Goal: Task Accomplishment & Management: Complete application form

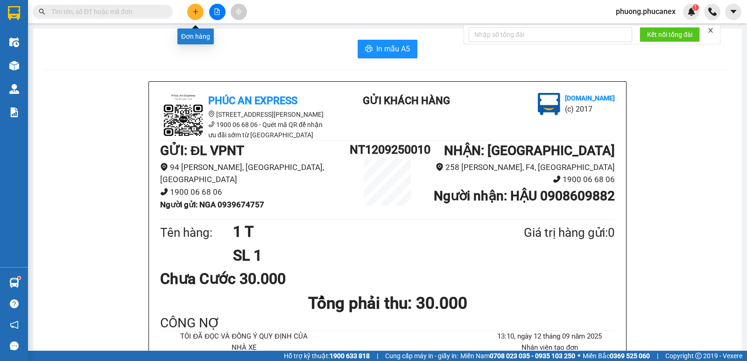
click at [195, 13] on icon "plus" at bounding box center [195, 11] width 7 height 7
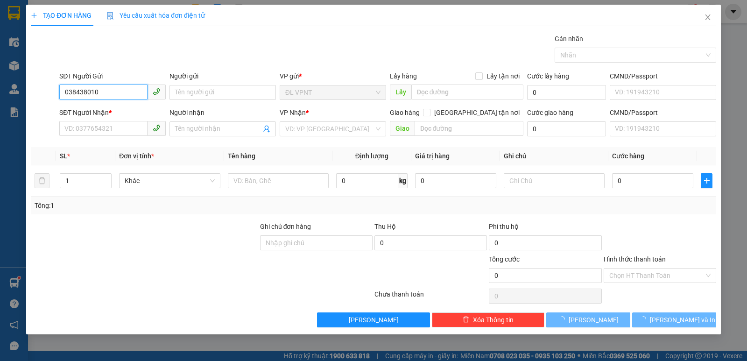
type input "0384380101"
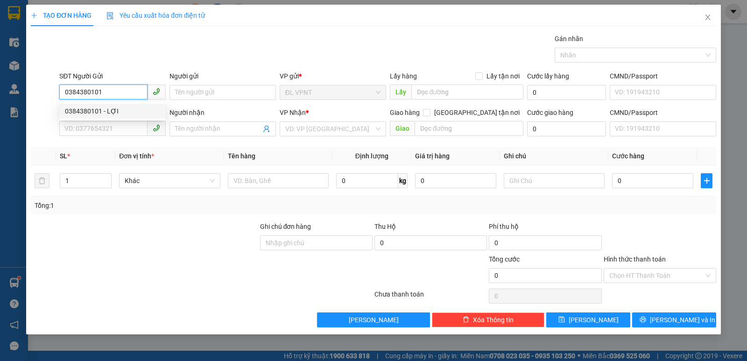
click at [103, 110] on div "0384380101 - LỢI" at bounding box center [112, 111] width 95 height 10
type input "LỢI"
type input "0384380101"
type input "LỢI"
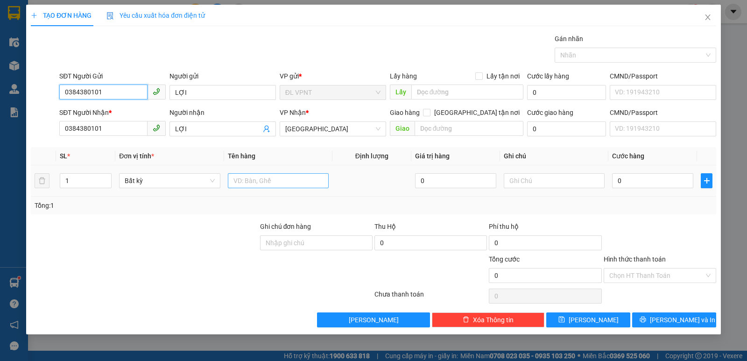
type input "0384380101"
click at [259, 180] on input "text" at bounding box center [278, 180] width 101 height 15
type input "1 t"
click at [632, 179] on input "0" at bounding box center [652, 180] width 81 height 15
type input "3"
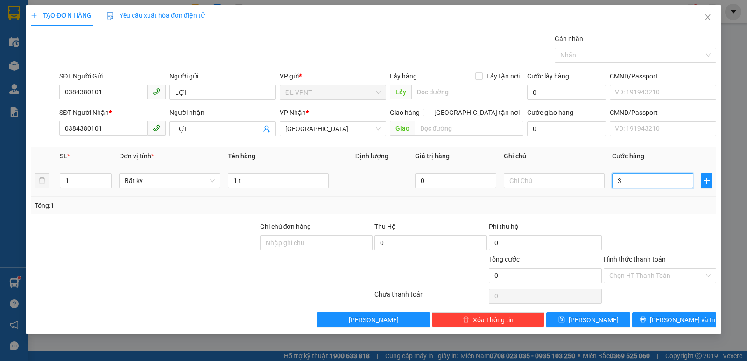
type input "3"
type input "30"
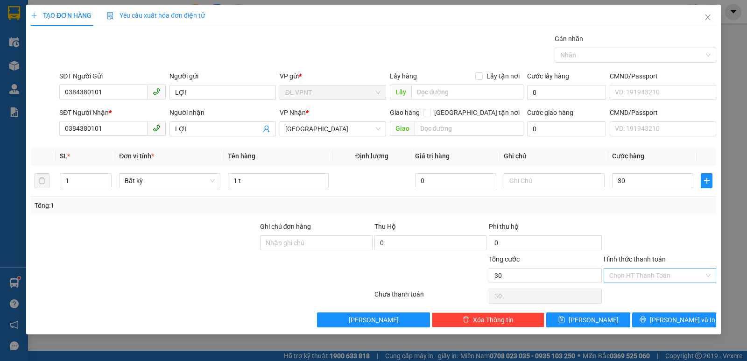
click at [634, 278] on input "Hình thức thanh toán" at bounding box center [656, 275] width 95 height 14
type input "30.000"
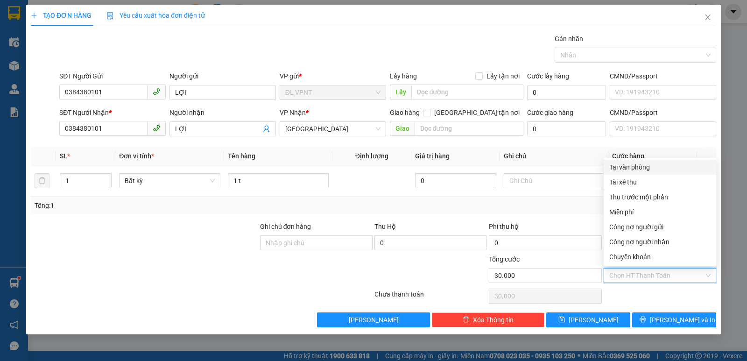
click at [623, 168] on div "Tại văn phòng" at bounding box center [659, 167] width 101 height 10
type input "0"
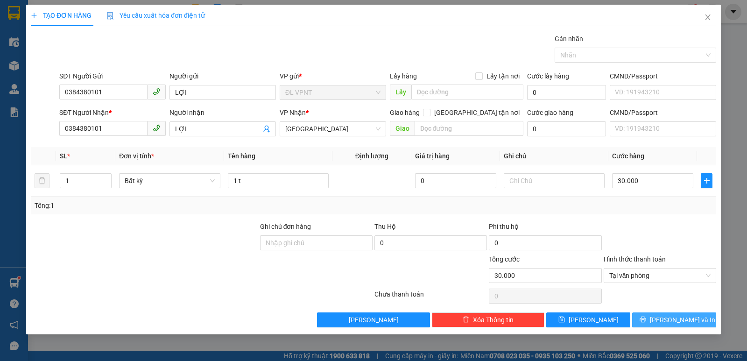
click at [681, 323] on span "Lưu và In" at bounding box center [682, 320] width 65 height 10
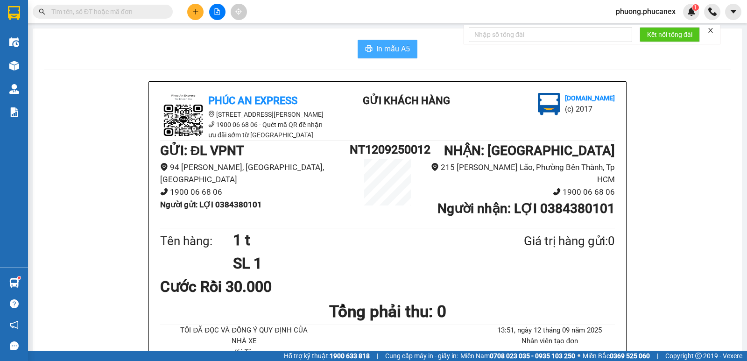
click at [395, 46] on span "In mẫu A5" at bounding box center [393, 49] width 34 height 12
click at [646, 6] on span "phuong.phucanex" at bounding box center [645, 12] width 75 height 12
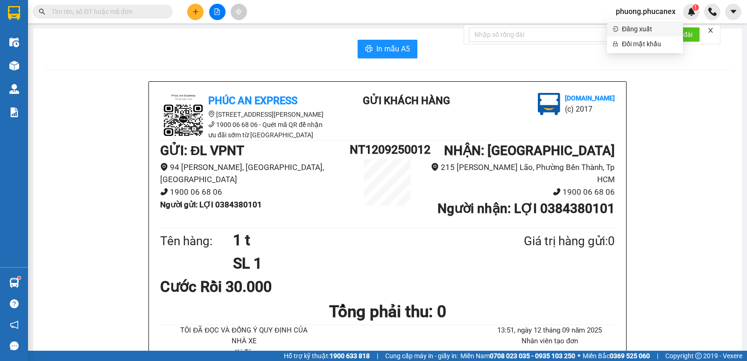
click at [625, 27] on span "Đăng xuất" at bounding box center [650, 29] width 56 height 10
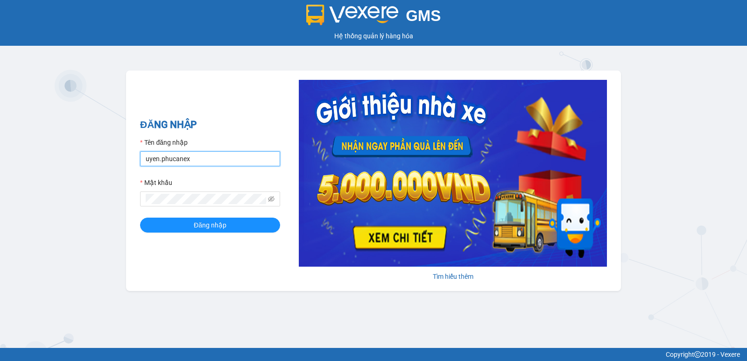
click at [217, 162] on input "uyen.phucanex" at bounding box center [210, 158] width 140 height 15
drag, startPoint x: 217, startPoint y: 162, endPoint x: 88, endPoint y: 180, distance: 130.0
click at [88, 180] on div "GMS Hệ thống quản lý hàng hóa ĐĂNG NHẬP Tên đăng nhập uyen.phucanex Mật khẩu Đă…" at bounding box center [373, 174] width 747 height 348
type input "ngannt.phucanex"
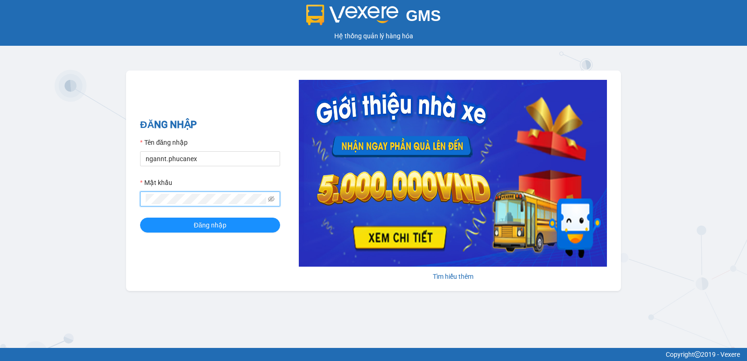
click at [117, 198] on div "GMS Hệ thống quản lý hàng hóa ĐĂNG NHẬP Tên đăng nhập ngannt.phucanex Mật khẩu …" at bounding box center [373, 174] width 747 height 348
click at [140, 218] on button "Đăng nhập" at bounding box center [210, 225] width 140 height 15
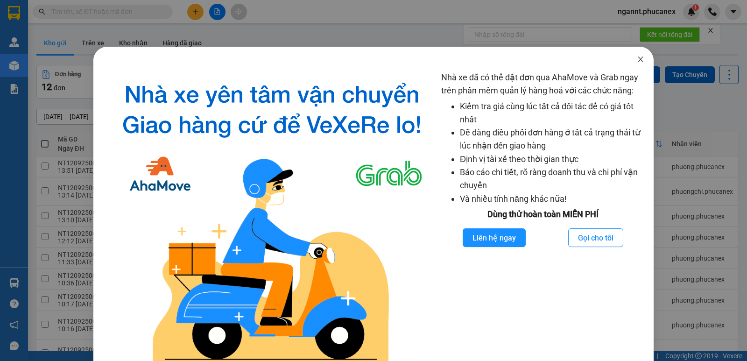
click at [637, 60] on icon "close" at bounding box center [640, 59] width 7 height 7
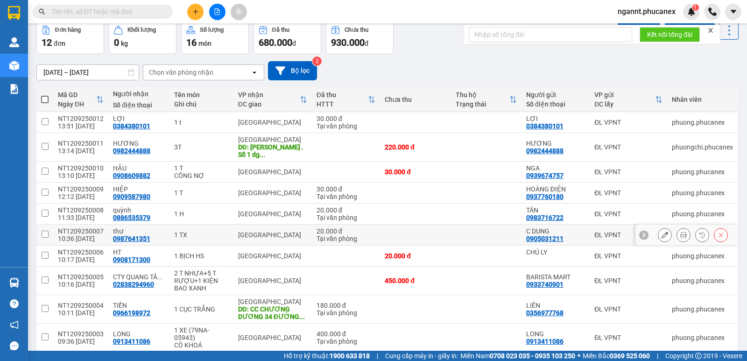
scroll to position [84, 0]
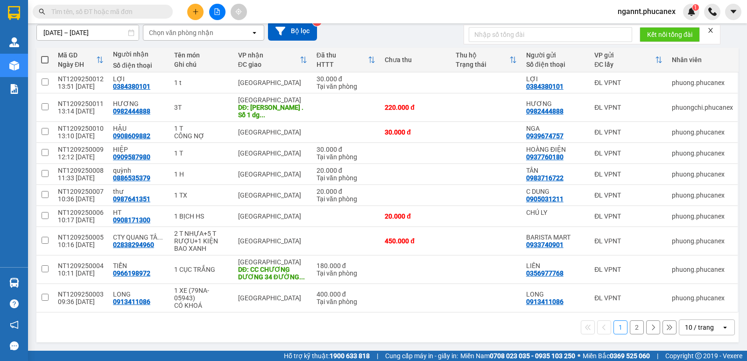
click at [688, 329] on div "10 / trang" at bounding box center [699, 327] width 29 height 9
click at [199, 13] on button at bounding box center [195, 12] width 16 height 16
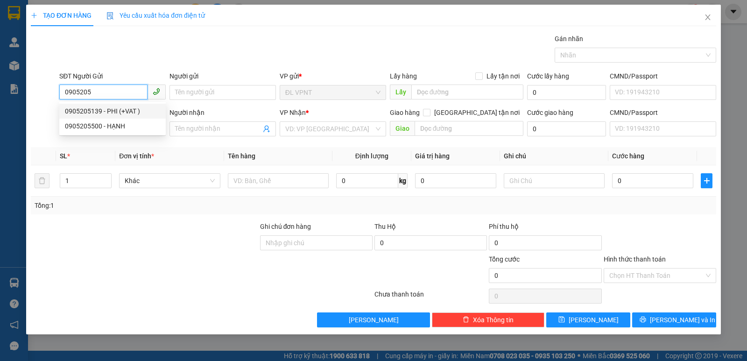
click at [131, 112] on div "0905205139 - PHI (+VAT )" at bounding box center [112, 111] width 95 height 10
type input "0905205139"
type input "PHI (+VAT )"
type input "0905390055"
type input "SƠN TRÍ CAM RANH"
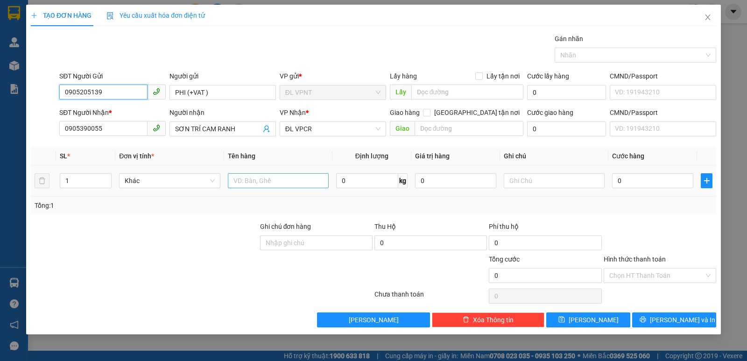
type input "0905205139"
click at [308, 185] on input "text" at bounding box center [278, 180] width 101 height 15
type input "1K"
click at [659, 176] on input "0" at bounding box center [652, 180] width 81 height 15
type input "2"
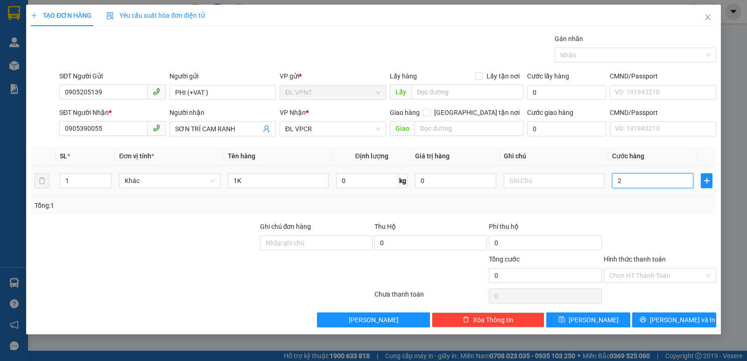
type input "2"
type input "20"
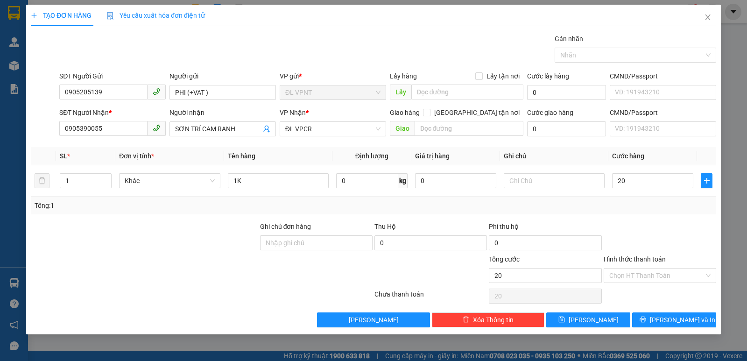
type input "20.000"
click at [639, 208] on div "Tổng: 1" at bounding box center [374, 205] width 678 height 10
drag, startPoint x: 248, startPoint y: 91, endPoint x: 187, endPoint y: 91, distance: 61.6
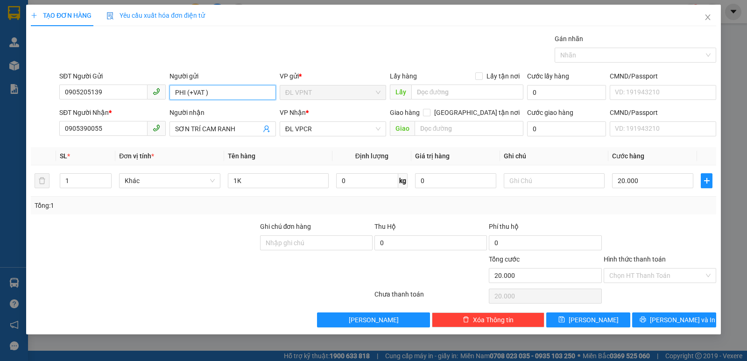
click at [187, 91] on input "PHI (+VAT )" at bounding box center [222, 92] width 106 height 15
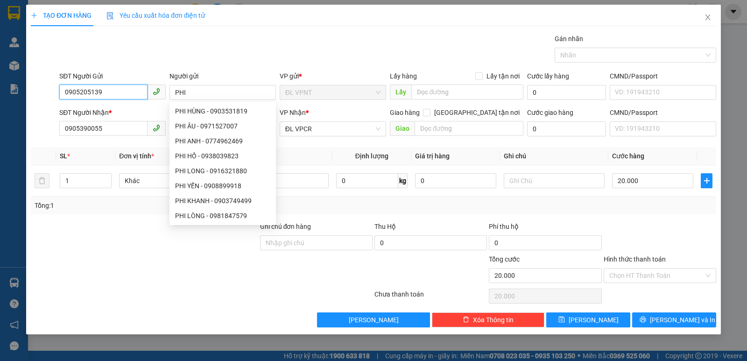
drag, startPoint x: 102, startPoint y: 91, endPoint x: 63, endPoint y: 88, distance: 38.4
click at [51, 85] on div "SĐT Người Gửi 0905205139 0905205139 Người gửi PHI VP gửi * ĐL VPNT Lấy hàng Lấy…" at bounding box center [373, 87] width 687 height 33
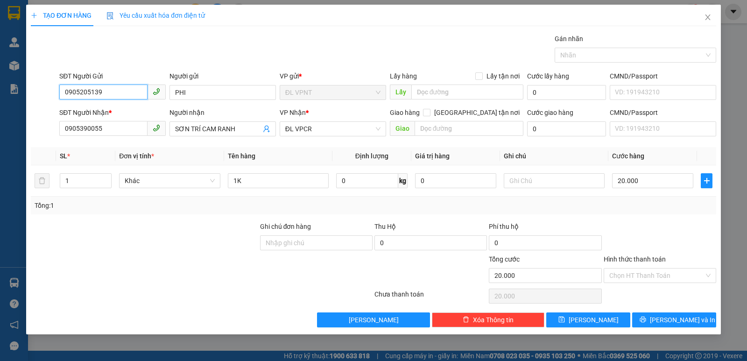
click at [125, 85] on input "0905205139" at bounding box center [103, 91] width 88 height 15
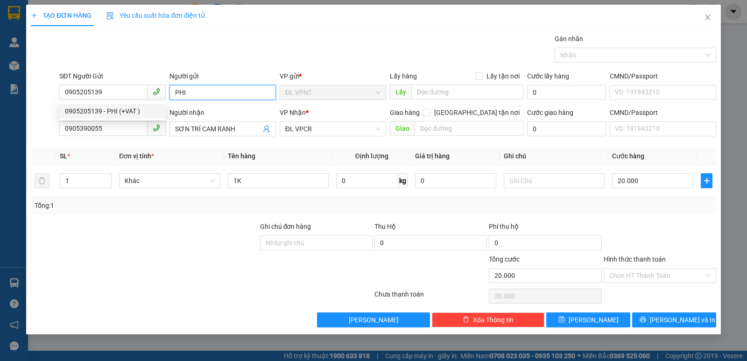
click at [204, 87] on input "PHI" at bounding box center [222, 92] width 106 height 15
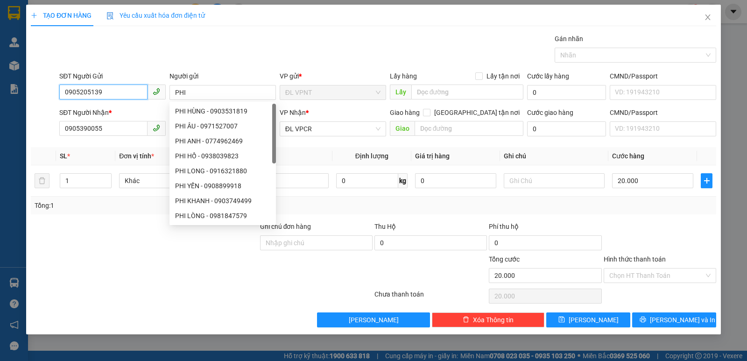
click at [108, 95] on input "0905205139" at bounding box center [103, 91] width 88 height 15
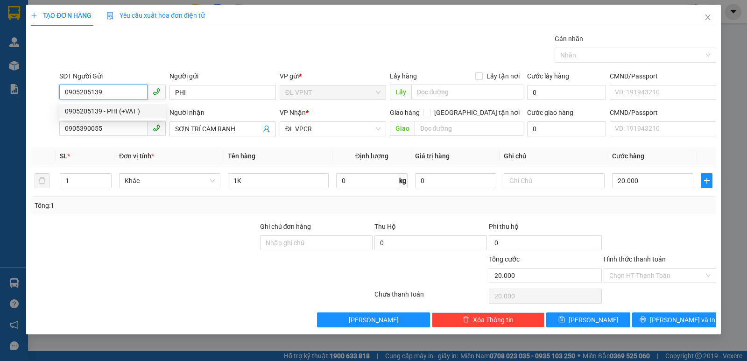
click at [119, 115] on div "0905205139 - PHI (+VAT )" at bounding box center [112, 111] width 95 height 10
type input "PHI (+VAT )"
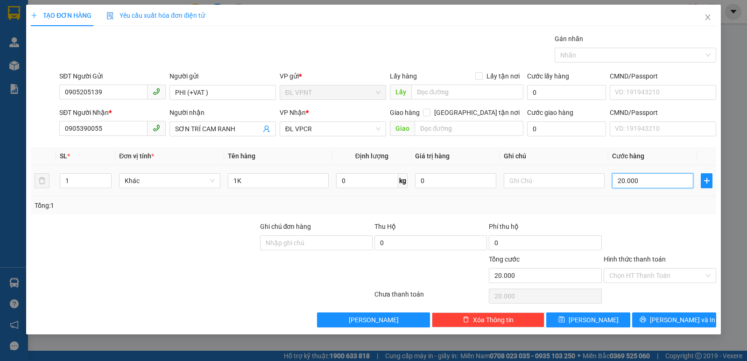
click at [630, 181] on input "20.000" at bounding box center [652, 180] width 81 height 15
type input "2"
type input "22"
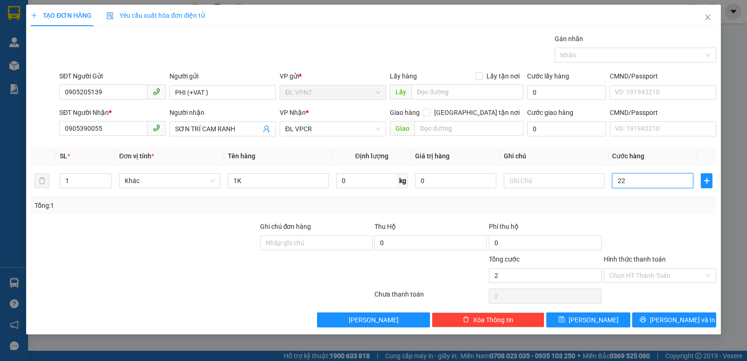
type input "22"
click at [636, 225] on div at bounding box center [660, 237] width 114 height 33
type input "22.000"
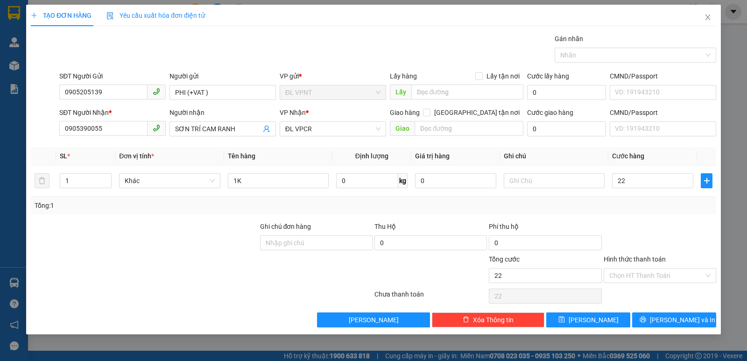
type input "22.000"
drag, startPoint x: 127, startPoint y: 131, endPoint x: 75, endPoint y: 126, distance: 52.5
click at [41, 130] on div "SĐT Người Nhận * 0905390055 0905390055 Người nhận SƠN TRÍ CAM RANH VP Nhận * ĐL…" at bounding box center [373, 123] width 687 height 33
click at [634, 179] on input "22.000" at bounding box center [652, 180] width 81 height 15
type input "20"
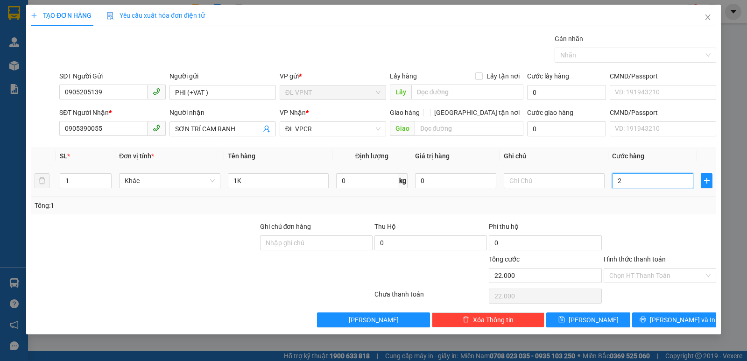
type input "20"
click at [636, 205] on div "Tổng: 1" at bounding box center [374, 205] width 678 height 10
type input "20.000"
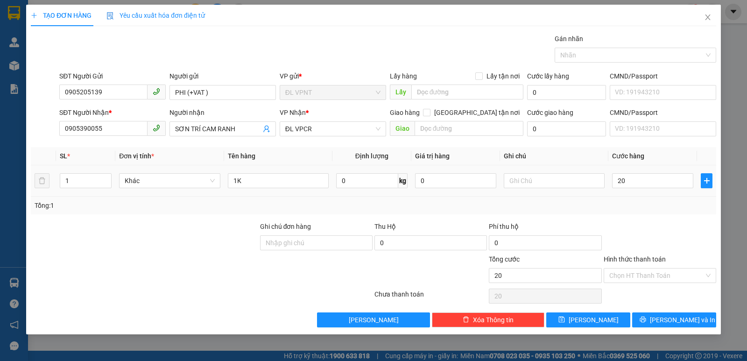
type input "20.000"
click at [671, 316] on span "Lưu và In" at bounding box center [682, 320] width 65 height 10
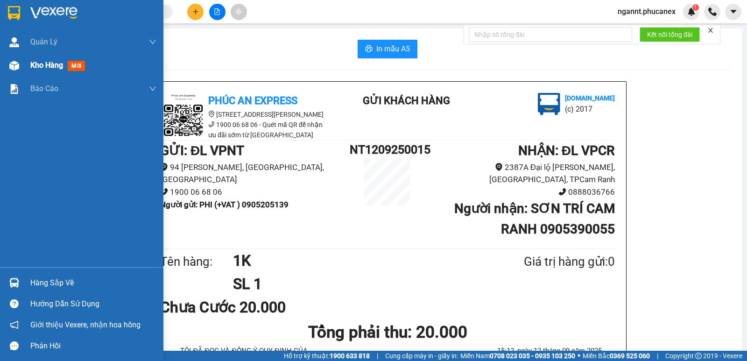
click at [57, 74] on div "Kho hàng mới" at bounding box center [93, 65] width 126 height 23
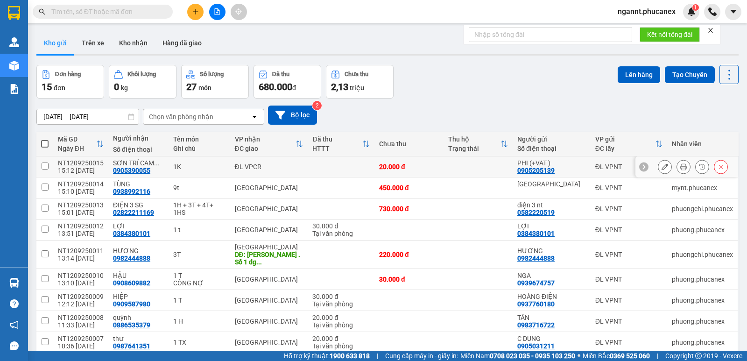
click at [658, 169] on button at bounding box center [664, 167] width 13 height 16
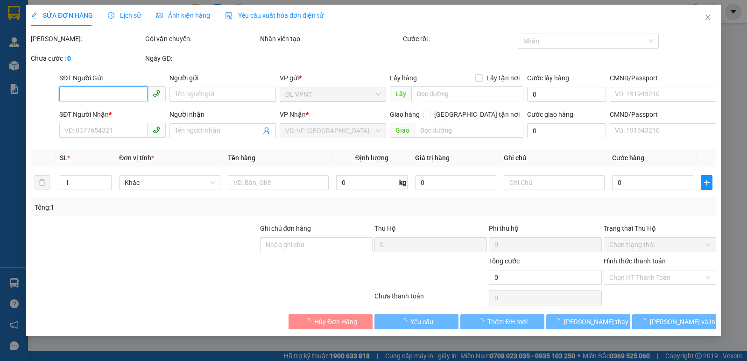
type input "0905205139"
type input "PHI (+VAT )"
type input "0905390055"
type input "SƠN TRÍ CAM RANH"
type input "20.000"
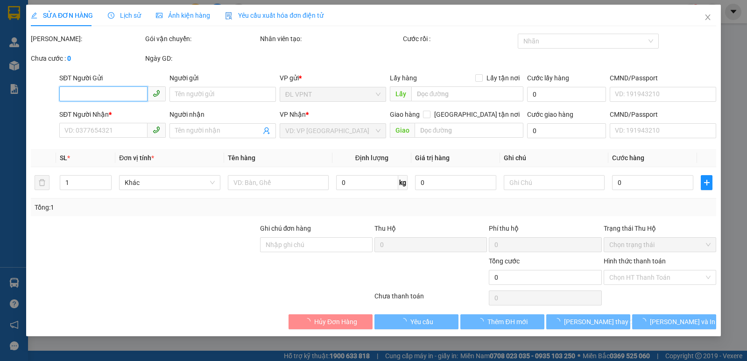
type input "20.000"
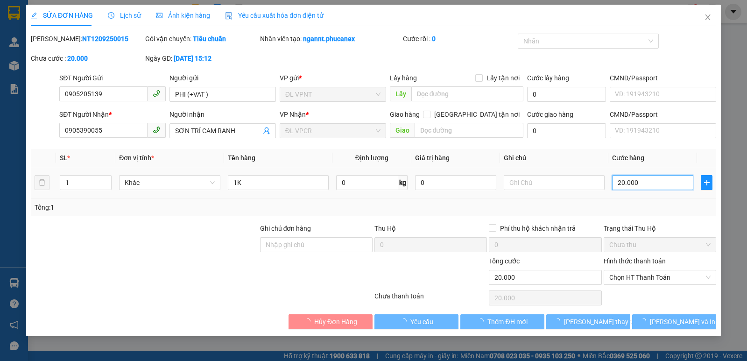
click at [625, 183] on input "20.000" at bounding box center [652, 182] width 81 height 15
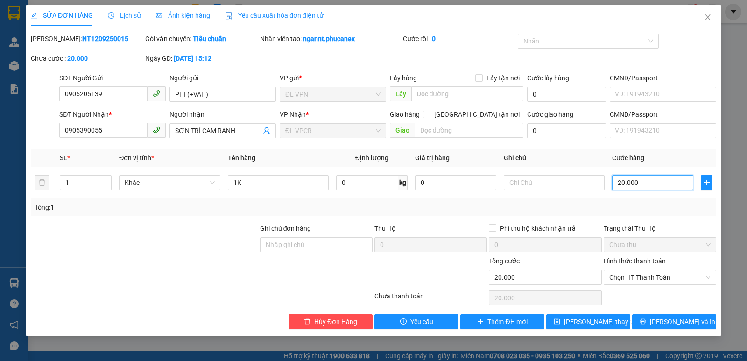
type input "2"
type input "22"
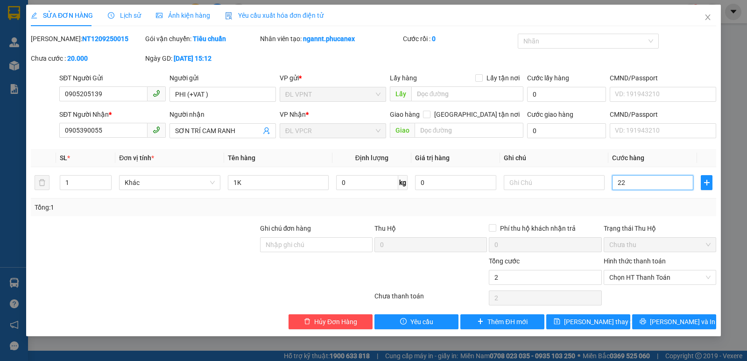
type input "22"
click at [692, 219] on div "Total Paid Fee 0 Total UnPaid Fee 20.000 Cash Collection Total Fee Mã ĐH: NT120…" at bounding box center [373, 181] width 685 height 295
type input "22.000"
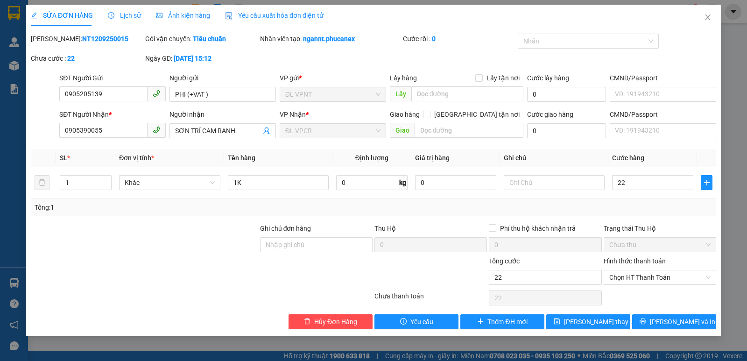
type input "22.000"
click at [680, 318] on span "Lưu và In" at bounding box center [682, 321] width 65 height 10
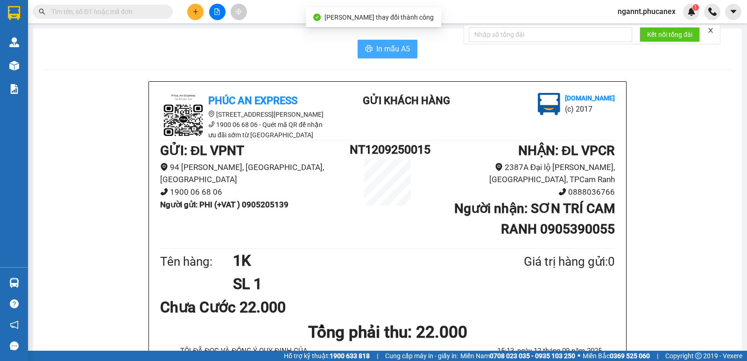
click at [380, 51] on span "In mẫu A5" at bounding box center [393, 49] width 34 height 12
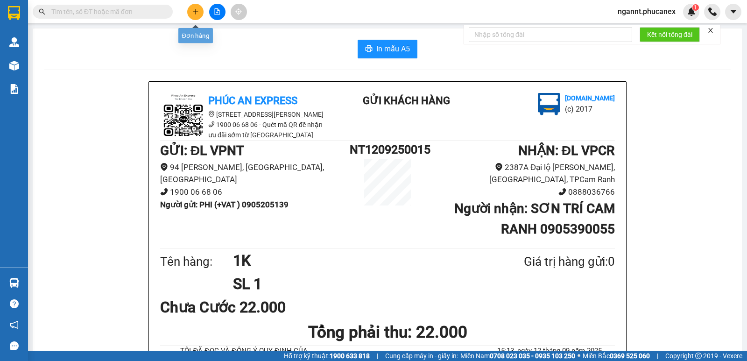
click at [193, 15] on button at bounding box center [195, 12] width 16 height 16
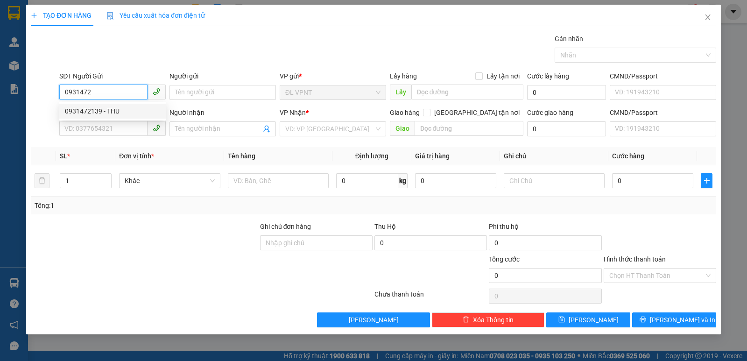
click at [107, 115] on div "0931472139 - THU" at bounding box center [112, 111] width 95 height 10
type input "0931472139"
type input "THU"
type input "0903775557"
type input "LỘC"
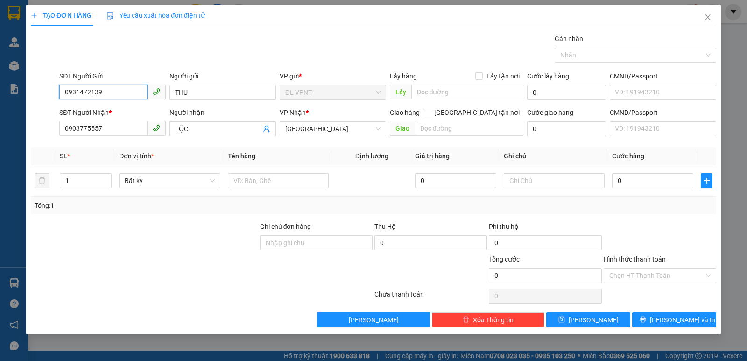
type input "0931472139"
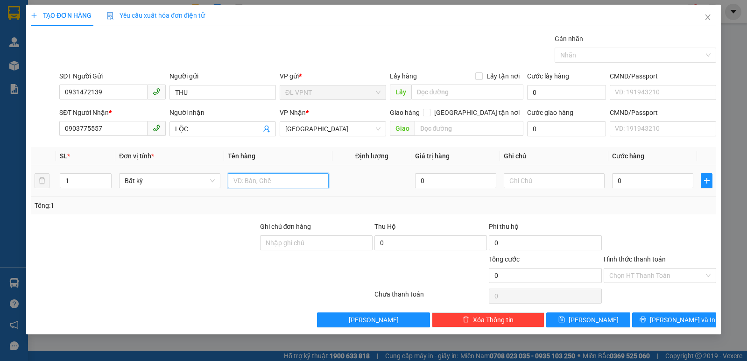
click at [285, 177] on input "text" at bounding box center [278, 180] width 101 height 15
paste input "đ"
type input "1cđ"
click at [644, 189] on div "0" at bounding box center [652, 180] width 81 height 19
click at [642, 184] on input "0" at bounding box center [652, 180] width 81 height 15
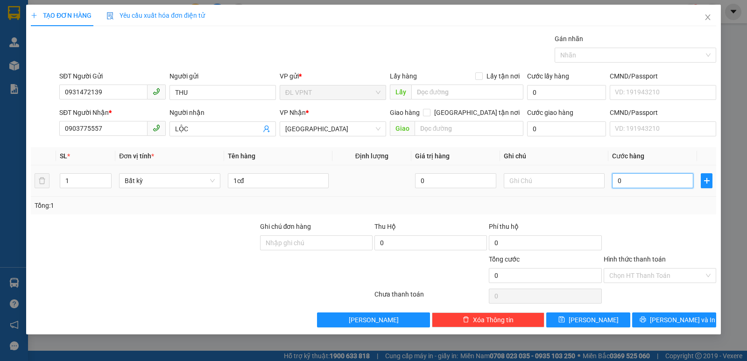
type input "4"
type input "40"
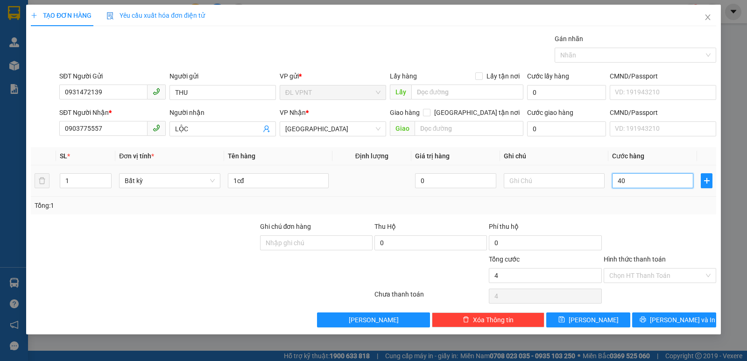
type input "40"
drag, startPoint x: 649, startPoint y: 219, endPoint x: 645, endPoint y: 288, distance: 68.8
click at [649, 220] on div "Transit Pickup Surcharge Ids Transit Deliver Surcharge Ids Transit Deliver Surc…" at bounding box center [373, 181] width 685 height 294
type input "40.000"
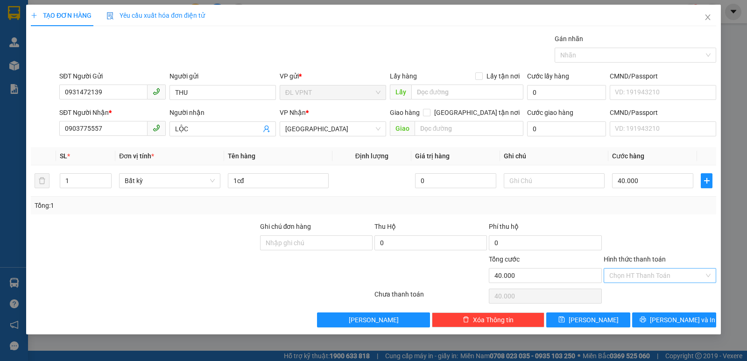
click at [645, 276] on input "Hình thức thanh toán" at bounding box center [656, 275] width 95 height 14
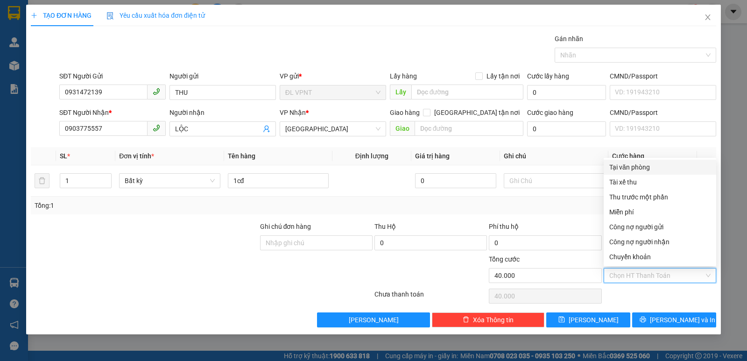
click at [646, 165] on div "Tại văn phòng" at bounding box center [659, 167] width 101 height 10
type input "0"
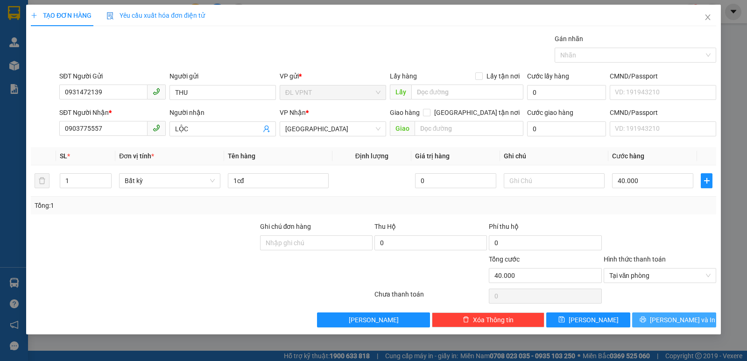
click at [673, 313] on button "Lưu và In" at bounding box center [674, 319] width 84 height 15
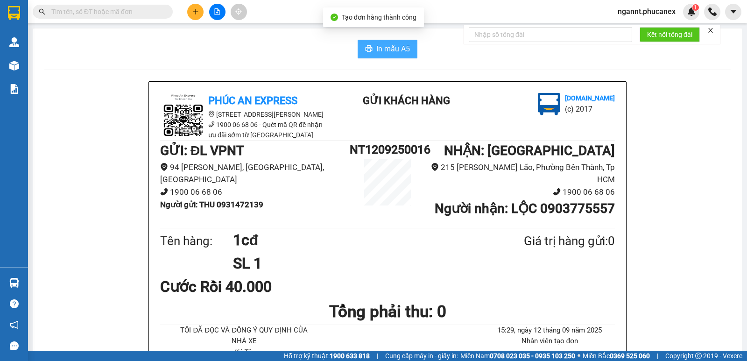
click at [405, 50] on span "In mẫu A5" at bounding box center [393, 49] width 34 height 12
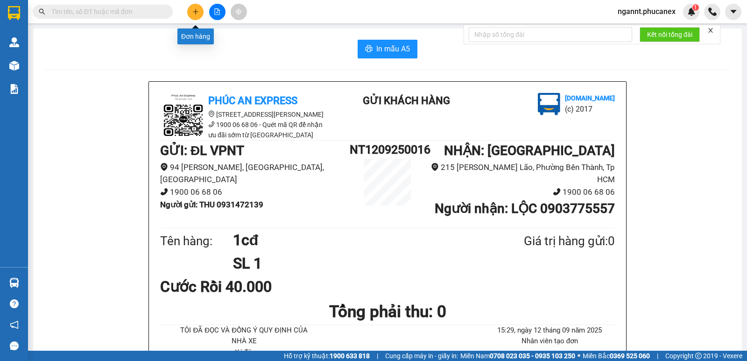
click at [198, 13] on icon "plus" at bounding box center [195, 11] width 7 height 7
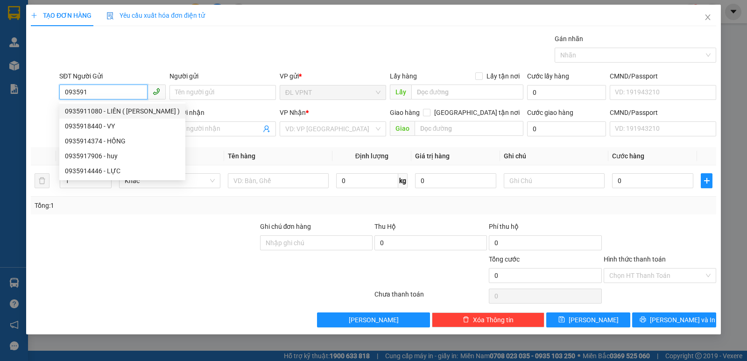
click at [130, 109] on div "0935911080 - LIÊN ( HOÀNG PHÚC )" at bounding box center [122, 111] width 115 height 10
type input "0935911080"
type input "LIÊN ( HOÀNG PHÚC )"
type input "0901323256"
type input "THẢO"
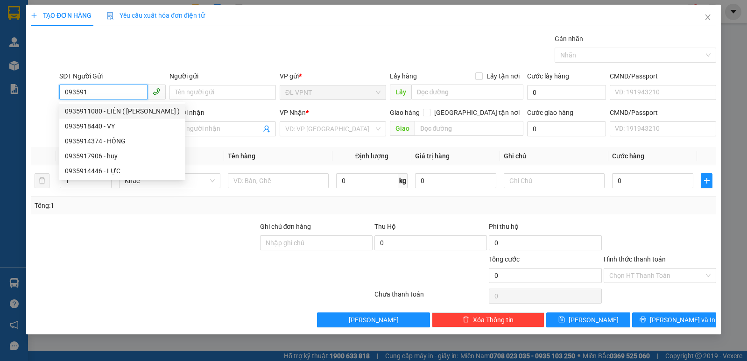
type input "C12/13A QUỐC LỘ A1, XÃ TÂN KIÊN,HUYỆN BÌNH CHÁNH"
type input "500.000"
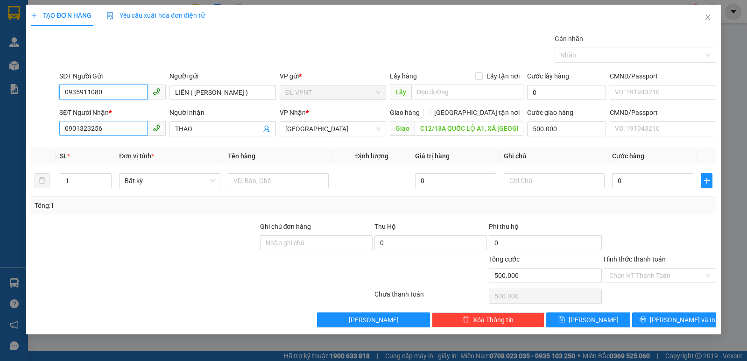
type input "0935911080"
click at [125, 127] on input "0901323256" at bounding box center [103, 128] width 88 height 15
drag, startPoint x: 125, startPoint y: 127, endPoint x: 0, endPoint y: 126, distance: 124.6
click at [0, 126] on div "TẠO ĐƠN HÀNG Yêu cầu xuất hóa đơn điện tử Transit Pickup Surcharge Ids Transit …" at bounding box center [373, 180] width 747 height 361
click at [78, 126] on input "0868737136" at bounding box center [103, 128] width 88 height 15
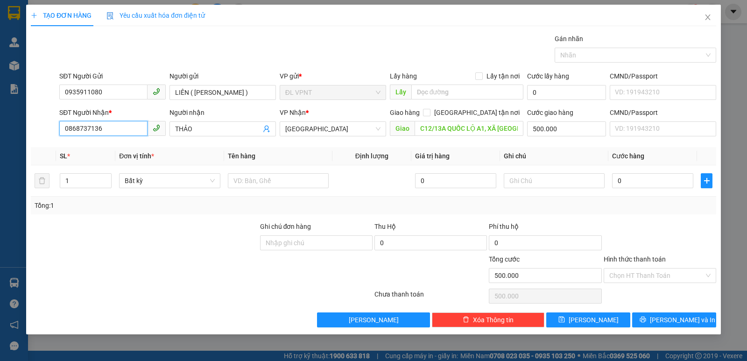
click at [90, 127] on input "0868737136" at bounding box center [103, 128] width 88 height 15
type input "0868737136"
drag, startPoint x: 201, startPoint y: 127, endPoint x: 152, endPoint y: 123, distance: 49.2
click at [152, 123] on div "SĐT Người Nhận * 0868737136 Người nhận THẢO THẢO VP Nhận * ĐL Quận 1 Giao hàng …" at bounding box center [387, 123] width 660 height 33
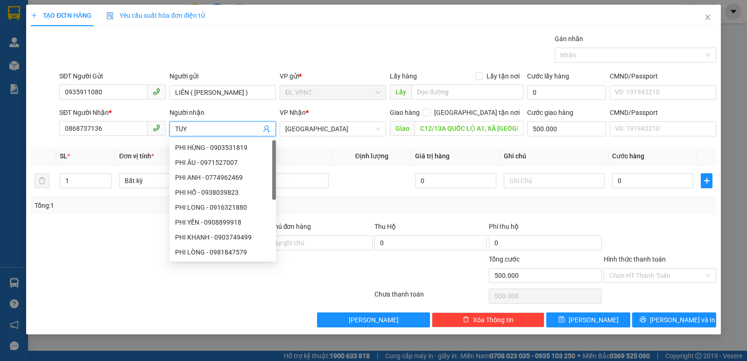
paste input "Ề"
type input "TUYỀN"
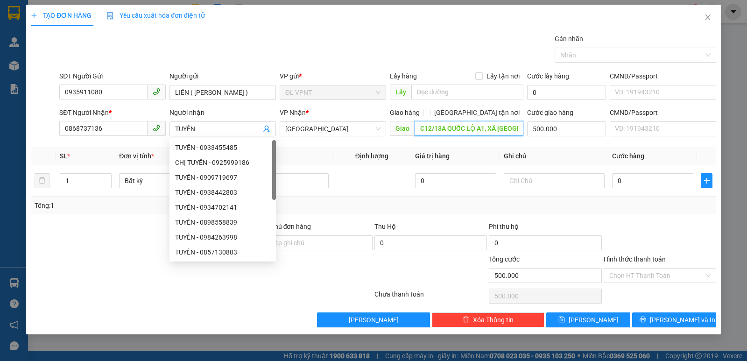
click at [426, 127] on input "C12/13A QUỐC LỘ A1, XÃ TÂN KIÊN,HUYỆN BÌNH CHÁNH" at bounding box center [469, 128] width 109 height 15
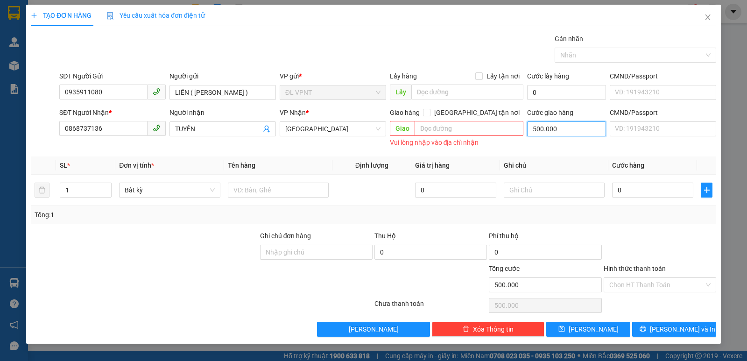
click at [568, 124] on input "500.000" at bounding box center [566, 128] width 79 height 15
type input "0"
click at [311, 130] on span "[GEOGRAPHIC_DATA]" at bounding box center [332, 129] width 95 height 14
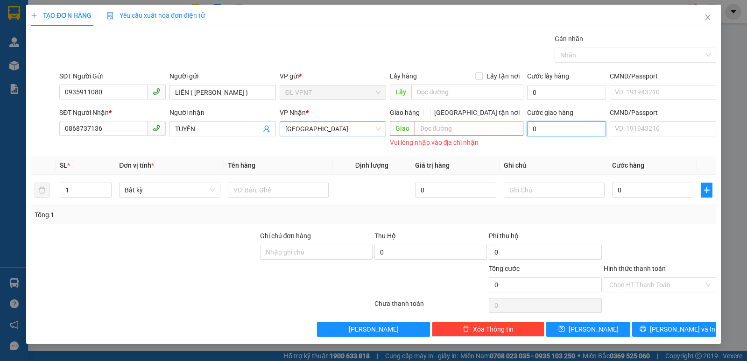
type input "0"
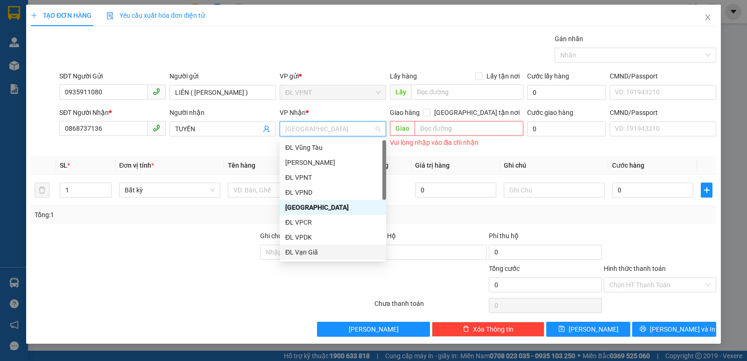
scroll to position [15, 0]
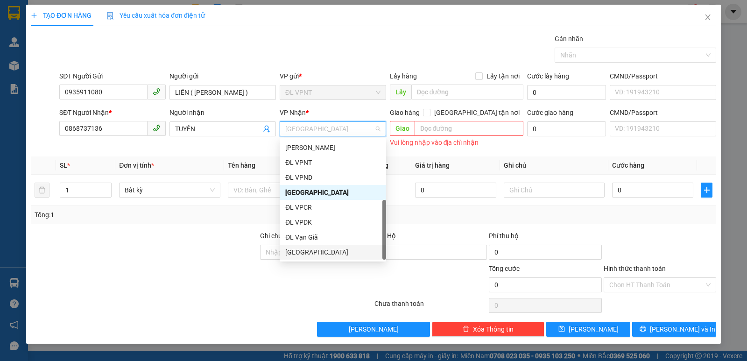
drag, startPoint x: 309, startPoint y: 255, endPoint x: 332, endPoint y: 218, distance: 44.0
click at [309, 254] on div "[GEOGRAPHIC_DATA]" at bounding box center [332, 252] width 95 height 10
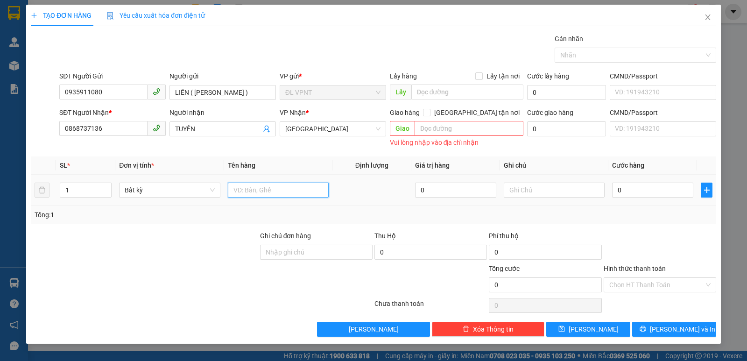
click at [315, 190] on input "text" at bounding box center [278, 190] width 101 height 15
type input "1T"
click at [655, 190] on input "0" at bounding box center [652, 190] width 81 height 15
type input "3"
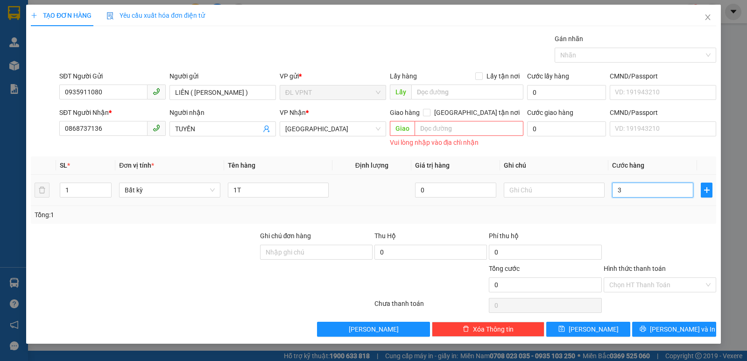
type input "3"
type input "30"
type input "30.000"
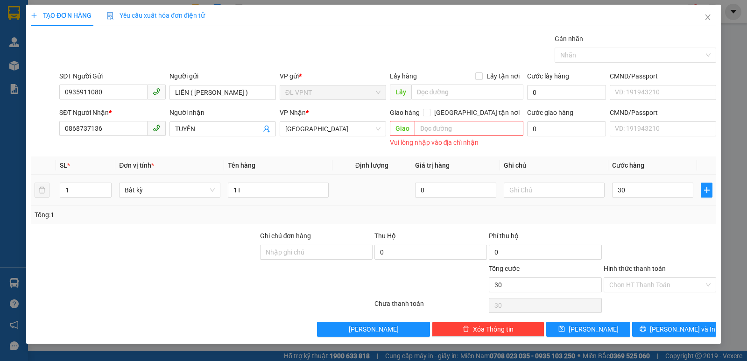
type input "30.000"
click at [649, 213] on div "Tổng: 1" at bounding box center [374, 215] width 678 height 10
click at [649, 326] on button "Lưu và In" at bounding box center [674, 329] width 84 height 15
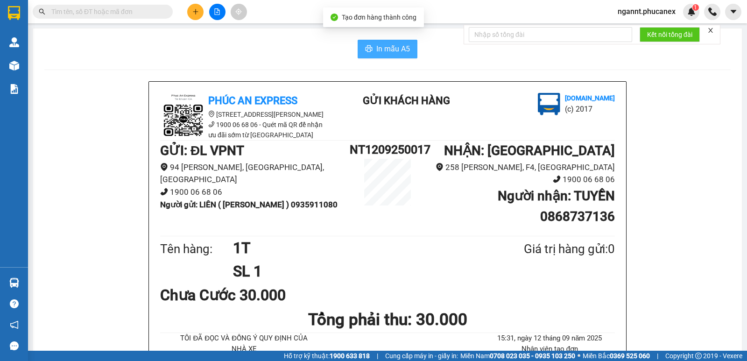
click at [381, 46] on span "In mẫu A5" at bounding box center [393, 49] width 34 height 12
click at [196, 17] on button at bounding box center [195, 12] width 16 height 16
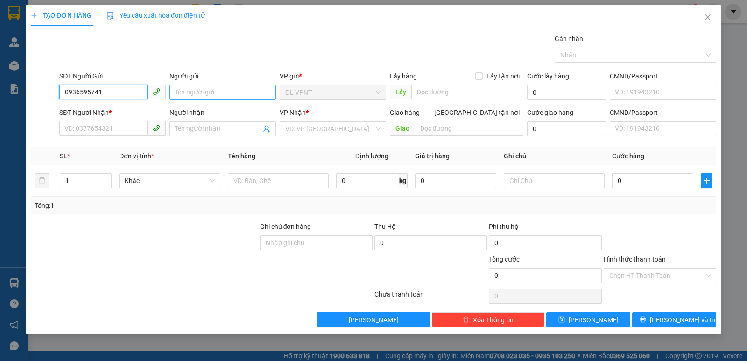
type input "0936595741"
click at [181, 87] on input "Người gửi" at bounding box center [222, 92] width 106 height 15
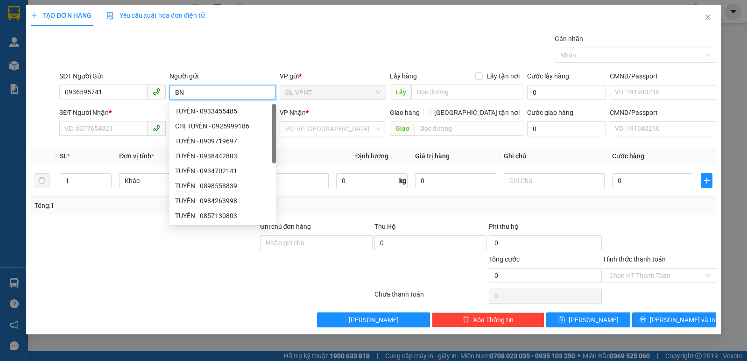
type input "B"
paste input "Ê"
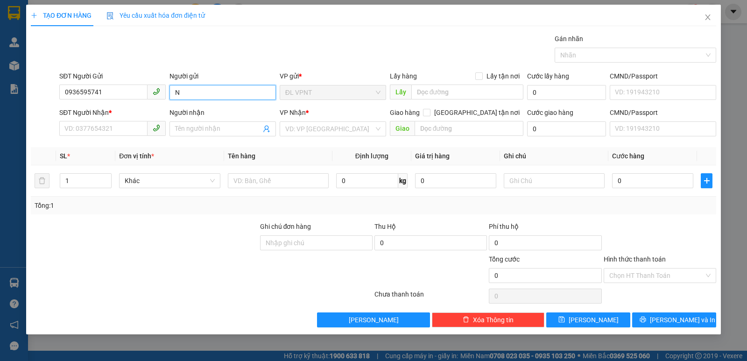
paste input "Ẻ"
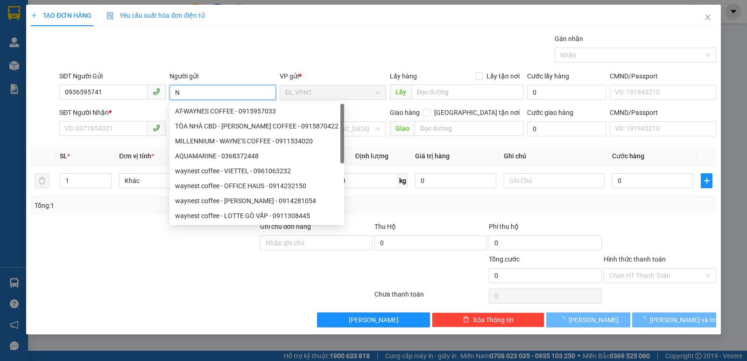
paste input "ER"
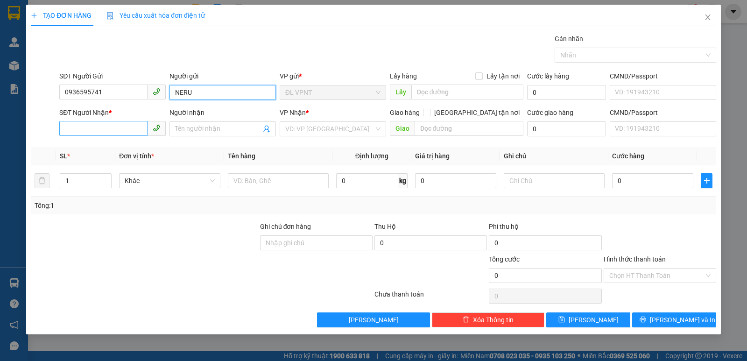
type input "NERU"
click at [72, 132] on input "SĐT Người Nhận *" at bounding box center [103, 128] width 88 height 15
click at [78, 92] on input "0936595741" at bounding box center [103, 91] width 88 height 15
click at [89, 126] on input "SĐT Người Nhận *" at bounding box center [103, 128] width 88 height 15
drag, startPoint x: 115, startPoint y: 135, endPoint x: 61, endPoint y: 135, distance: 53.7
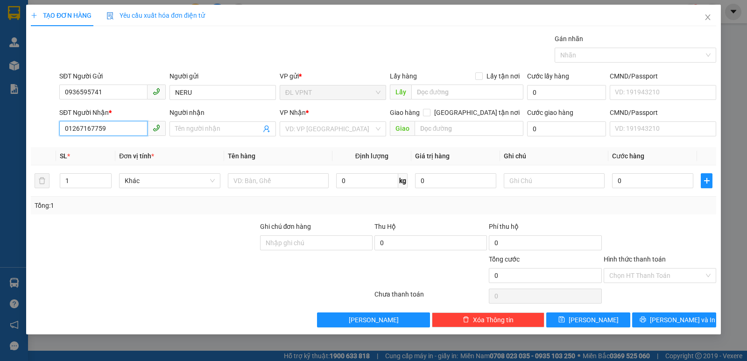
click at [61, 135] on input "01267167759" at bounding box center [103, 128] width 88 height 15
type input "01267167759"
click at [204, 133] on input "Người nhận" at bounding box center [218, 129] width 86 height 10
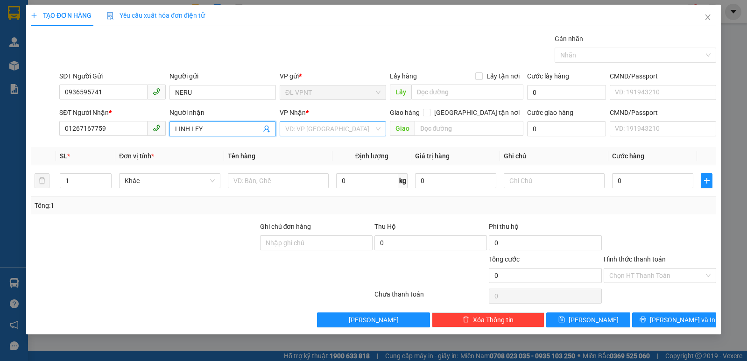
type input "LINH LEY"
click at [315, 128] on input "search" at bounding box center [329, 129] width 89 height 14
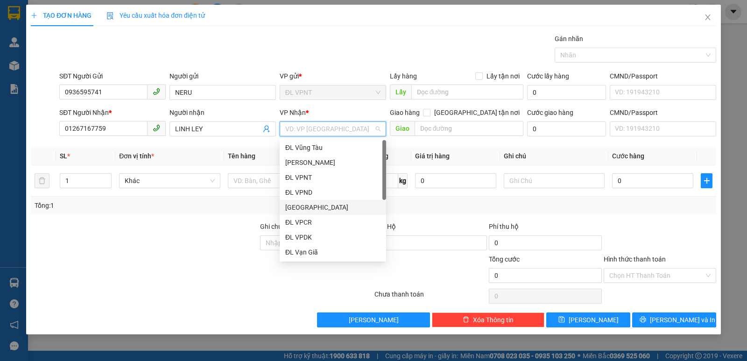
click at [299, 212] on div "[GEOGRAPHIC_DATA]" at bounding box center [333, 207] width 106 height 15
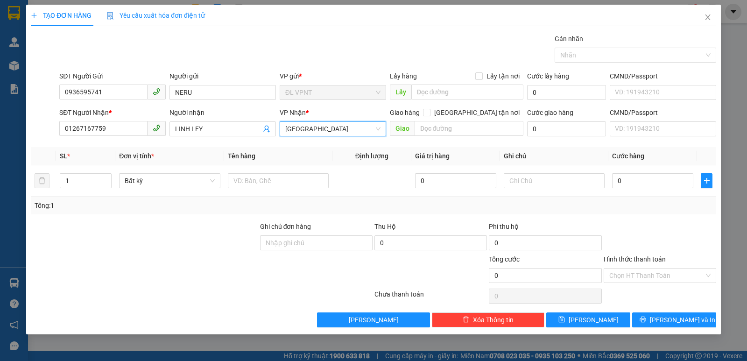
click at [296, 129] on span "[GEOGRAPHIC_DATA]" at bounding box center [332, 129] width 95 height 14
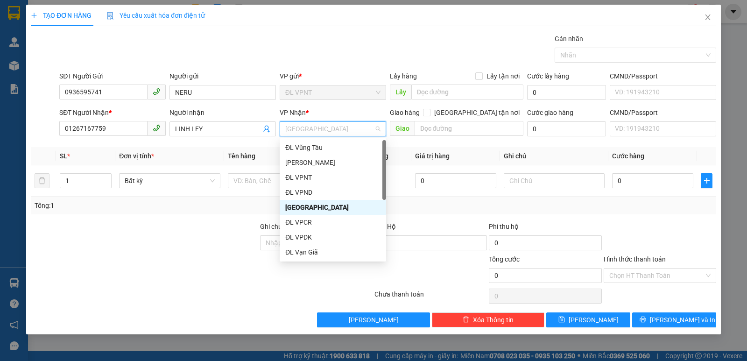
click at [293, 203] on div "[GEOGRAPHIC_DATA]" at bounding box center [332, 207] width 95 height 10
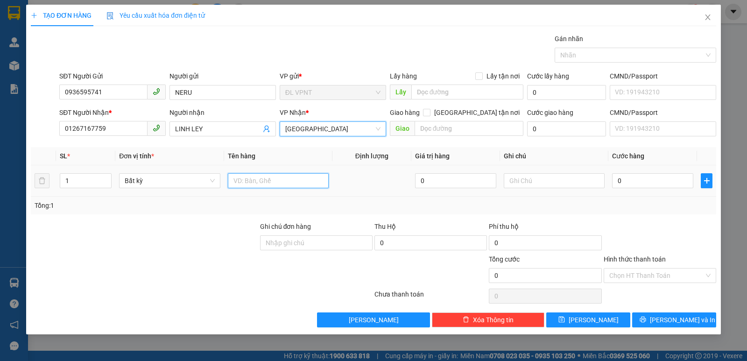
click at [262, 182] on input "text" at bounding box center [278, 180] width 101 height 15
paste input "ỤC"
paste input "Ỷ"
paste input "Ă"
paste input "Ắ"
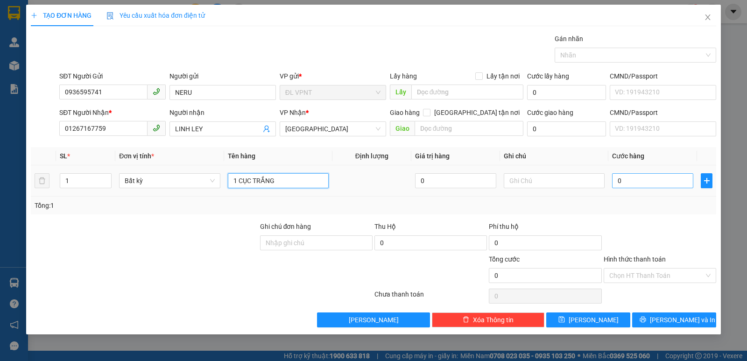
type input "1 CỤC TRẮNG"
click at [614, 180] on input "0" at bounding box center [652, 180] width 81 height 15
type input "4"
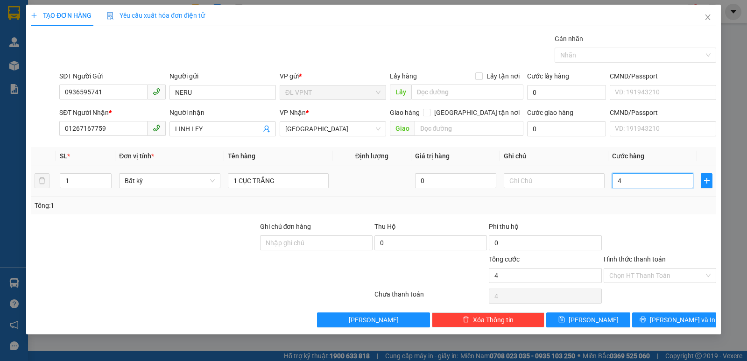
type input "40"
click at [631, 205] on div "Tổng: 1" at bounding box center [374, 205] width 678 height 10
type input "40.000"
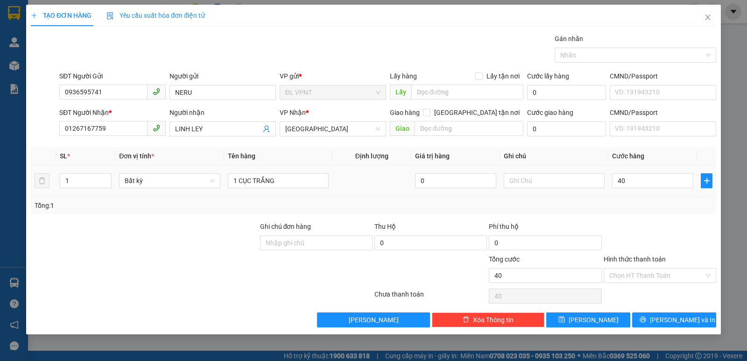
type input "40.000"
drag, startPoint x: 634, startPoint y: 280, endPoint x: 629, endPoint y: 274, distance: 7.3
click at [633, 279] on input "Hình thức thanh toán" at bounding box center [656, 275] width 95 height 14
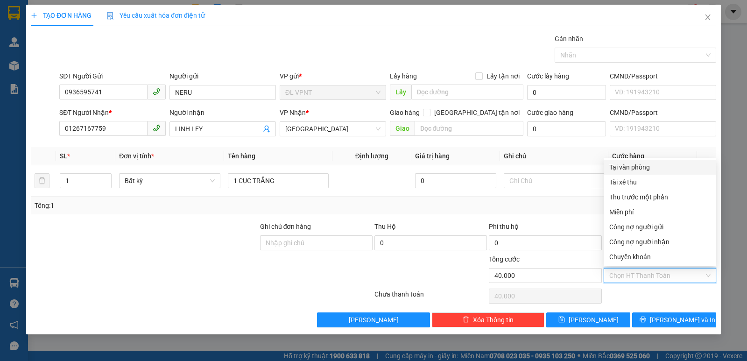
click at [628, 167] on div "Tại văn phòng" at bounding box center [659, 167] width 101 height 10
type input "0"
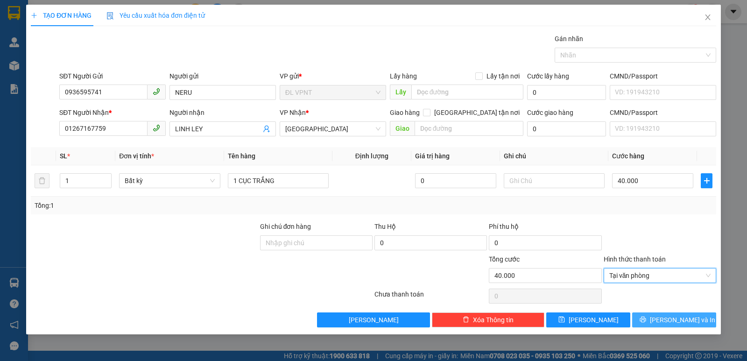
drag, startPoint x: 657, startPoint y: 322, endPoint x: 469, endPoint y: 119, distance: 276.1
click at [646, 321] on icon "printer" at bounding box center [642, 319] width 7 height 7
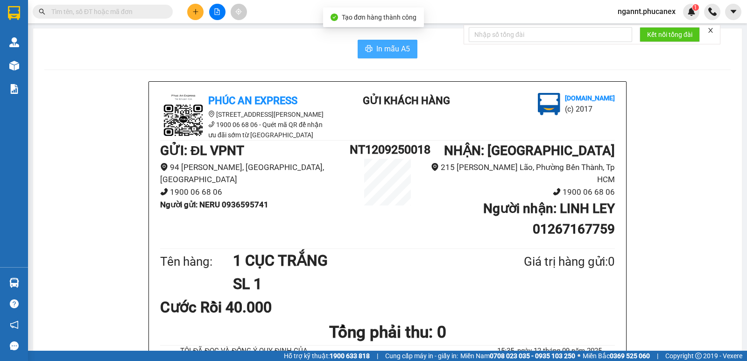
click at [358, 46] on button "In mẫu A5" at bounding box center [388, 49] width 60 height 19
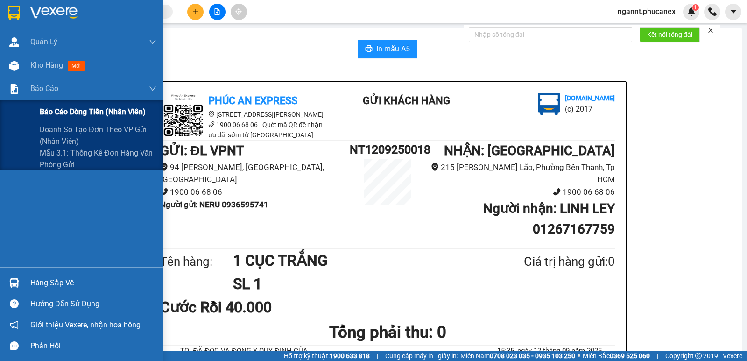
click at [63, 109] on span "Báo cáo dòng tiền (nhân viên)" at bounding box center [93, 112] width 106 height 12
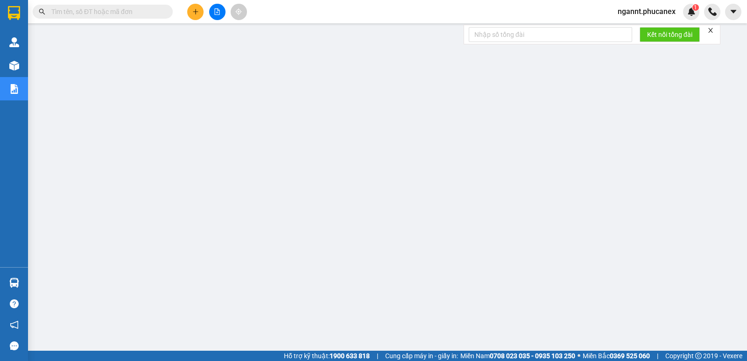
click at [193, 10] on icon "plus" at bounding box center [195, 11] width 7 height 7
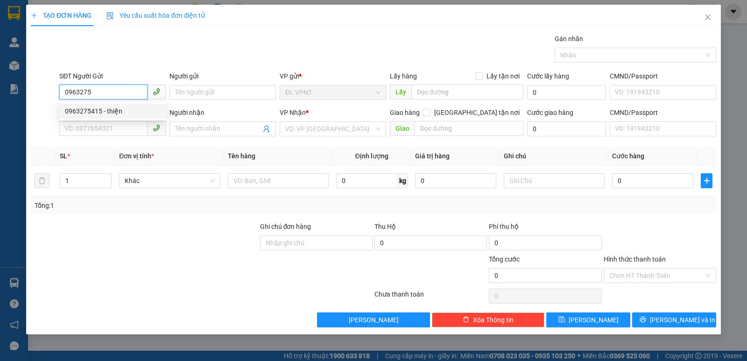
click at [70, 115] on div "0963275415 - thiện" at bounding box center [112, 111] width 95 height 10
type input "0963275415"
type input "thiện"
type input "0585002512"
type input "trúc anh"
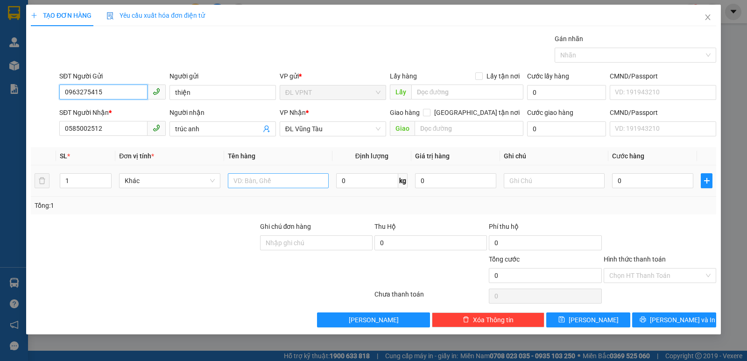
type input "0963275415"
click at [291, 181] on input "text" at bounding box center [278, 180] width 101 height 15
click at [296, 179] on input "text" at bounding box center [278, 180] width 101 height 15
type input "1K TX"
click at [646, 184] on input "0" at bounding box center [652, 180] width 81 height 15
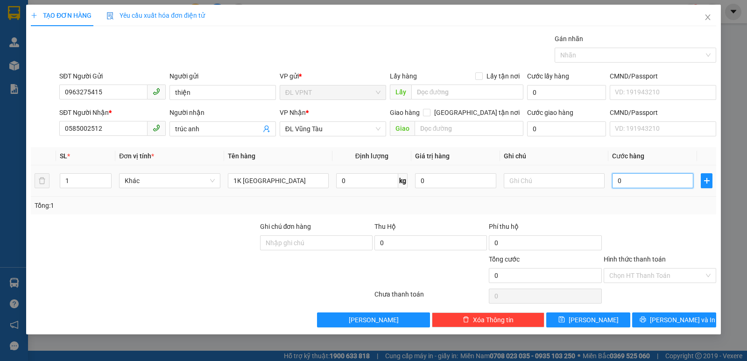
type input "8"
type input "80"
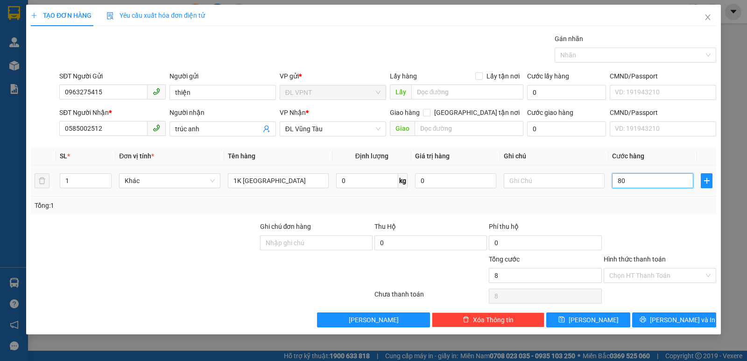
type input "80"
click at [648, 212] on div "Tổng: 1" at bounding box center [373, 206] width 685 height 18
type input "80.000"
click at [658, 272] on input "Hình thức thanh toán" at bounding box center [656, 275] width 95 height 14
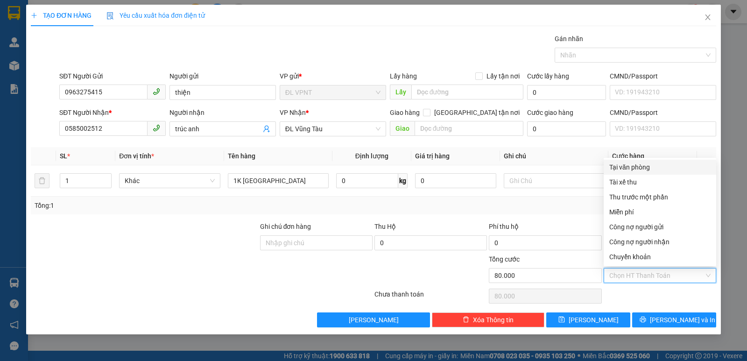
click at [642, 166] on div "Tại văn phòng" at bounding box center [659, 167] width 101 height 10
type input "0"
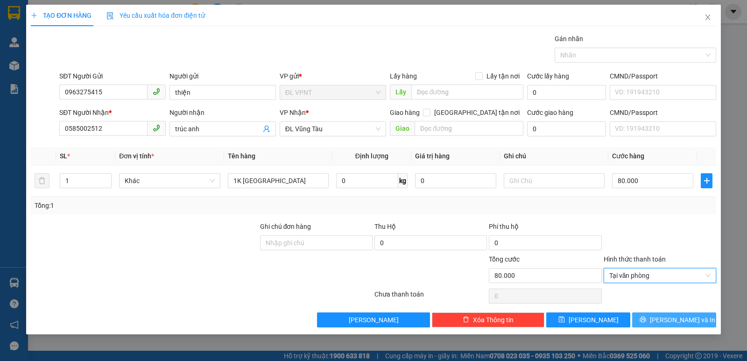
click at [648, 316] on button "Lưu và In" at bounding box center [674, 319] width 84 height 15
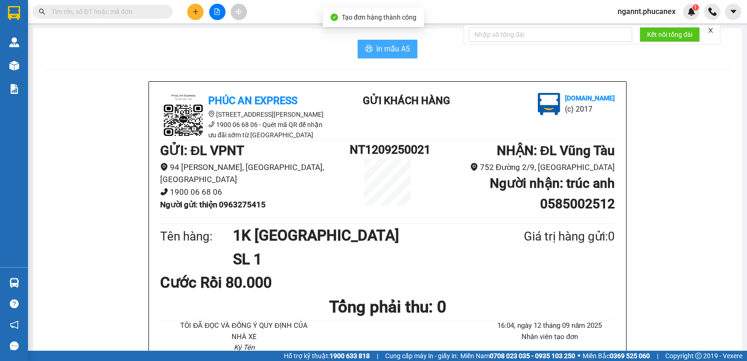
click at [383, 49] on span "In mẫu A5" at bounding box center [393, 49] width 34 height 12
paste input "0905909671"
type input "0905909671"
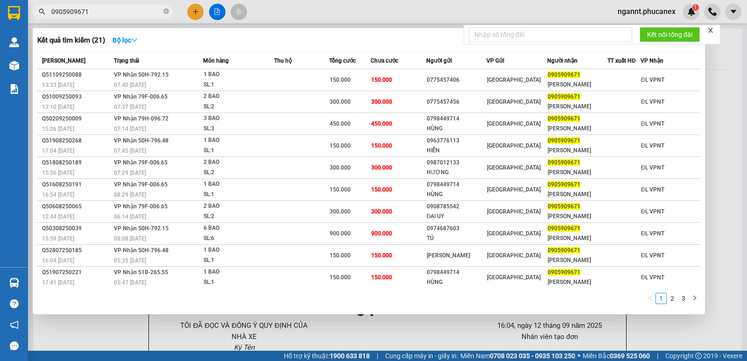
drag, startPoint x: 98, startPoint y: 9, endPoint x: 51, endPoint y: 16, distance: 46.7
click at [51, 17] on span "0905909671" at bounding box center [103, 12] width 140 height 14
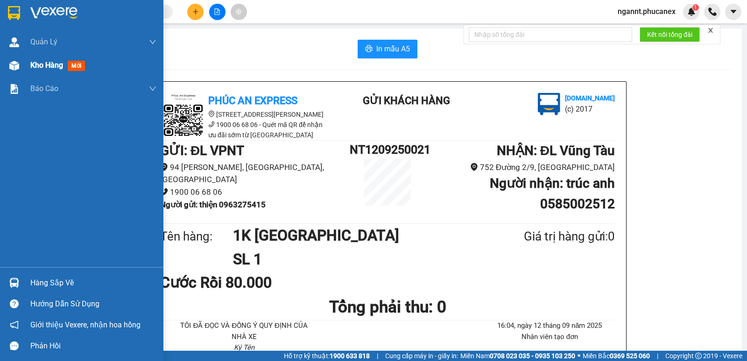
click at [43, 65] on span "Kho hàng" at bounding box center [46, 65] width 33 height 9
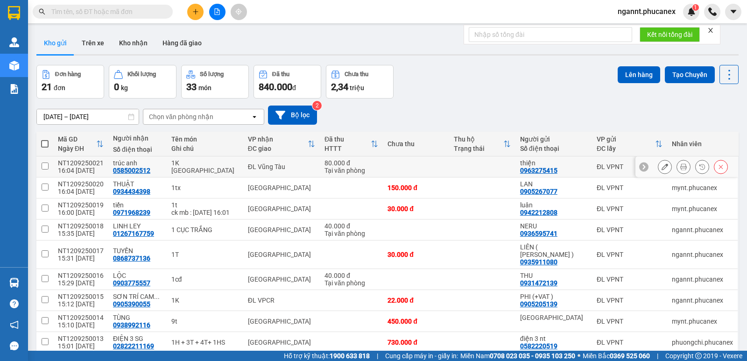
click at [662, 165] on button at bounding box center [664, 167] width 13 height 16
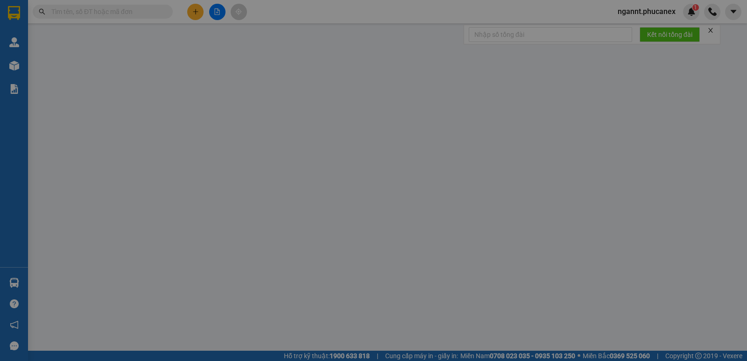
type input "0963275415"
type input "thiện"
type input "0585002512"
type input "trúc anh"
type input "80.000"
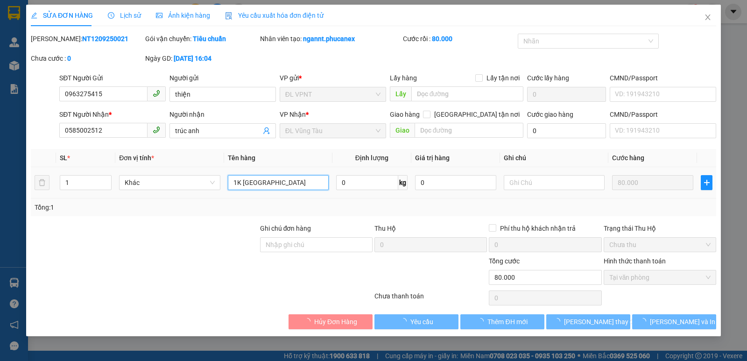
click at [262, 182] on input "1K TX" at bounding box center [278, 182] width 101 height 15
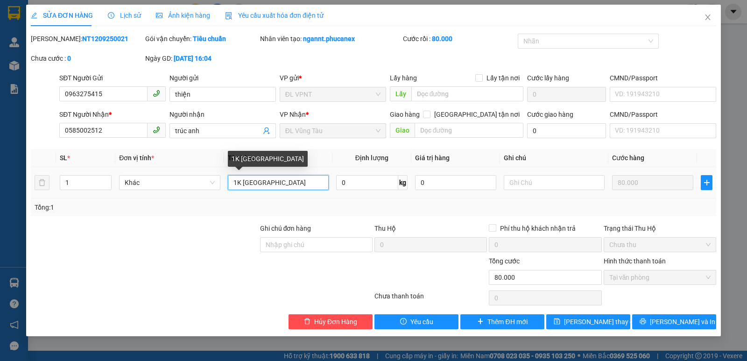
click at [243, 183] on input "1K TX" at bounding box center [278, 182] width 101 height 15
click at [252, 180] on input "1K+1 TX" at bounding box center [278, 182] width 101 height 15
type input "1K+1TX"
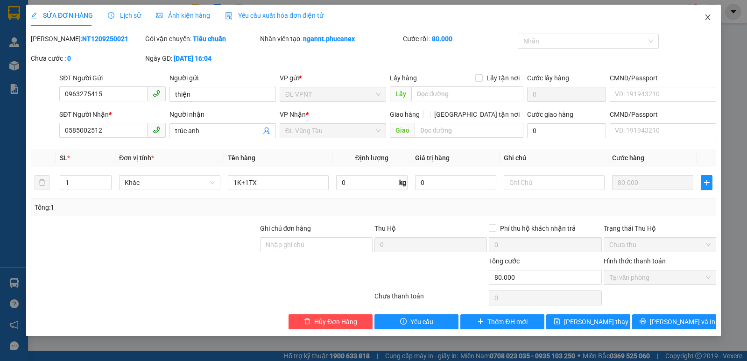
click at [710, 15] on icon "close" at bounding box center [707, 17] width 7 height 7
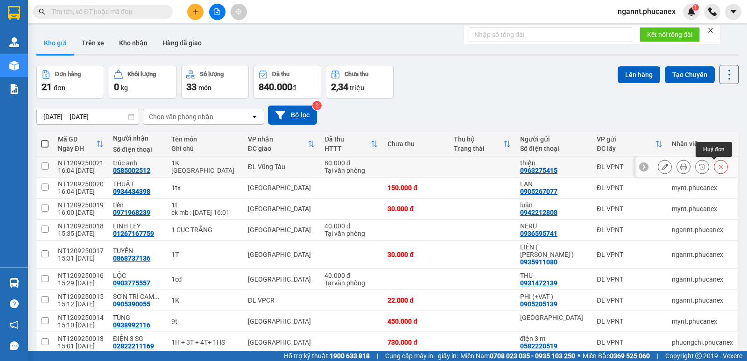
click at [714, 168] on button at bounding box center [720, 167] width 13 height 16
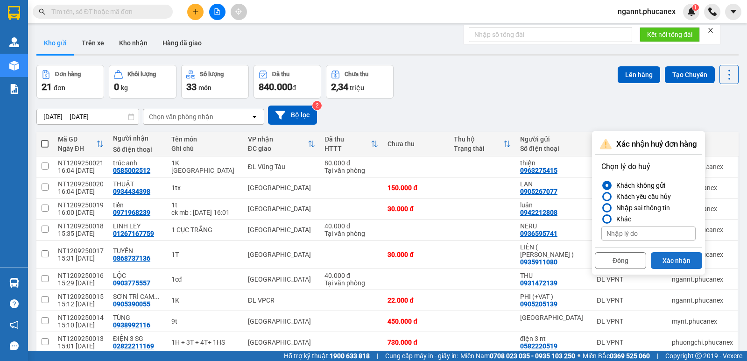
click at [696, 260] on button "Xác nhận" at bounding box center [676, 260] width 51 height 17
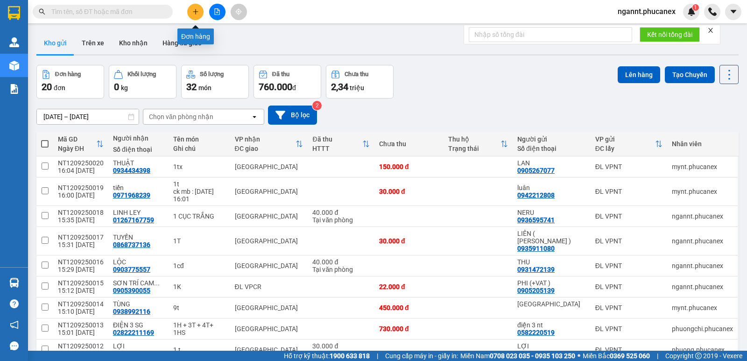
click at [193, 11] on icon "plus" at bounding box center [195, 11] width 7 height 7
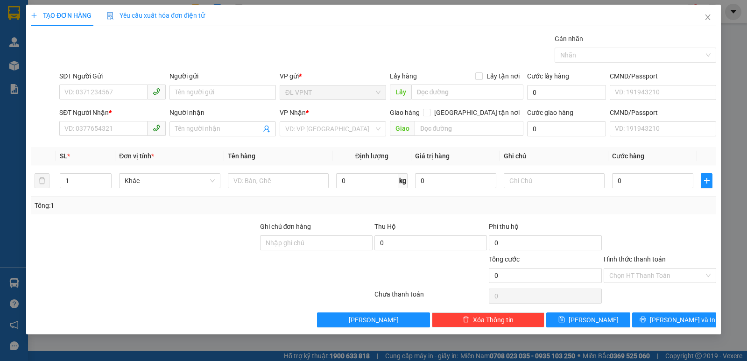
click at [97, 79] on div "SĐT Người Gửi" at bounding box center [112, 76] width 106 height 10
click at [97, 84] on input "SĐT Người Gửi" at bounding box center [103, 91] width 88 height 15
drag, startPoint x: 103, startPoint y: 89, endPoint x: 53, endPoint y: 89, distance: 49.9
click at [53, 89] on div "SĐT Người Gửi 415 Người gửi Tên người gửi VP gửi * ĐL VPNT Lấy hàng Lấy tận nơi…" at bounding box center [373, 87] width 687 height 33
click at [107, 115] on div "0963275415 - thiện" at bounding box center [112, 111] width 95 height 10
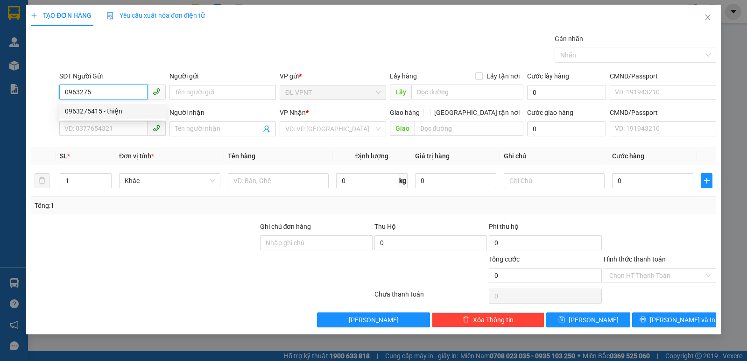
type input "0963275415"
type input "thiện"
type input "0585002512"
type input "trúc anh"
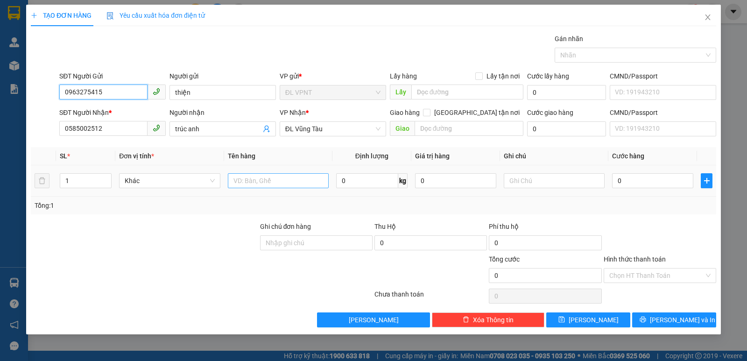
type input "0963275415"
click at [254, 178] on input "text" at bounding box center [278, 180] width 101 height 15
click at [105, 177] on icon "up" at bounding box center [106, 178] width 3 height 3
type input "2"
click at [244, 174] on input "text" at bounding box center [278, 180] width 101 height 15
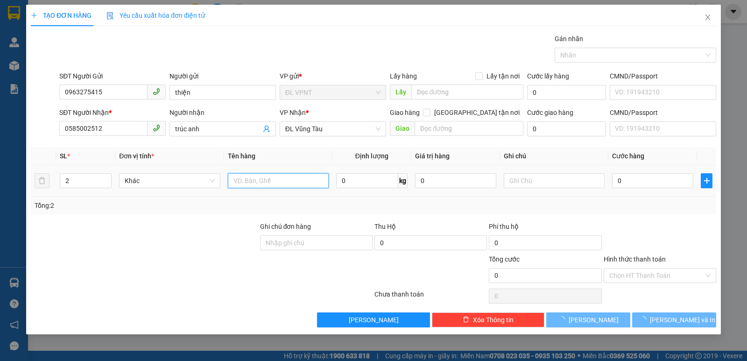
type input "2"
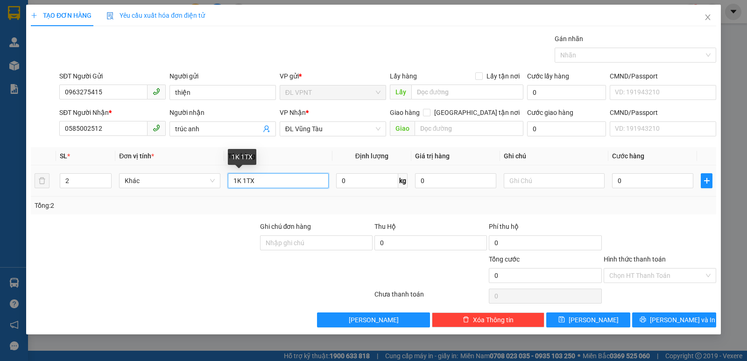
click at [238, 179] on input "1K 1TX" at bounding box center [278, 180] width 101 height 15
click at [244, 179] on input "1K 1TX" at bounding box center [278, 180] width 101 height 15
type input "1K +1TX"
click at [653, 184] on input "0" at bounding box center [652, 180] width 81 height 15
type input "1"
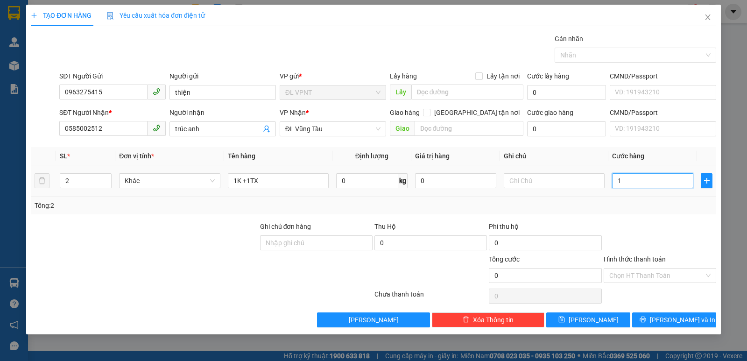
type input "1"
type input "10"
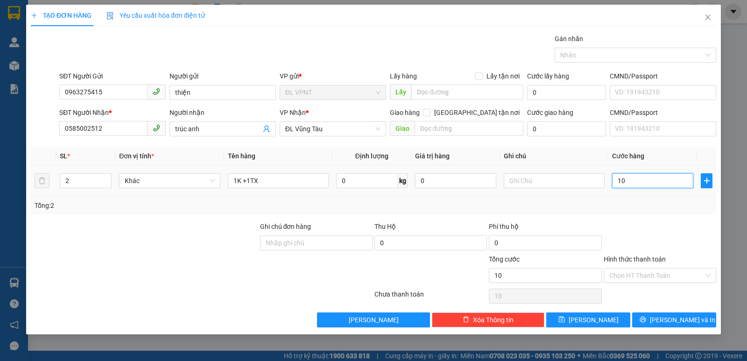
type input "100"
click at [640, 207] on div "Tổng: 2" at bounding box center [374, 205] width 678 height 10
type input "100.000"
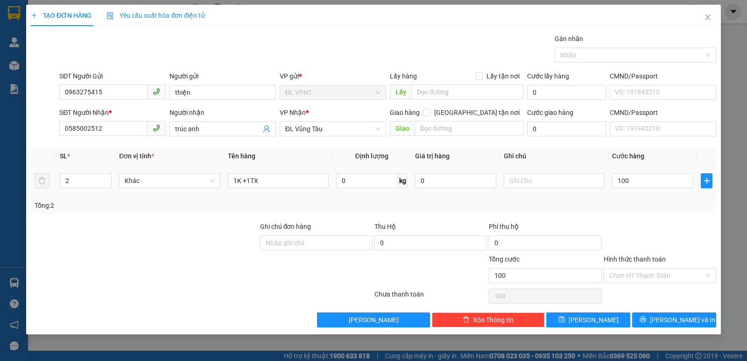
type input "100.000"
click at [664, 278] on input "Hình thức thanh toán" at bounding box center [656, 275] width 95 height 14
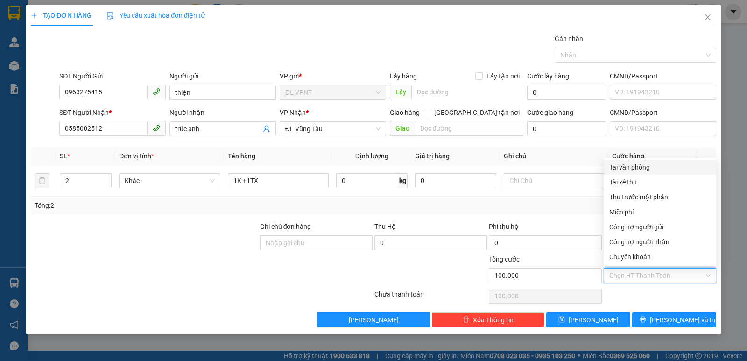
click at [639, 167] on div "Tại văn phòng" at bounding box center [659, 167] width 101 height 10
type input "0"
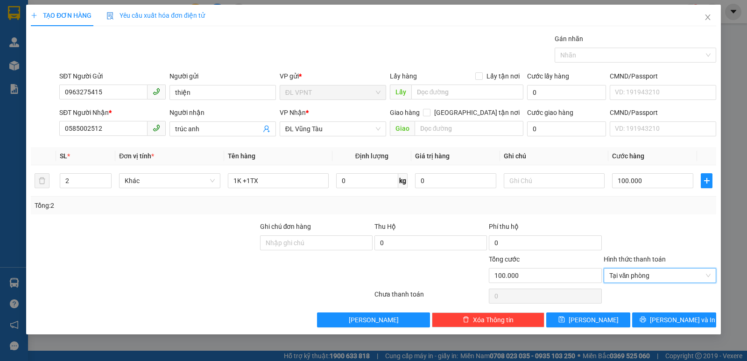
click at [660, 311] on div "Transit Pickup Surcharge Ids Transit Deliver Surcharge Ids Transit Deliver Surc…" at bounding box center [373, 181] width 685 height 294
click at [646, 323] on icon "printer" at bounding box center [642, 319] width 7 height 7
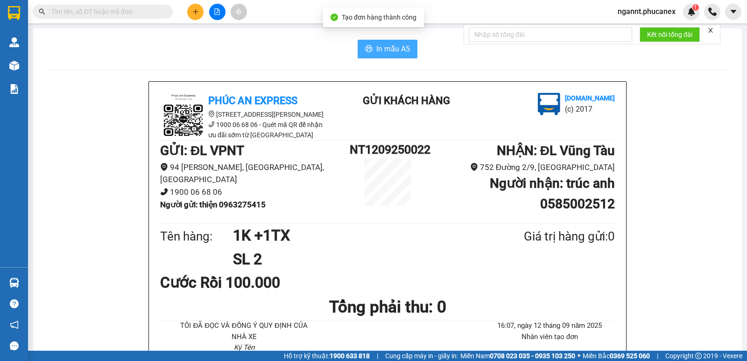
click at [400, 56] on button "In mẫu A5" at bounding box center [388, 49] width 60 height 19
click at [193, 15] on button at bounding box center [195, 12] width 16 height 16
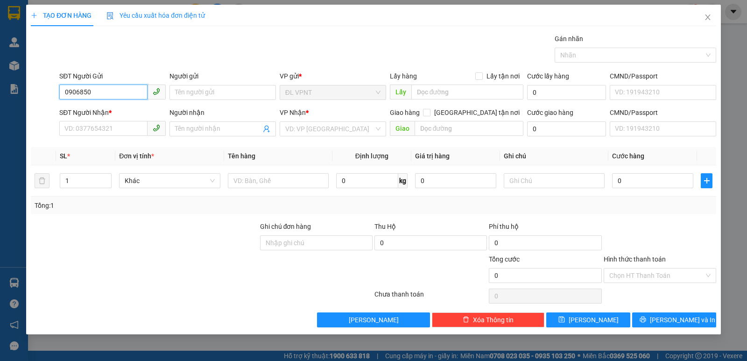
click at [119, 96] on input "0906850" at bounding box center [103, 91] width 88 height 15
click at [107, 96] on input "0906850" at bounding box center [103, 91] width 88 height 15
drag, startPoint x: 107, startPoint y: 96, endPoint x: 19, endPoint y: 84, distance: 89.1
click at [20, 84] on div "TẠO ĐƠN HÀNG Yêu cầu xuất hóa đơn điện tử Transit Pickup Surcharge Ids Transit …" at bounding box center [373, 180] width 747 height 361
click at [99, 94] on input "0906800633" at bounding box center [103, 91] width 88 height 15
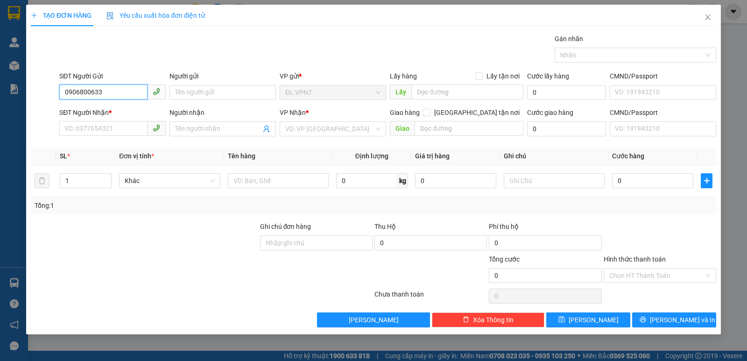
click at [80, 91] on input "0906800633" at bounding box center [103, 91] width 88 height 15
drag, startPoint x: 105, startPoint y: 91, endPoint x: 0, endPoint y: 17, distance: 128.0
click at [0, 88] on div "TẠO ĐƠN HÀNG Yêu cầu xuất hóa đơn điện tử Transit Pickup Surcharge Ids Transit …" at bounding box center [373, 180] width 747 height 361
click at [112, 108] on div "0906850633 - quy" at bounding box center [112, 111] width 95 height 10
type input "0906850633"
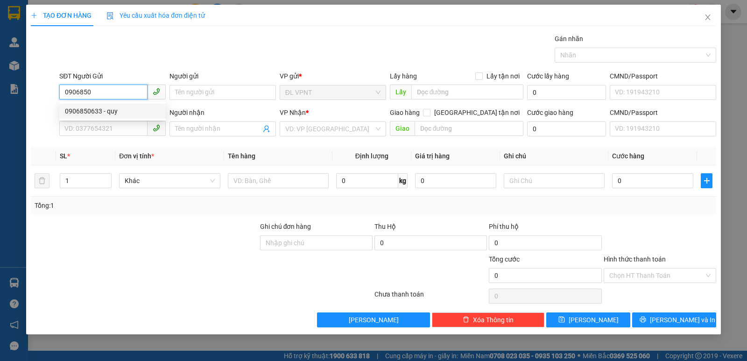
type input "quy"
type input "0981024440"
type input "PHƯỢNG"
type input "0906850633"
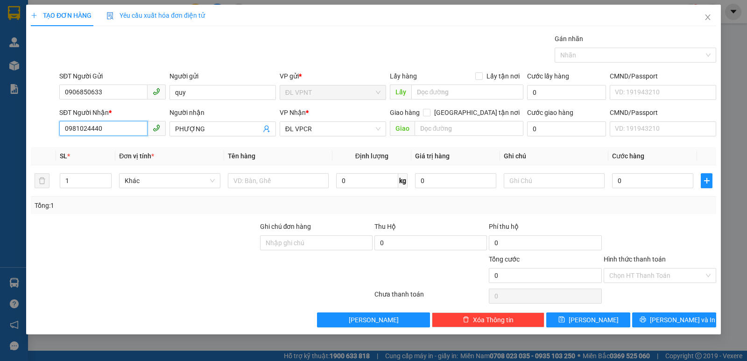
drag, startPoint x: 100, startPoint y: 127, endPoint x: 0, endPoint y: 119, distance: 100.2
click at [0, 119] on div "TẠO ĐƠN HÀNG Yêu cầu xuất hóa đơn điện tử Transit Pickup Surcharge Ids Transit …" at bounding box center [373, 180] width 747 height 361
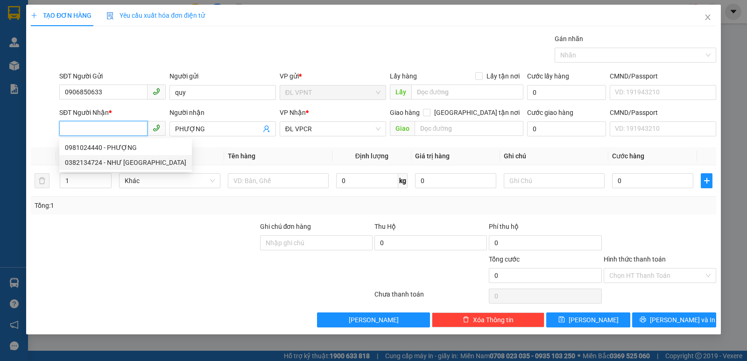
click at [115, 165] on div "0382134724 - NHƯ Ý" at bounding box center [125, 162] width 121 height 10
type input "0382134724"
type input "NHƯ Ý"
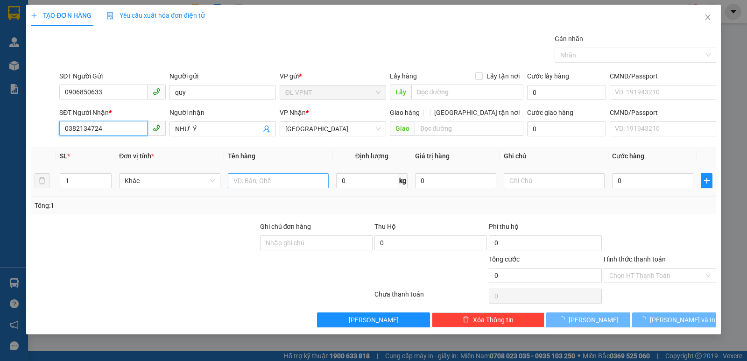
type input "0382134724"
click at [271, 181] on input "text" at bounding box center [278, 180] width 101 height 15
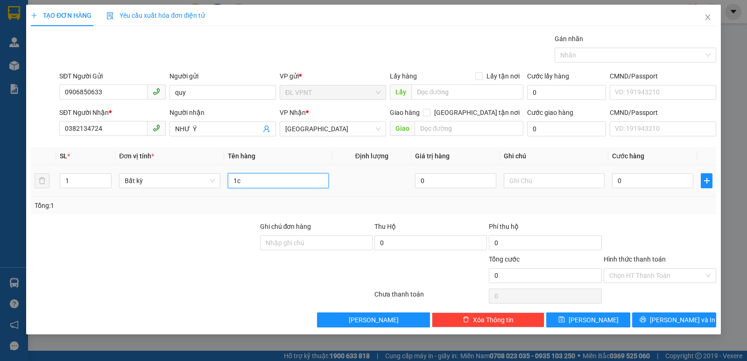
paste input "đ"
type input "1cđ"
click at [628, 185] on input "0" at bounding box center [652, 180] width 81 height 15
type input "3"
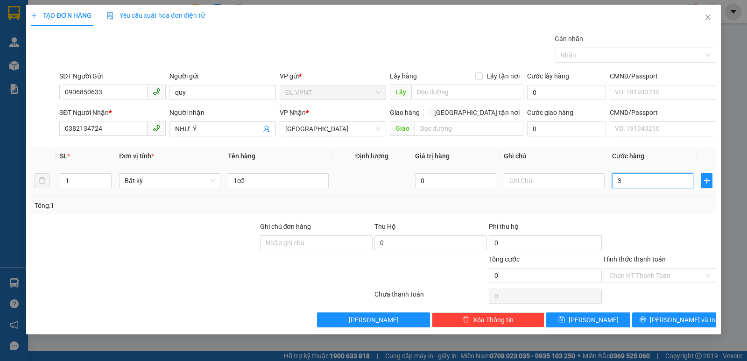
type input "3"
type input "30"
click at [614, 246] on div at bounding box center [660, 237] width 114 height 33
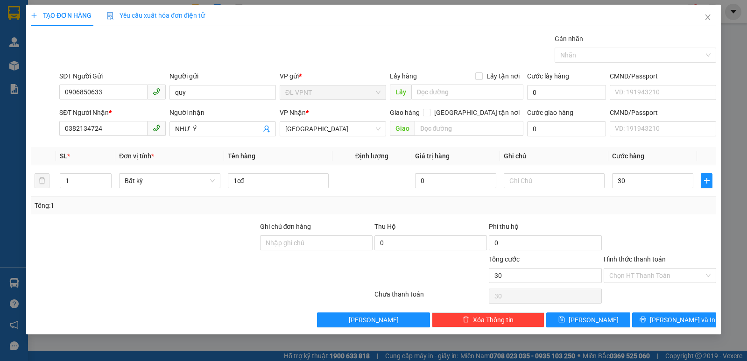
type input "30.000"
click at [644, 318] on button "Lưu và In" at bounding box center [674, 319] width 84 height 15
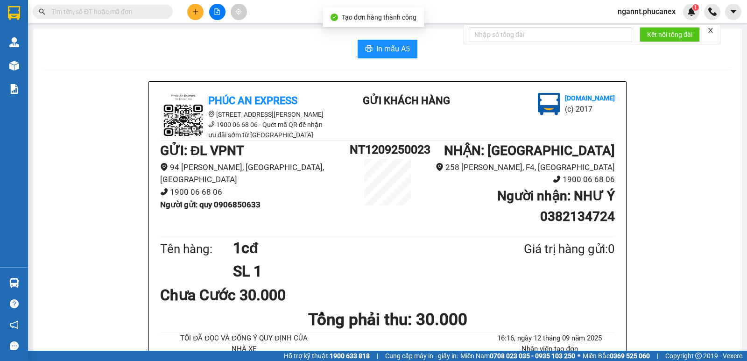
click at [383, 43] on span "In mẫu A5" at bounding box center [393, 49] width 34 height 12
click at [199, 14] on button at bounding box center [195, 12] width 16 height 16
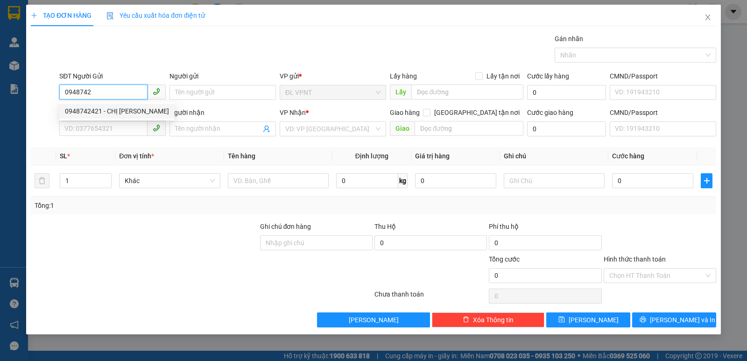
click at [117, 106] on div "0948742421 - CHỊ DUNG" at bounding box center [117, 111] width 104 height 10
type input "0948742421"
type input "CHỊ DUNG"
type input "0932750968"
type input "NGUYÊN"
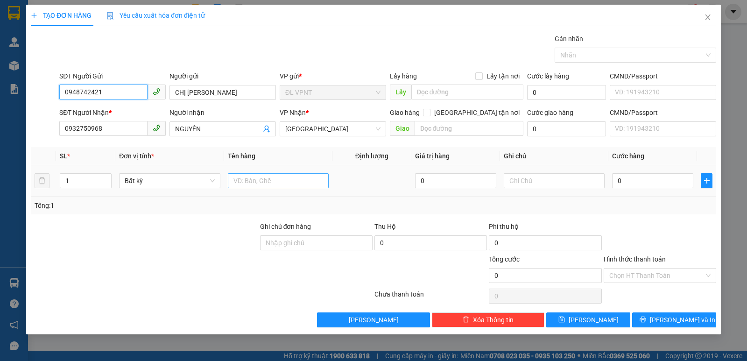
type input "0948742421"
click at [243, 187] on input "text" at bounding box center [278, 180] width 101 height 15
paste input "ục"
paste input "ă"
paste input "ắng"
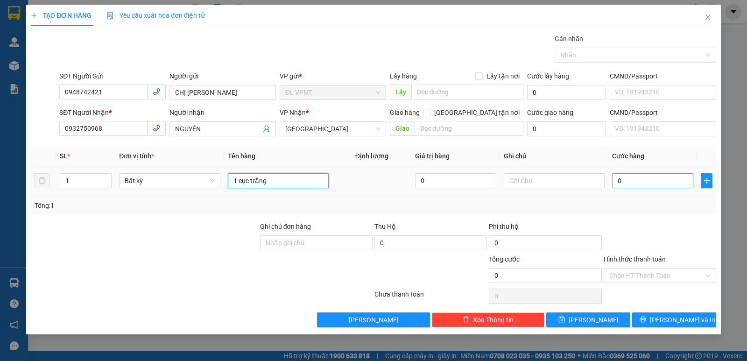
type input "1 cục trắng"
click at [627, 182] on input "0" at bounding box center [652, 180] width 81 height 15
type input "3"
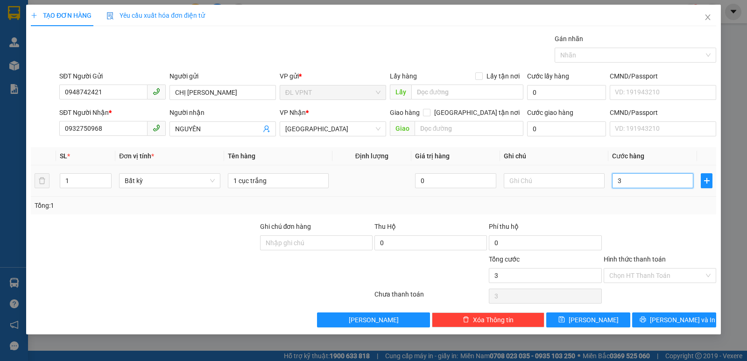
type input "30"
click at [631, 214] on div "Transit Pickup Surcharge Ids Transit Deliver Surcharge Ids Transit Deliver Surc…" at bounding box center [373, 181] width 685 height 294
type input "30.000"
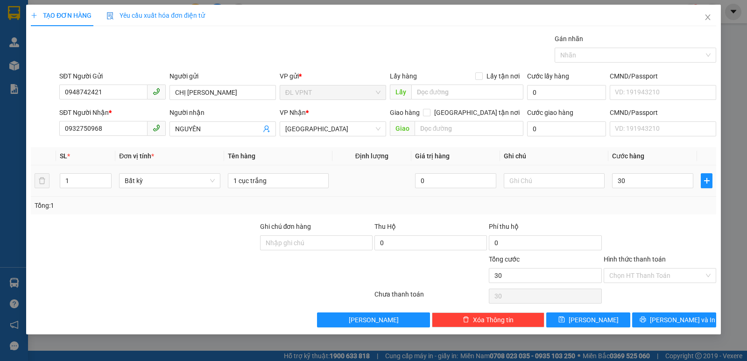
type input "30.000"
drag, startPoint x: 670, startPoint y: 319, endPoint x: 633, endPoint y: 275, distance: 57.3
click at [672, 319] on span "Lưu và In" at bounding box center [682, 320] width 65 height 10
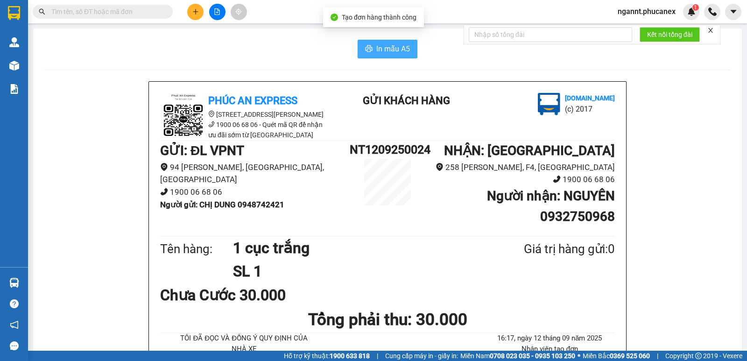
click at [395, 40] on button "In mẫu A5" at bounding box center [388, 49] width 60 height 19
click at [198, 14] on icon "plus" at bounding box center [195, 11] width 7 height 7
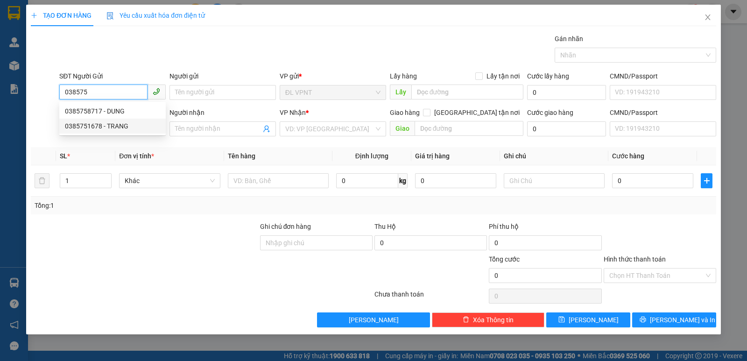
click at [110, 129] on div "0385751678 - TRANG" at bounding box center [112, 126] width 95 height 10
type input "0385751678"
type input "TRANG"
type input "0377660694"
type input "NHƯ"
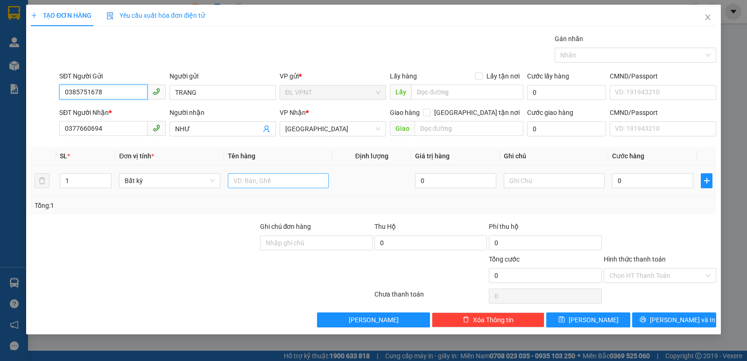
type input "0385751678"
click at [237, 176] on input "text" at bounding box center [278, 180] width 101 height 15
type input "1tg"
click at [625, 180] on input "0" at bounding box center [652, 180] width 81 height 15
type input "3"
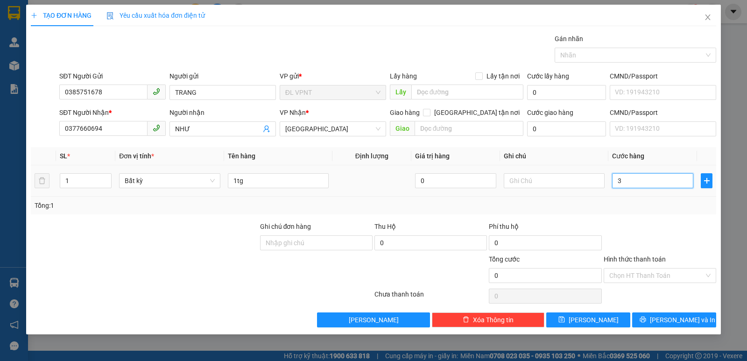
type input "3"
type input "30"
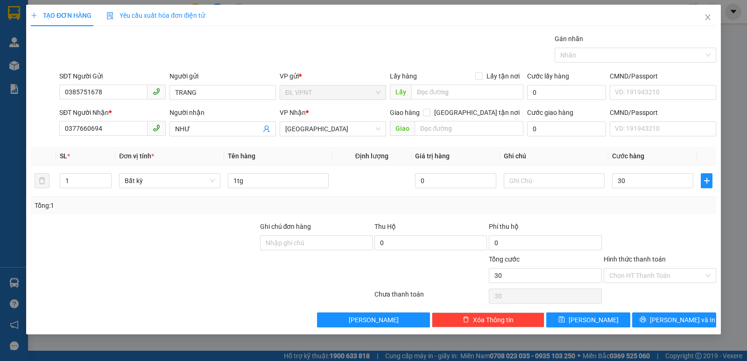
click at [625, 206] on div "Tổng: 1" at bounding box center [374, 205] width 678 height 10
type input "30.000"
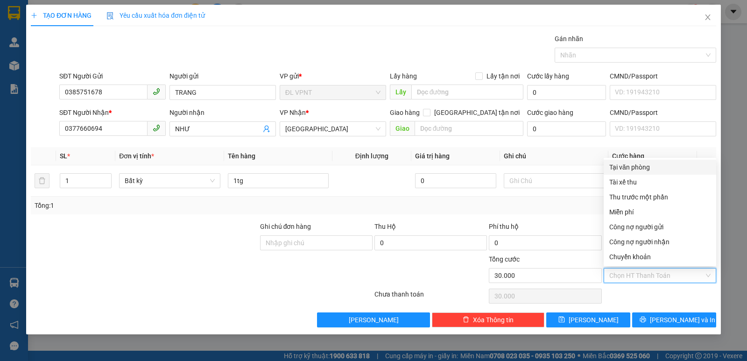
click at [652, 272] on input "Hình thức thanh toán" at bounding box center [656, 275] width 95 height 14
click at [640, 167] on div "Tại văn phòng" at bounding box center [659, 167] width 101 height 10
type input "0"
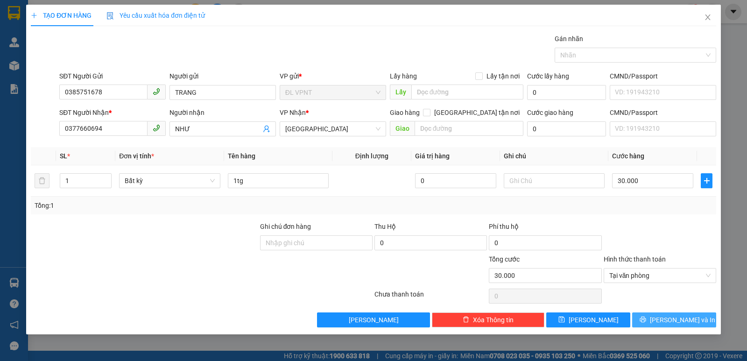
drag, startPoint x: 681, startPoint y: 320, endPoint x: 524, endPoint y: 101, distance: 270.0
click at [682, 320] on span "Lưu và In" at bounding box center [682, 320] width 65 height 10
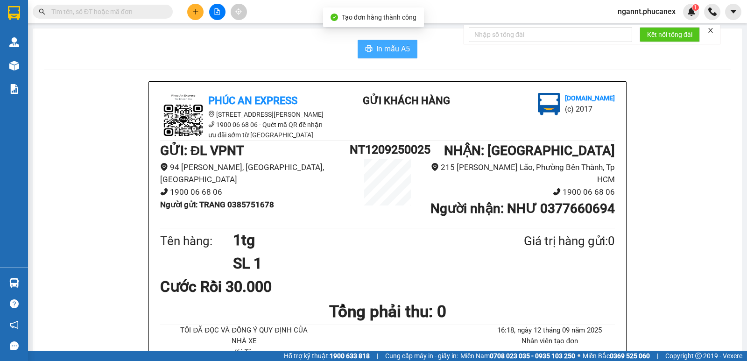
click at [376, 47] on span "In mẫu A5" at bounding box center [393, 49] width 34 height 12
click at [204, 13] on div at bounding box center [217, 12] width 70 height 16
click at [202, 13] on button at bounding box center [195, 12] width 16 height 16
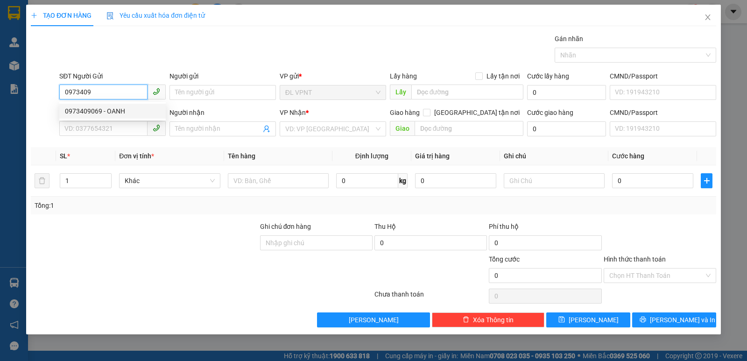
click at [116, 115] on div "0973409069 - OANH" at bounding box center [112, 111] width 95 height 10
type input "0973409069"
type input "OANH"
type input "0986011400"
type input "UYÊN"
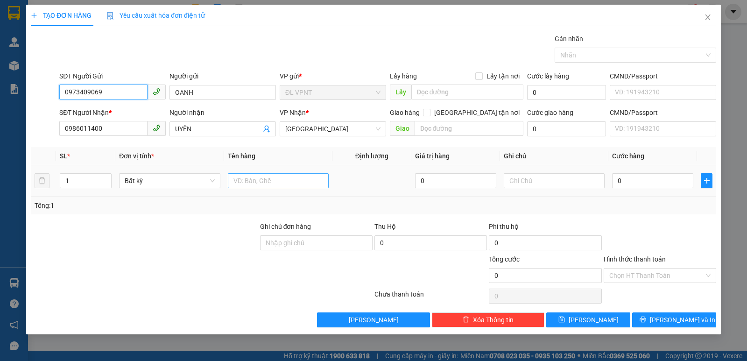
type input "0973409069"
click at [247, 186] on input "text" at bounding box center [278, 180] width 101 height 15
drag, startPoint x: 648, startPoint y: 183, endPoint x: 598, endPoint y: 174, distance: 51.1
click at [647, 183] on input "0" at bounding box center [652, 180] width 81 height 15
drag, startPoint x: 680, startPoint y: 202, endPoint x: 575, endPoint y: 330, distance: 165.8
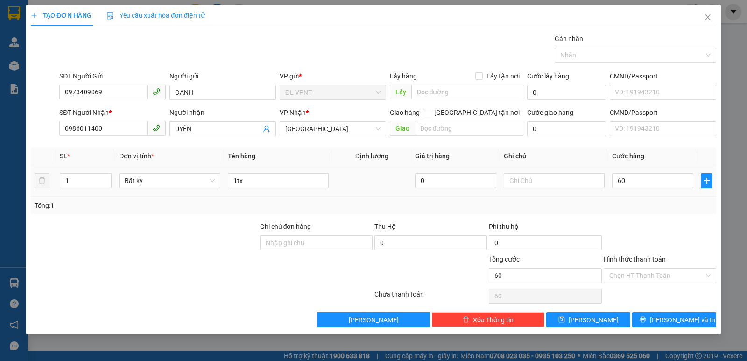
click at [680, 207] on div "Tổng: 1" at bounding box center [374, 205] width 678 height 10
click at [612, 273] on input "Hình thức thanh toán" at bounding box center [656, 275] width 95 height 14
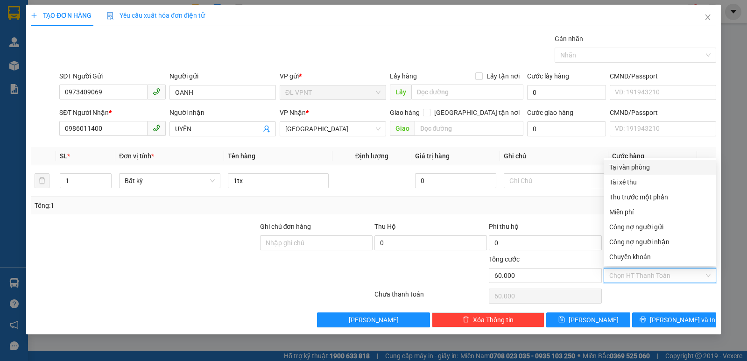
click at [638, 171] on div "Tại văn phòng" at bounding box center [659, 167] width 101 height 10
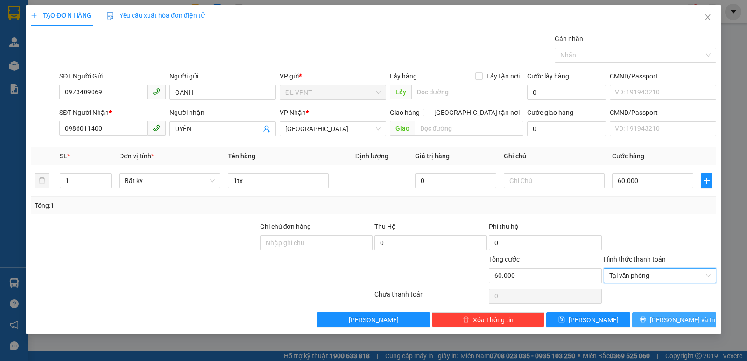
click at [652, 314] on button "Lưu và In" at bounding box center [674, 319] width 84 height 15
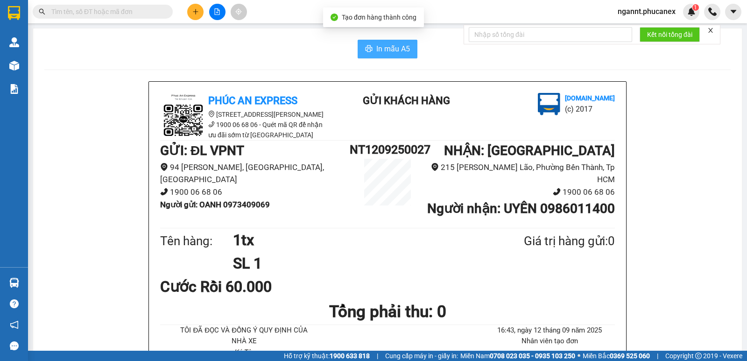
click at [369, 48] on button "In mẫu A5" at bounding box center [388, 49] width 60 height 19
click at [193, 10] on icon "plus" at bounding box center [195, 11] width 7 height 7
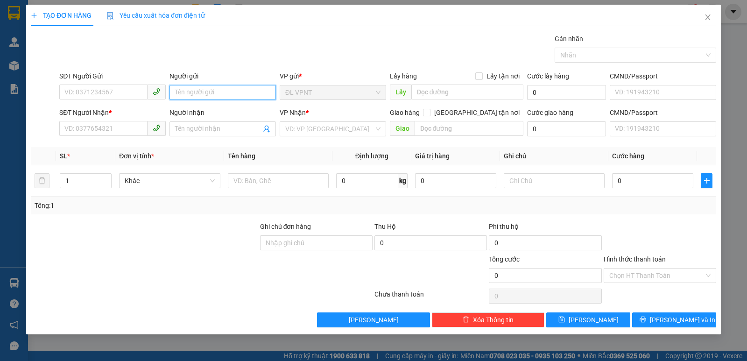
click at [183, 88] on input "Người gửi" at bounding box center [222, 92] width 106 height 15
paste input "ê"
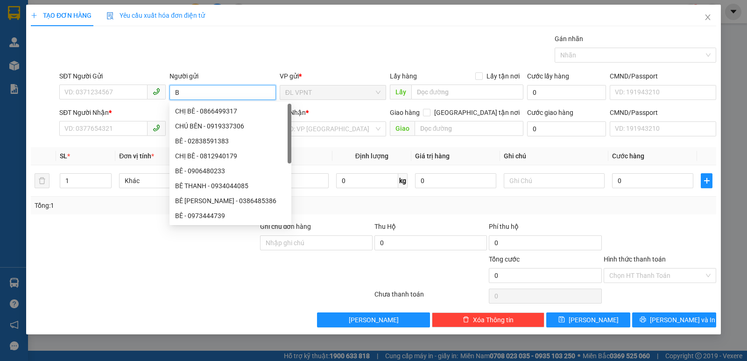
paste input "Ê"
paste input "ỆNH"
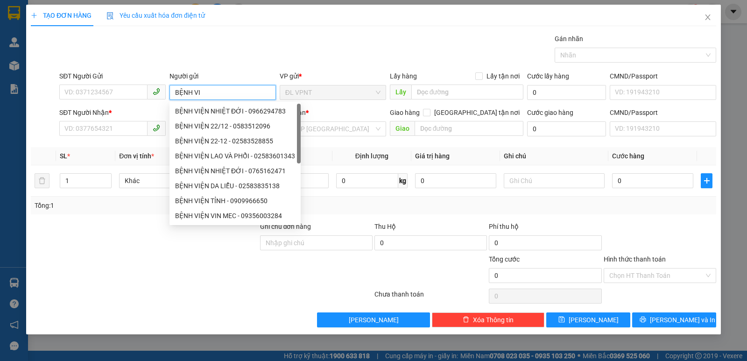
paste input "Ê"
paste input "ỆN"
paste input "ỈNH"
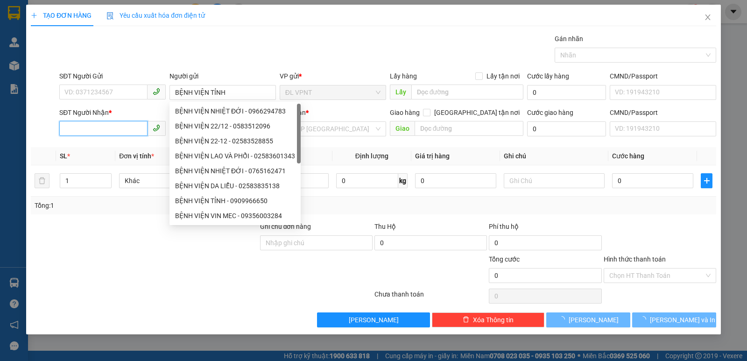
click at [145, 125] on input "SĐT Người Nhận *" at bounding box center [103, 128] width 88 height 15
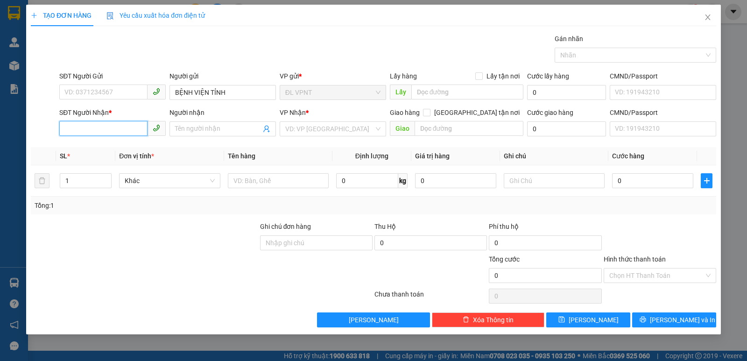
click at [145, 126] on input "SĐT Người Nhận *" at bounding box center [103, 128] width 88 height 15
click at [140, 126] on input "SĐT Người Nhận *" at bounding box center [103, 128] width 88 height 15
click at [708, 18] on icon "close" at bounding box center [707, 17] width 5 height 6
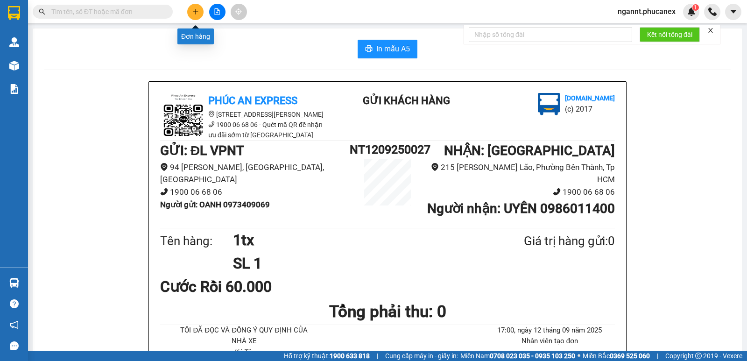
click at [194, 15] on button at bounding box center [195, 12] width 16 height 16
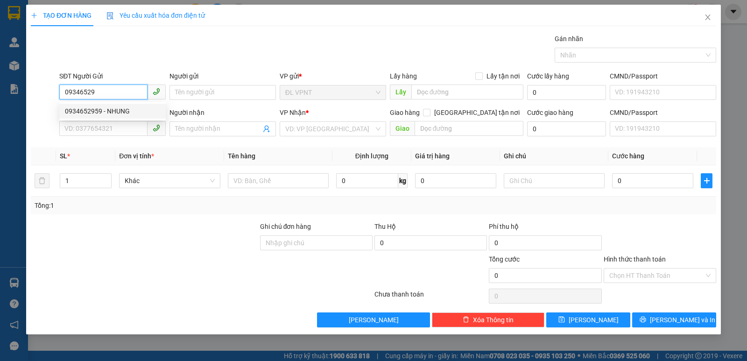
click at [138, 109] on div "0934652959 - NHUNG" at bounding box center [112, 111] width 95 height 10
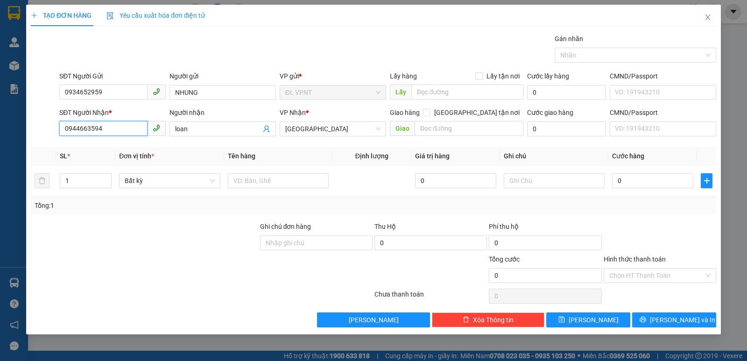
click at [7, 127] on div "TẠO ĐƠN HÀNG Yêu cầu xuất hóa đơn điện tử Transit Pickup Surcharge Ids Transit …" at bounding box center [373, 180] width 747 height 361
click at [132, 150] on div "0974969684 - DUY" at bounding box center [112, 147] width 95 height 10
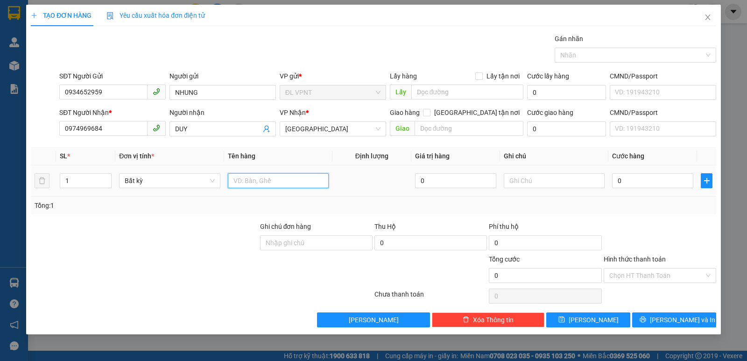
click at [260, 182] on input "text" at bounding box center [278, 180] width 101 height 15
click at [616, 181] on input "0" at bounding box center [652, 180] width 81 height 15
click at [626, 190] on div "20" at bounding box center [652, 180] width 81 height 19
click at [631, 275] on input "Hình thức thanh toán" at bounding box center [656, 275] width 95 height 14
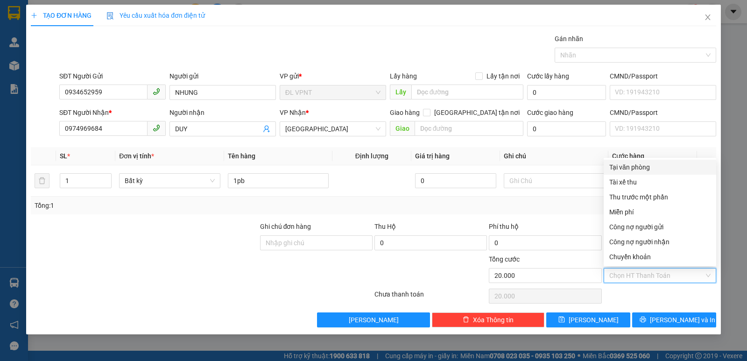
click at [638, 165] on div "Tại văn phòng" at bounding box center [659, 167] width 101 height 10
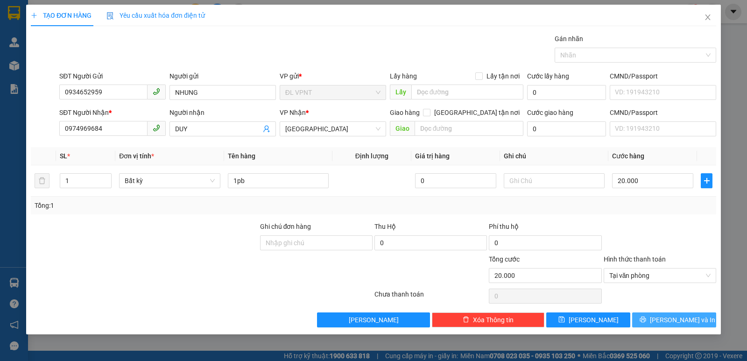
click at [646, 320] on icon "printer" at bounding box center [642, 319] width 7 height 7
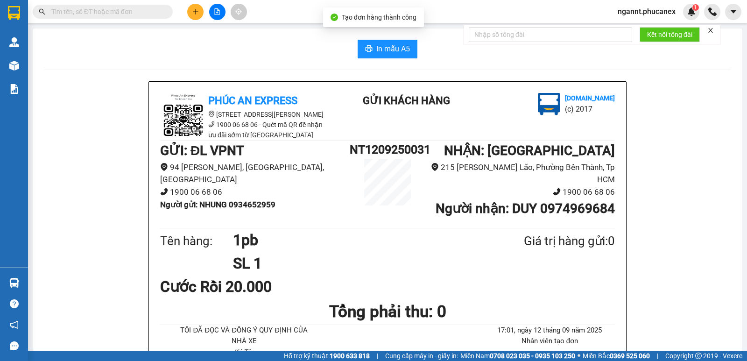
click at [367, 46] on icon "printer" at bounding box center [368, 48] width 7 height 7
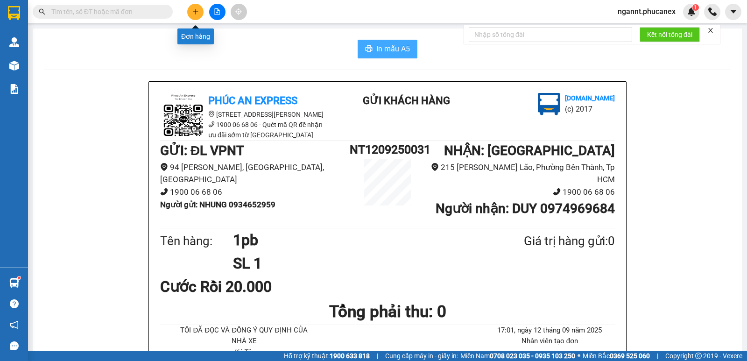
click at [199, 11] on button at bounding box center [195, 12] width 16 height 16
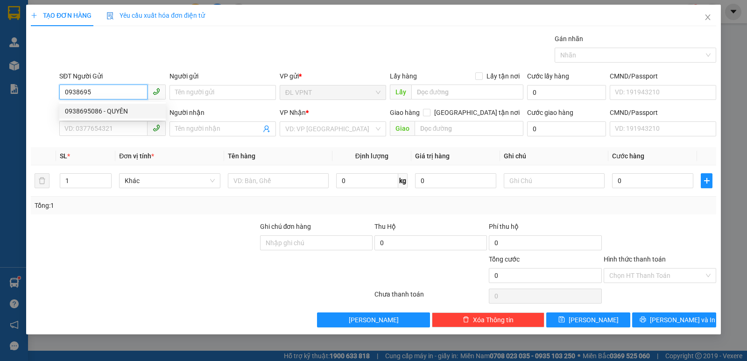
click at [124, 109] on div "0938695086 - QUYÊN" at bounding box center [112, 111] width 95 height 10
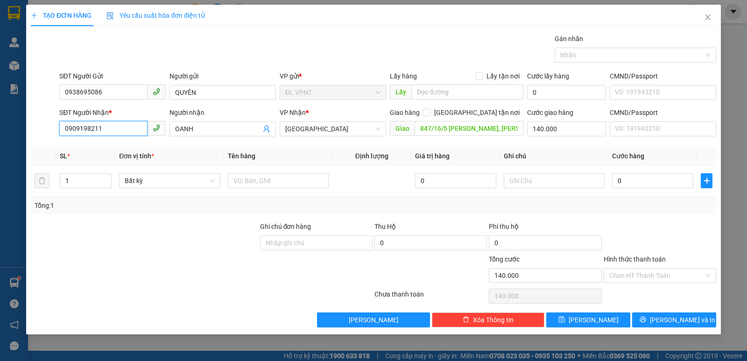
drag, startPoint x: 132, startPoint y: 129, endPoint x: 40, endPoint y: 129, distance: 92.4
click at [40, 129] on div "SĐT Người Nhận * 0909198211 Người nhận OANH VP Nhận * ĐL Quận 1 Giao hàng Giao …" at bounding box center [373, 123] width 687 height 33
click at [83, 128] on input "0909198211" at bounding box center [103, 128] width 88 height 15
drag, startPoint x: 107, startPoint y: 126, endPoint x: 40, endPoint y: 128, distance: 67.3
click at [40, 128] on div "SĐT Người Nhận * 0909198211 Người nhận OANH VP Nhận * ĐL Quận 1 Giao hàng Giao …" at bounding box center [373, 123] width 687 height 33
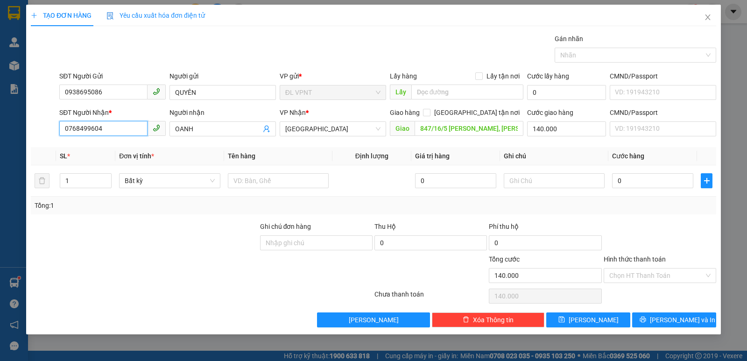
click at [78, 128] on input "0768499604" at bounding box center [103, 128] width 88 height 15
click at [88, 128] on input "0768499604" at bounding box center [103, 128] width 88 height 15
drag, startPoint x: 193, startPoint y: 131, endPoint x: 153, endPoint y: 130, distance: 40.1
click at [153, 130] on div "SĐT Người Nhận * 0768499604 0768499604 Người nhận OANH VP Nhận * ĐL Quận 1 Giao…" at bounding box center [387, 123] width 660 height 33
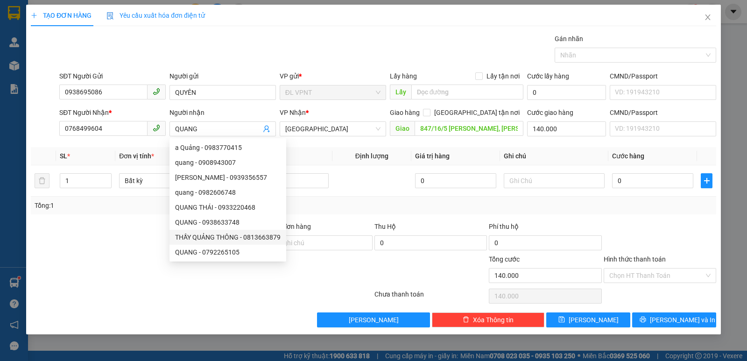
click at [358, 143] on div "Transit Pickup Surcharge Ids Transit Deliver Surcharge Ids Transit Deliver Surc…" at bounding box center [373, 181] width 685 height 294
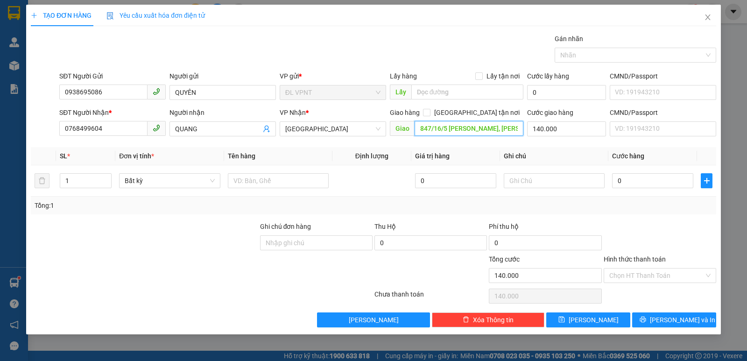
click at [419, 128] on input "847/16/5 NGUYỄN VĂN QUÁ, P. ĐÔNG HƯNG THUẬN , Q.12" at bounding box center [469, 128] width 109 height 15
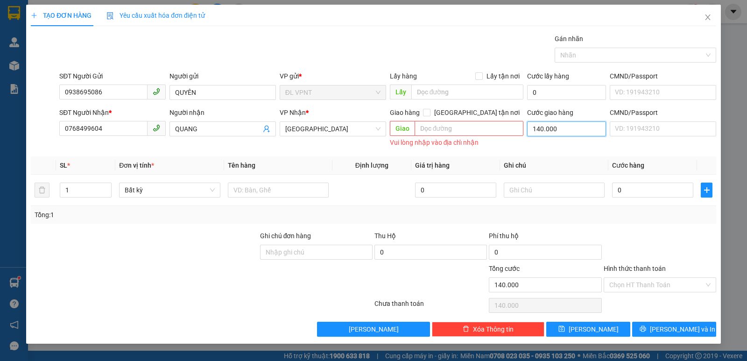
click at [544, 128] on input "140.000" at bounding box center [566, 128] width 79 height 15
click at [481, 156] on div "Transit Pickup Surcharge Ids Transit Deliver Surcharge Ids Transit Deliver Surc…" at bounding box center [373, 185] width 685 height 303
click at [400, 166] on th "Định lượng" at bounding box center [371, 165] width 79 height 18
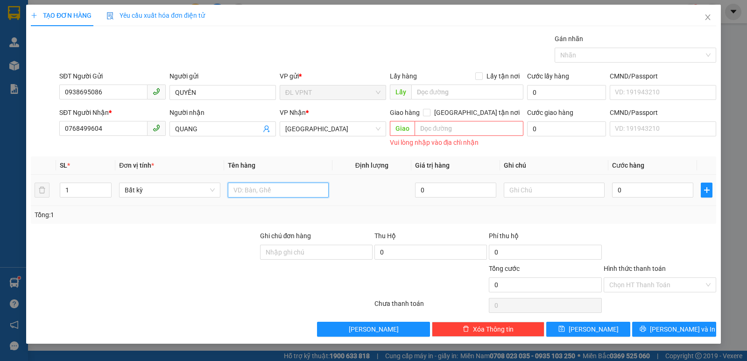
click at [277, 188] on input "text" at bounding box center [278, 190] width 101 height 15
click at [429, 158] on th "Giá trị hàng" at bounding box center [455, 165] width 89 height 18
click at [339, 158] on th "Định lượng" at bounding box center [371, 165] width 79 height 18
click at [286, 190] on input "text" at bounding box center [278, 190] width 101 height 15
click at [369, 121] on div "VP Nhận *" at bounding box center [333, 114] width 106 height 14
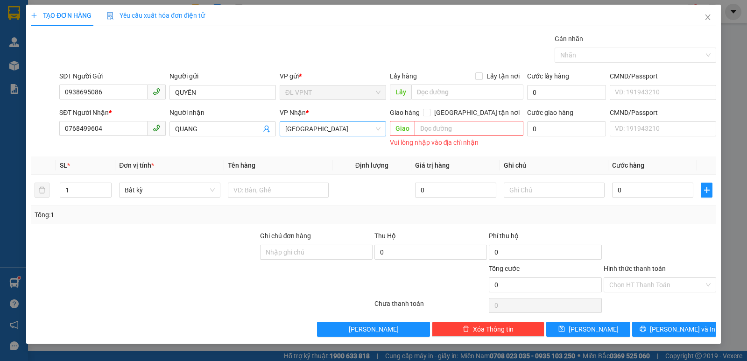
click at [372, 127] on span "[GEOGRAPHIC_DATA]" at bounding box center [332, 129] width 95 height 14
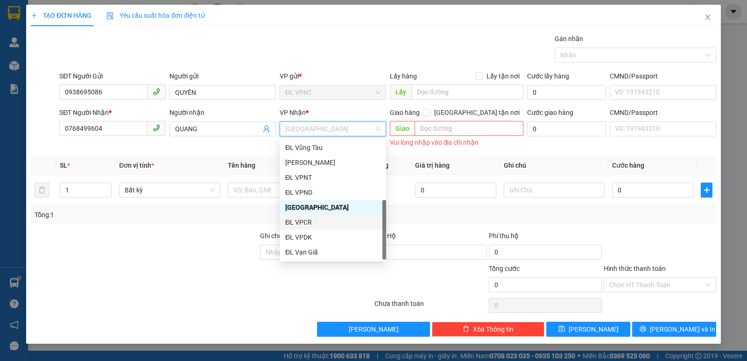
scroll to position [15, 0]
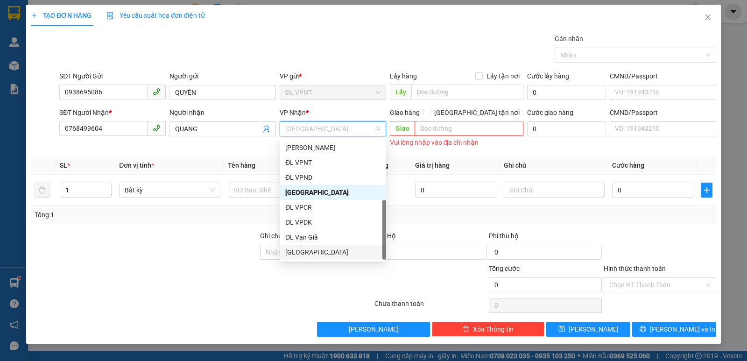
click at [311, 252] on div "[GEOGRAPHIC_DATA]" at bounding box center [332, 252] width 95 height 10
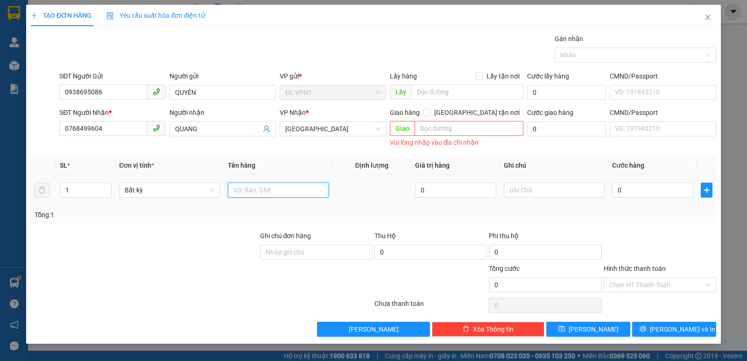
click at [270, 194] on input "text" at bounding box center [278, 190] width 101 height 15
click at [632, 191] on input "0" at bounding box center [652, 190] width 81 height 15
click at [693, 203] on td "40" at bounding box center [652, 190] width 89 height 31
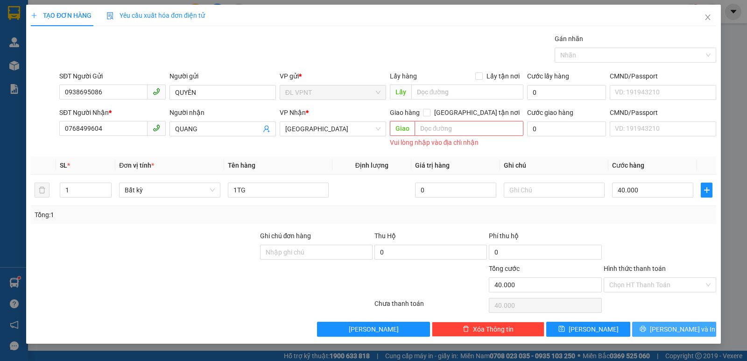
click at [654, 325] on button "Lưu và In" at bounding box center [674, 329] width 84 height 15
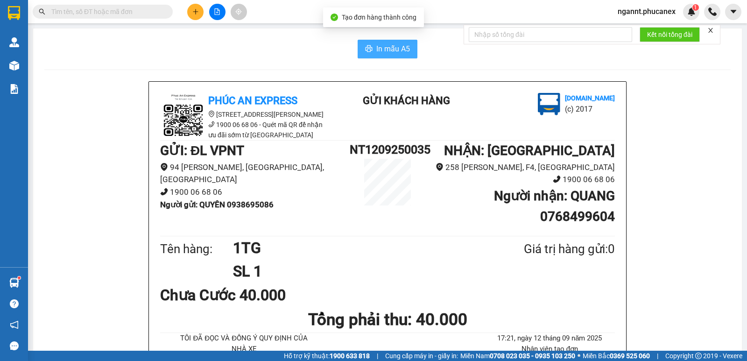
click at [359, 44] on button "In mẫu A5" at bounding box center [388, 49] width 60 height 19
click at [365, 45] on button "In mẫu A5" at bounding box center [388, 49] width 60 height 19
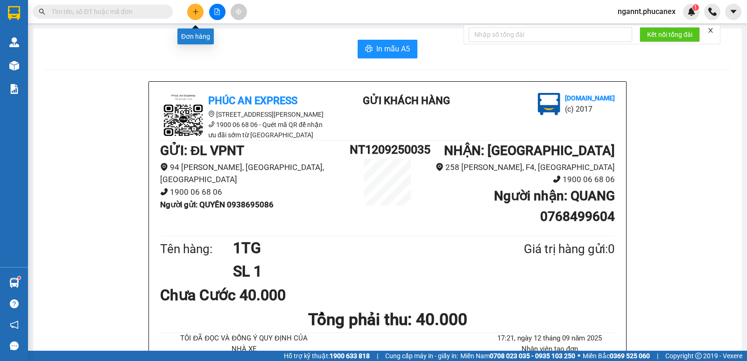
click at [192, 12] on button at bounding box center [195, 12] width 16 height 16
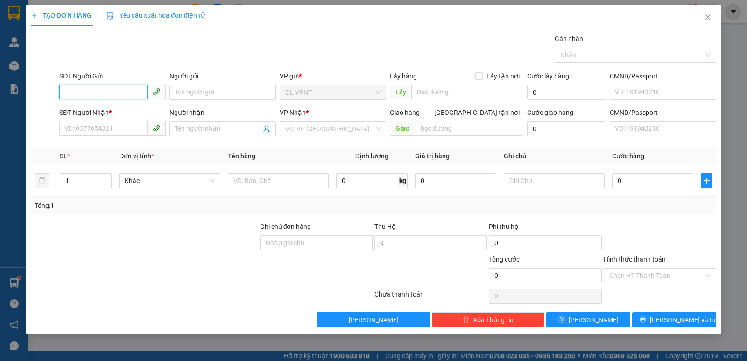
click at [117, 86] on input "SĐT Người Gửi" at bounding box center [103, 91] width 88 height 15
click at [203, 93] on input "Người gửi" at bounding box center [222, 92] width 106 height 15
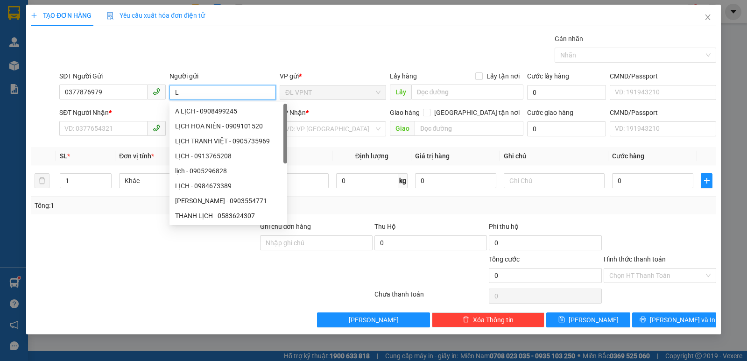
paste input "ỊC"
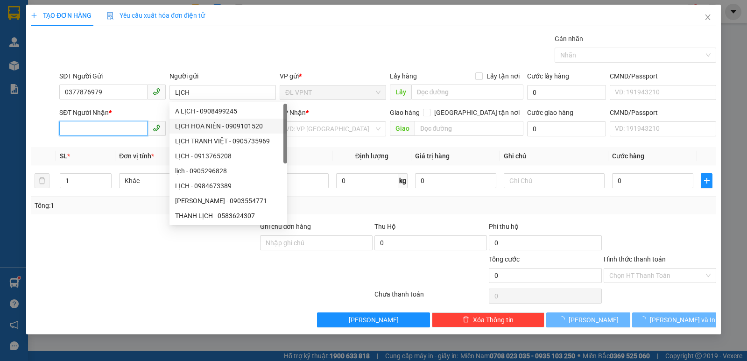
click at [129, 128] on input "SĐT Người Nhận *" at bounding box center [103, 128] width 88 height 15
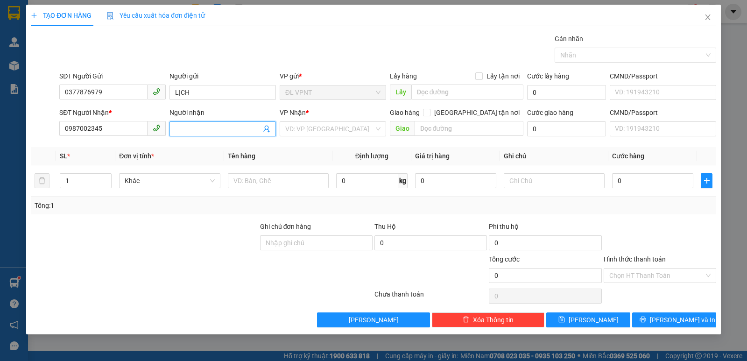
click at [199, 133] on input "Người nhận" at bounding box center [218, 129] width 86 height 10
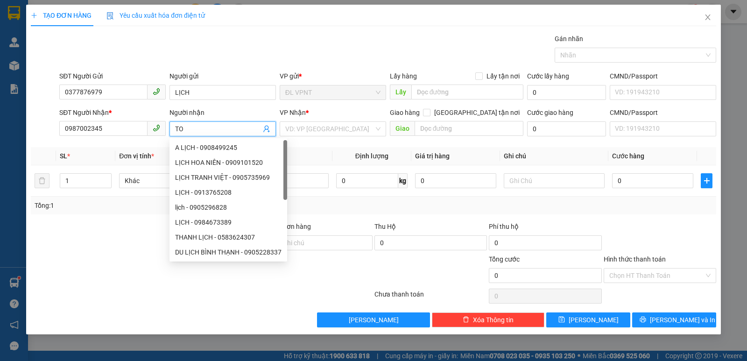
paste input "ÀN"
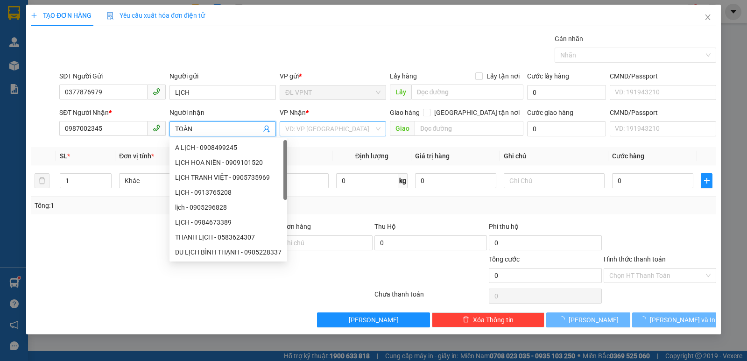
click at [316, 127] on input "search" at bounding box center [329, 129] width 89 height 14
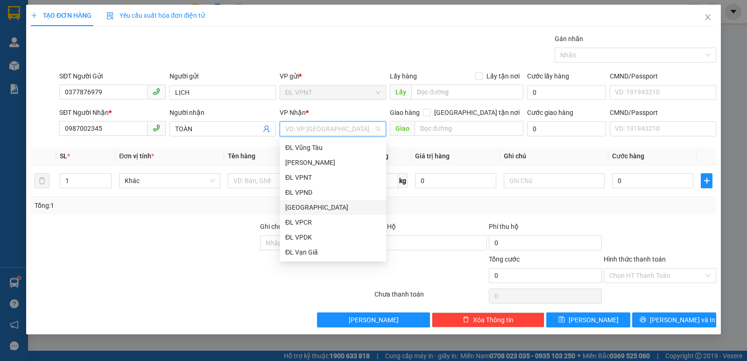
click at [308, 206] on div "[GEOGRAPHIC_DATA]" at bounding box center [332, 207] width 95 height 10
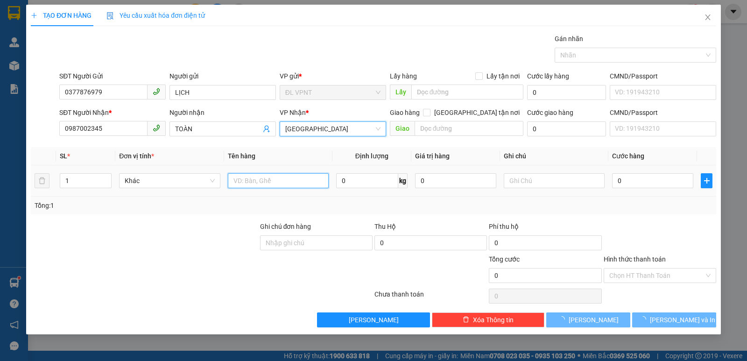
click at [257, 184] on input "text" at bounding box center [278, 180] width 101 height 15
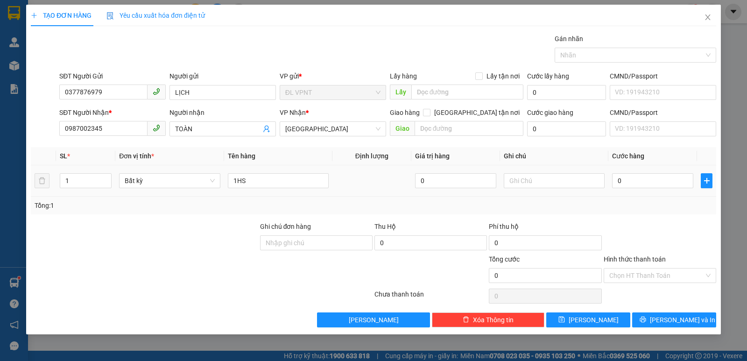
click at [610, 176] on td "0" at bounding box center [652, 180] width 89 height 31
click at [625, 176] on input "0" at bounding box center [652, 180] width 81 height 15
click at [635, 198] on div "Tổng: 1" at bounding box center [373, 206] width 685 height 18
click at [667, 322] on span "Lưu và In" at bounding box center [682, 320] width 65 height 10
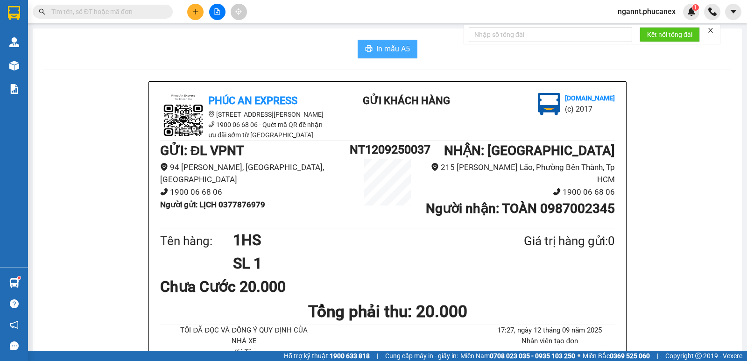
click at [381, 49] on span "In mẫu A5" at bounding box center [393, 49] width 34 height 12
click at [196, 10] on icon "plus" at bounding box center [195, 11] width 7 height 7
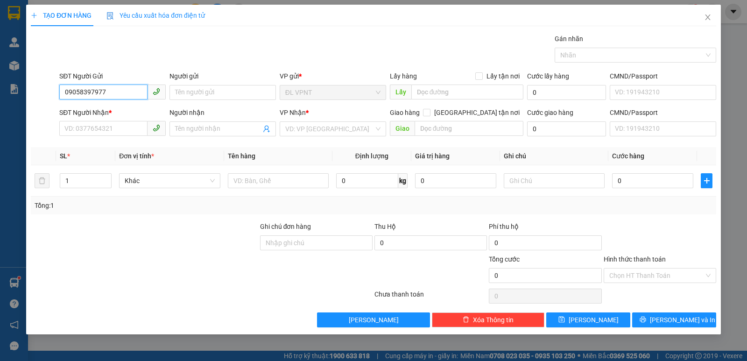
click at [81, 92] on input "09058397977" at bounding box center [103, 91] width 88 height 15
click at [90, 112] on div "0905397977 - MINH HIẾU" at bounding box center [112, 111] width 95 height 10
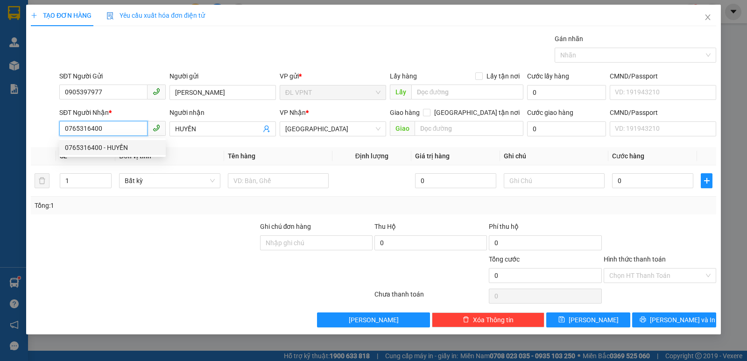
drag, startPoint x: 112, startPoint y: 129, endPoint x: 65, endPoint y: 137, distance: 47.4
click at [66, 137] on div "SĐT Người Nhận * 0765316400" at bounding box center [112, 123] width 106 height 33
click at [103, 144] on div "0353782723 - TRANG" at bounding box center [112, 147] width 95 height 10
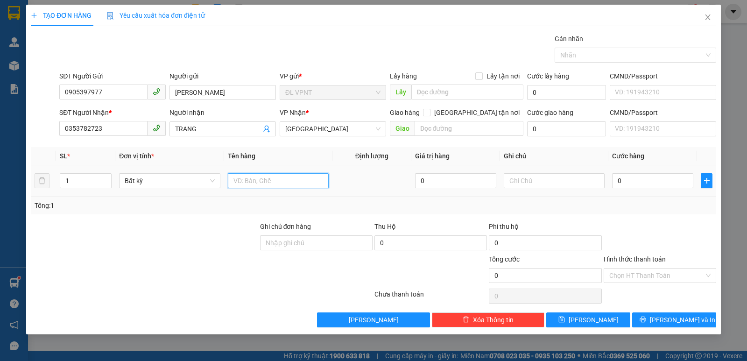
click at [266, 182] on input "text" at bounding box center [278, 180] width 101 height 15
click at [645, 186] on input "0" at bounding box center [652, 180] width 81 height 15
click at [667, 196] on td "20" at bounding box center [652, 180] width 89 height 31
click at [663, 329] on div "TẠO ĐƠN HÀNG Yêu cầu xuất hóa đơn điện tử Transit Pickup Surcharge Ids Transit …" at bounding box center [373, 170] width 695 height 330
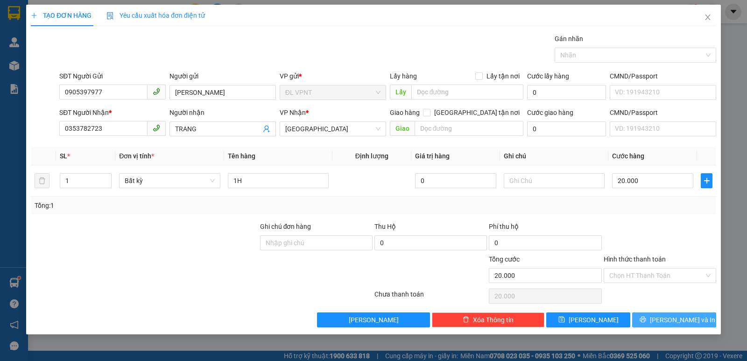
click at [663, 319] on button "Lưu và In" at bounding box center [674, 319] width 84 height 15
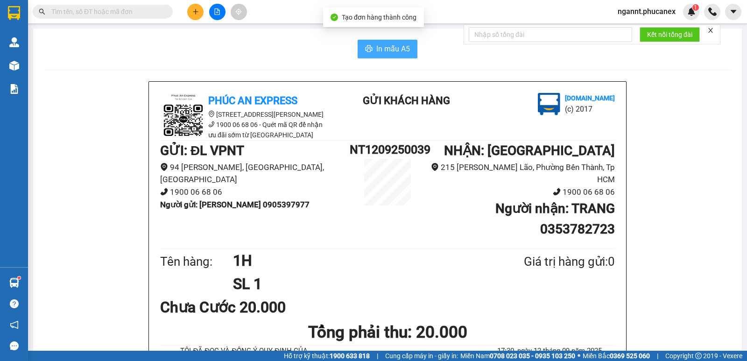
click at [399, 53] on span "In mẫu A5" at bounding box center [393, 49] width 34 height 12
click at [198, 7] on button at bounding box center [195, 12] width 16 height 16
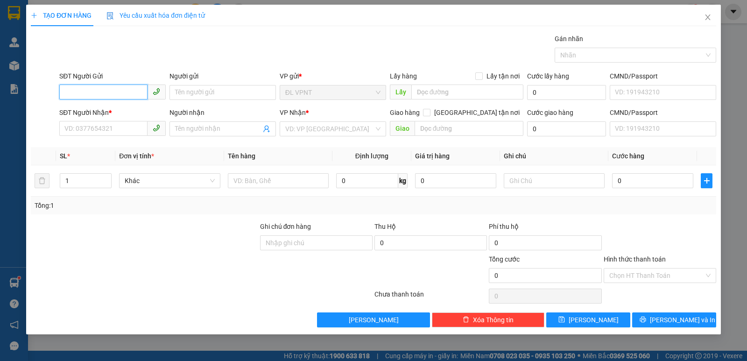
click at [91, 95] on input "SĐT Người Gửi" at bounding box center [103, 91] width 88 height 15
click at [131, 114] on div "0948447616 - NHUNG" at bounding box center [112, 111] width 95 height 10
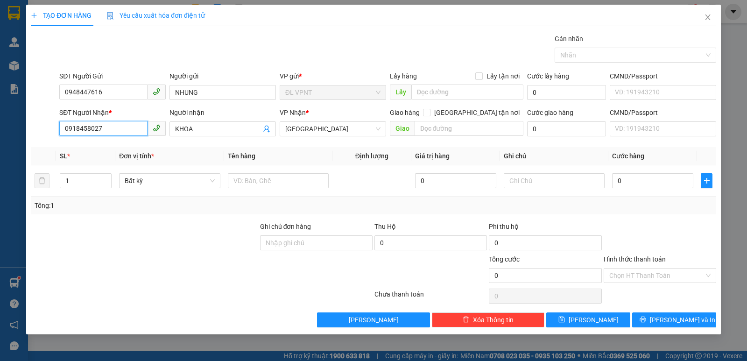
drag, startPoint x: 8, startPoint y: 115, endPoint x: 0, endPoint y: 98, distance: 19.0
click at [7, 111] on div "TẠO ĐƠN HÀNG Yêu cầu xuất hóa đơn điện tử Transit Pickup Surcharge Ids Transit …" at bounding box center [373, 180] width 747 height 361
click at [110, 144] on div "0904355271 - LINH" at bounding box center [112, 147] width 95 height 10
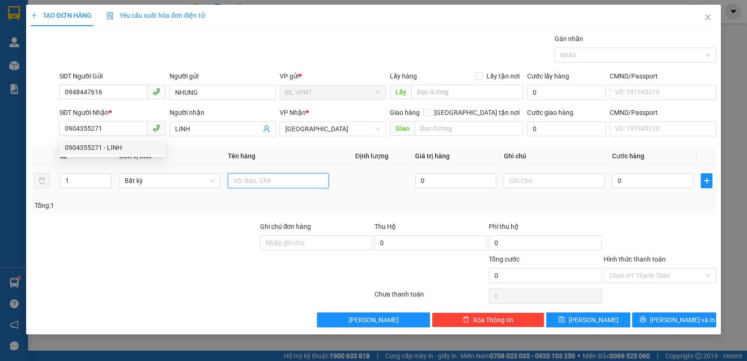
click at [238, 185] on input "text" at bounding box center [278, 180] width 101 height 15
click at [652, 184] on input "0" at bounding box center [652, 180] width 81 height 15
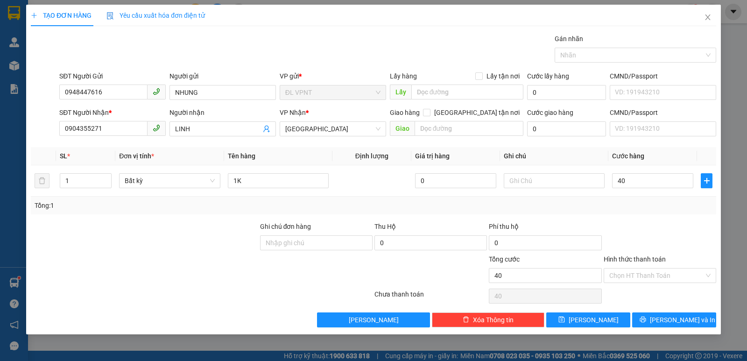
click at [688, 208] on div "Tổng: 1" at bounding box center [374, 205] width 678 height 10
click at [651, 280] on input "Hình thức thanh toán" at bounding box center [656, 275] width 95 height 14
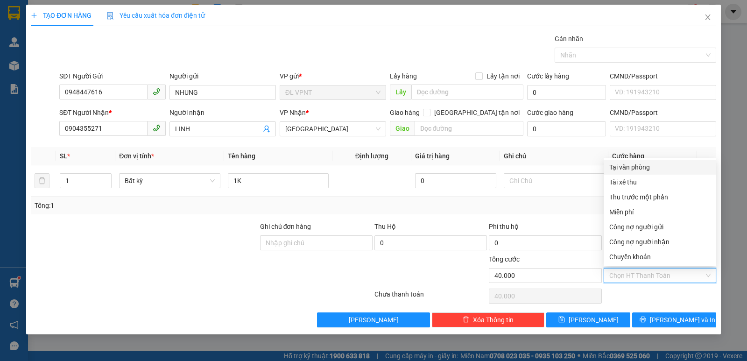
click at [640, 169] on div "Tại văn phòng" at bounding box center [659, 167] width 101 height 10
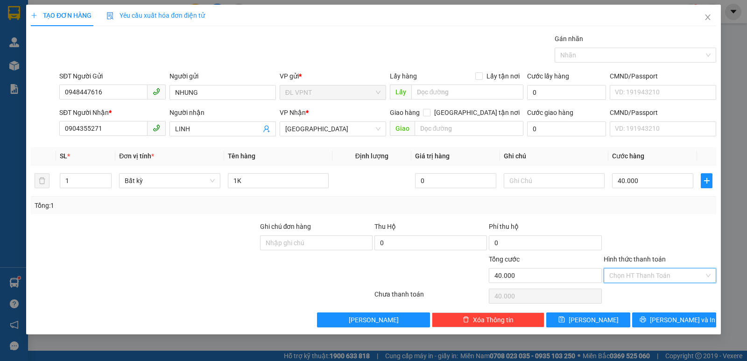
click at [663, 273] on input "Hình thức thanh toán" at bounding box center [656, 275] width 95 height 14
click at [592, 200] on div "Tổng: 1" at bounding box center [374, 205] width 678 height 10
click at [540, 191] on td at bounding box center [554, 180] width 108 height 31
click at [536, 182] on input "text" at bounding box center [554, 180] width 101 height 15
drag, startPoint x: 548, startPoint y: 179, endPoint x: 426, endPoint y: 195, distance: 122.9
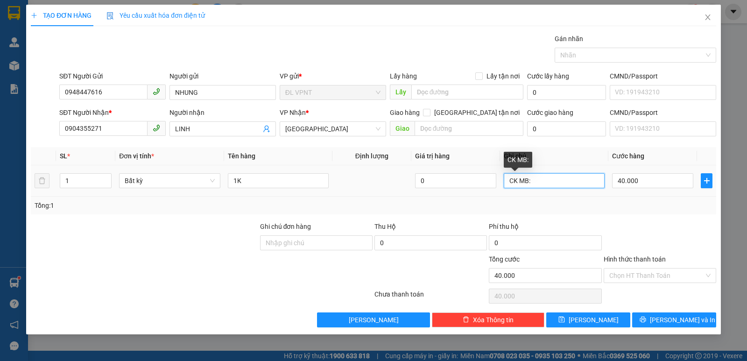
click at [460, 193] on tr "1 Bất kỳ 1K 0 CK MB: 40.000" at bounding box center [373, 180] width 685 height 31
drag, startPoint x: 658, startPoint y: 275, endPoint x: 648, endPoint y: 217, distance: 59.1
click at [657, 275] on input "Hình thức thanh toán" at bounding box center [656, 275] width 95 height 14
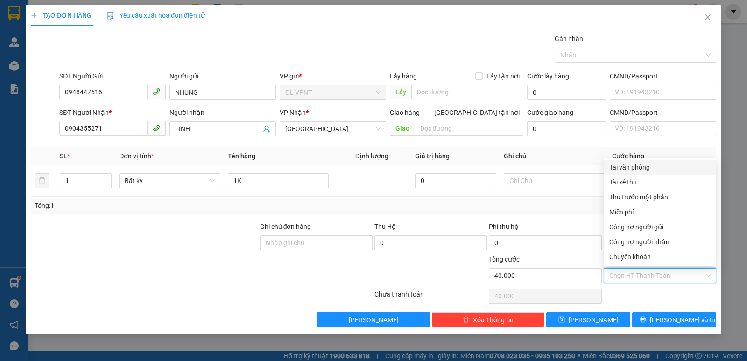
click at [641, 170] on div "Tại văn phòng" at bounding box center [659, 167] width 101 height 10
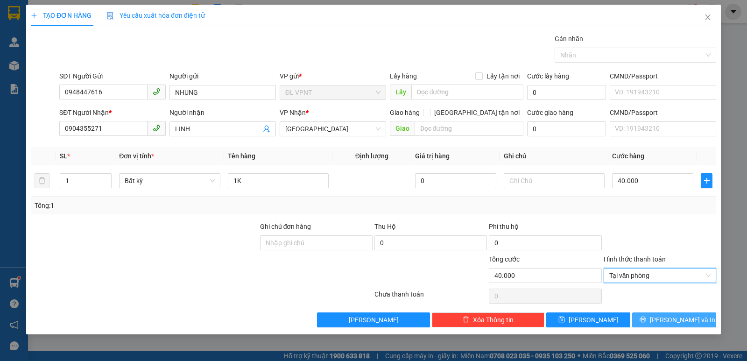
drag, startPoint x: 667, startPoint y: 316, endPoint x: 665, endPoint y: 309, distance: 7.4
click at [667, 316] on span "Lưu và In" at bounding box center [682, 320] width 65 height 10
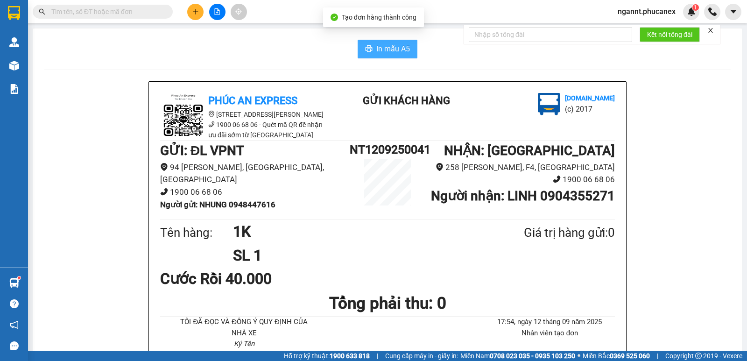
click at [370, 43] on button "In mẫu A5" at bounding box center [388, 49] width 60 height 19
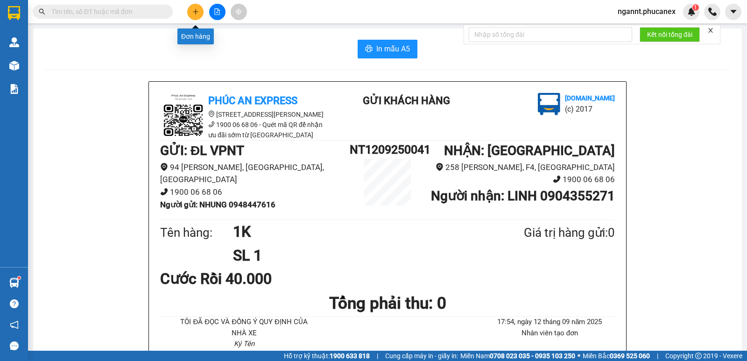
click at [196, 17] on button at bounding box center [195, 12] width 16 height 16
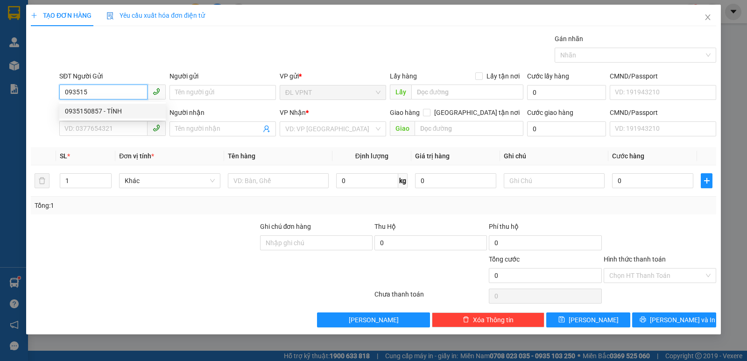
click at [102, 112] on div "0935150857 - TÍNH" at bounding box center [112, 111] width 95 height 10
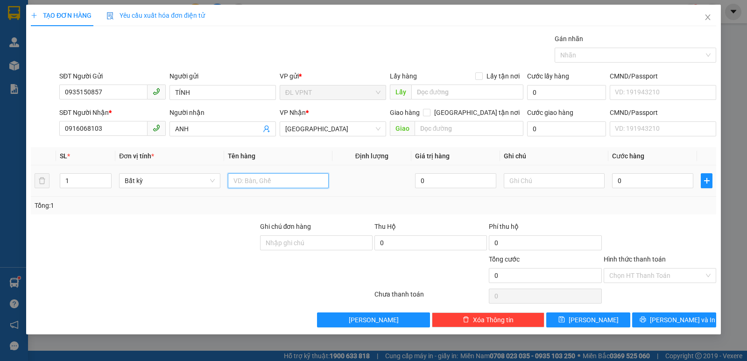
click at [286, 180] on input "text" at bounding box center [278, 180] width 101 height 15
click at [571, 190] on td at bounding box center [554, 180] width 108 height 31
click at [567, 178] on input "text" at bounding box center [554, 180] width 101 height 15
paste input "Ô"
paste input "OO"
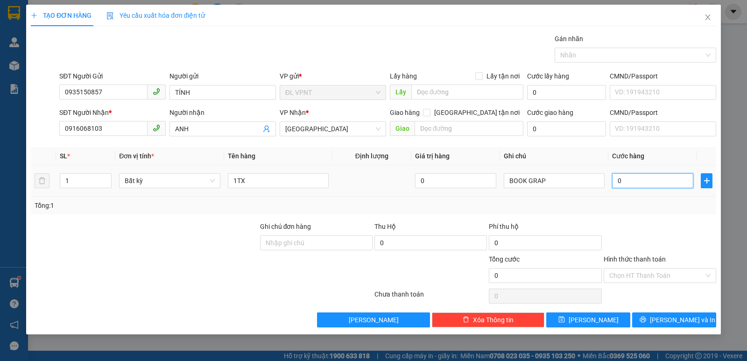
click at [648, 180] on input "0" at bounding box center [652, 180] width 81 height 15
click at [681, 232] on div at bounding box center [660, 237] width 114 height 33
click at [662, 268] on input "Hình thức thanh toán" at bounding box center [656, 275] width 95 height 14
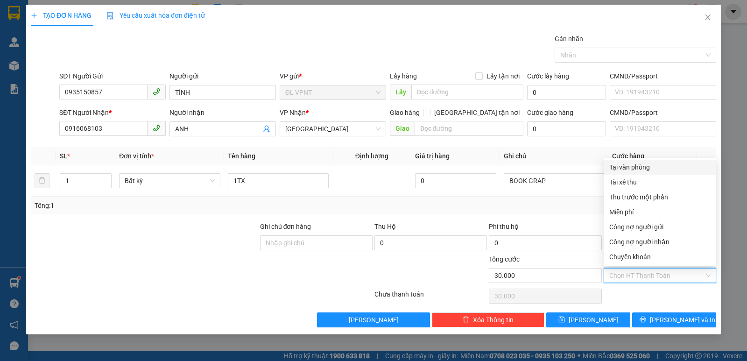
click at [637, 168] on div "Tại văn phòng" at bounding box center [659, 167] width 101 height 10
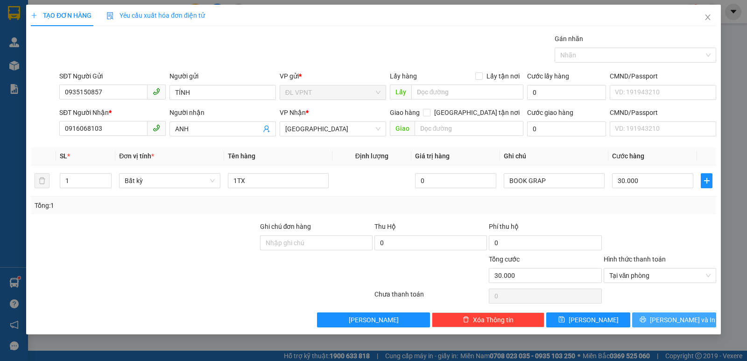
click at [667, 325] on button "Lưu và In" at bounding box center [674, 319] width 84 height 15
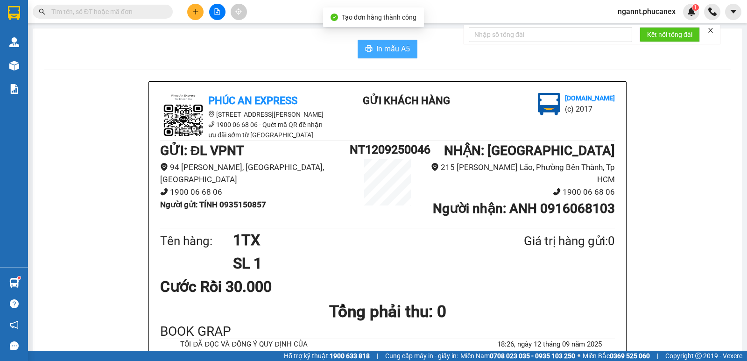
click at [379, 48] on span "In mẫu A5" at bounding box center [393, 49] width 34 height 12
click at [414, 81] on div "Phúc An Express 215 Phạm Ngũ Lão, Quận 1 1900 06 68 06 - Quét mã QR để nhận ưu …" at bounding box center [387, 299] width 478 height 436
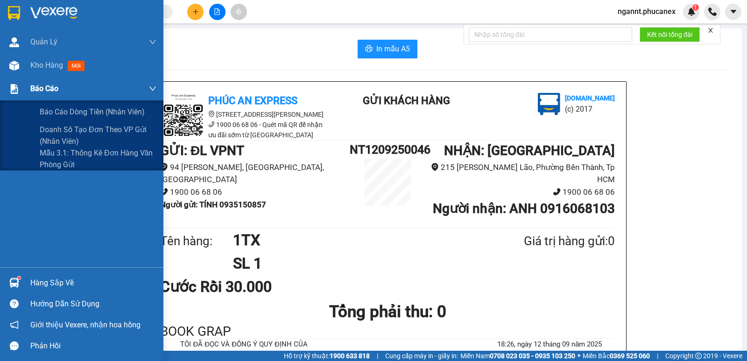
drag, startPoint x: 46, startPoint y: 114, endPoint x: 60, endPoint y: 98, distance: 21.5
click at [46, 114] on span "Báo cáo dòng tiền (nhân viên)" at bounding box center [92, 112] width 105 height 12
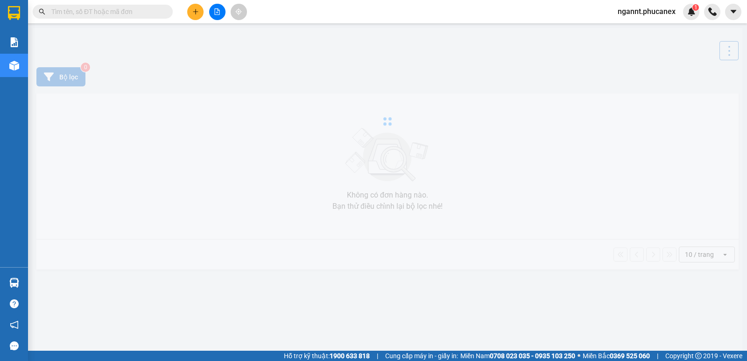
click at [106, 13] on input "text" at bounding box center [106, 12] width 110 height 10
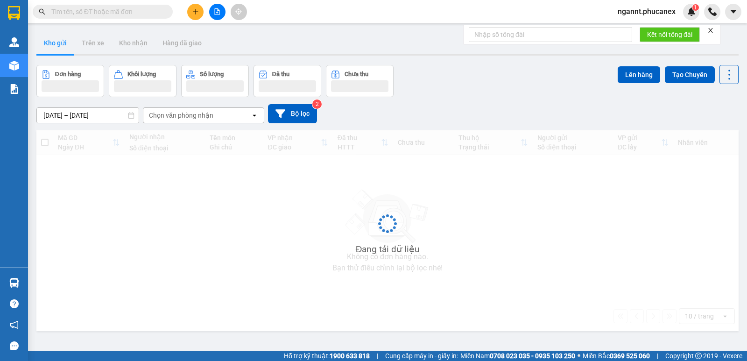
paste input "0905205139"
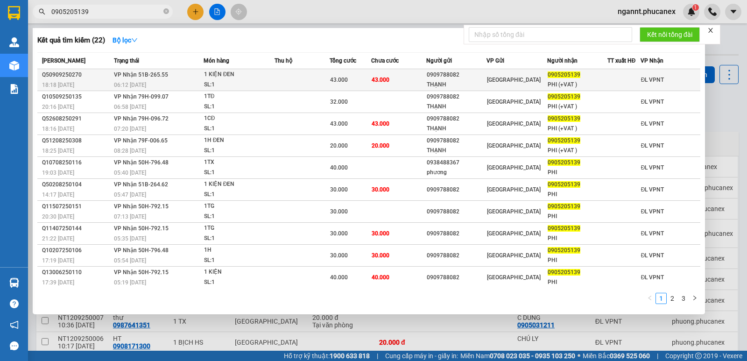
type input "0905205139"
click at [481, 82] on div "THẠNH" at bounding box center [456, 85] width 59 height 10
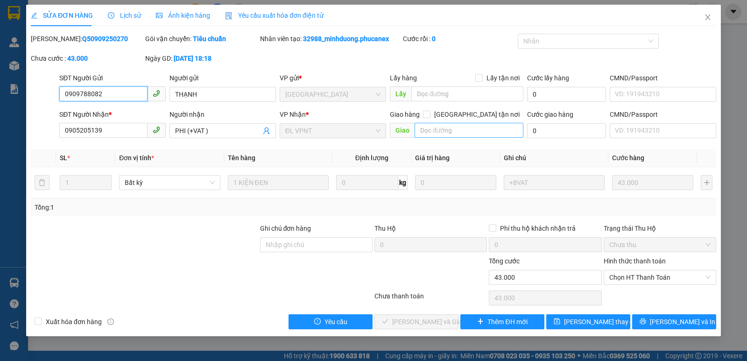
type input "0909788082"
type input "THẠNH"
type input "0905205139"
type input "PHI (+VAT )"
type input "43.000"
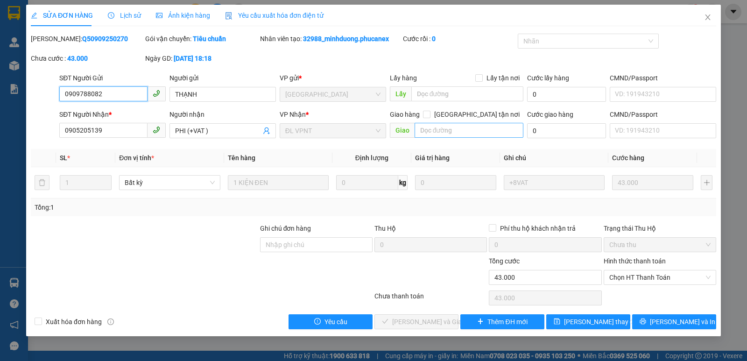
type input "43.000"
drag, startPoint x: 698, startPoint y: 19, endPoint x: 704, endPoint y: 17, distance: 6.8
click at [697, 19] on span "Close" at bounding box center [708, 18] width 26 height 26
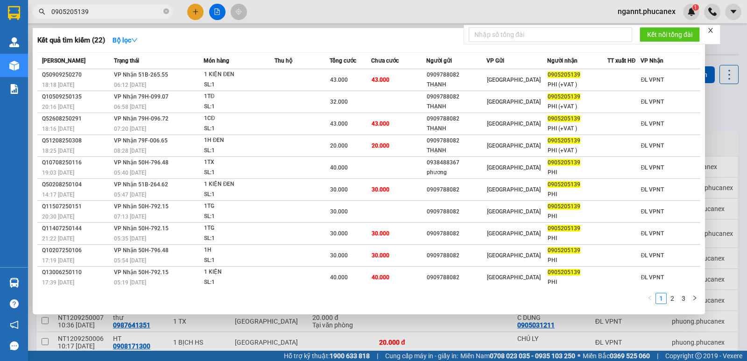
click at [122, 5] on span "0905205139" at bounding box center [103, 12] width 140 height 14
click at [124, 12] on input "0905205139" at bounding box center [106, 12] width 110 height 10
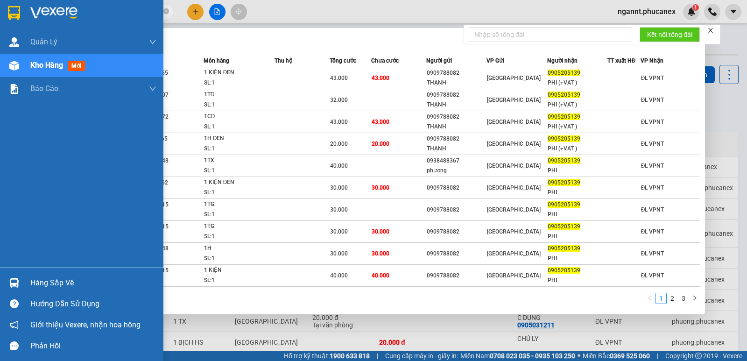
drag, startPoint x: 112, startPoint y: 13, endPoint x: 9, endPoint y: 13, distance: 102.7
click at [9, 13] on section "Kết quả tìm kiếm ( 22 ) Bộ lọc Mã ĐH Trạng thái Món hàng Thu hộ Tổng cước Chưa …" at bounding box center [373, 180] width 747 height 361
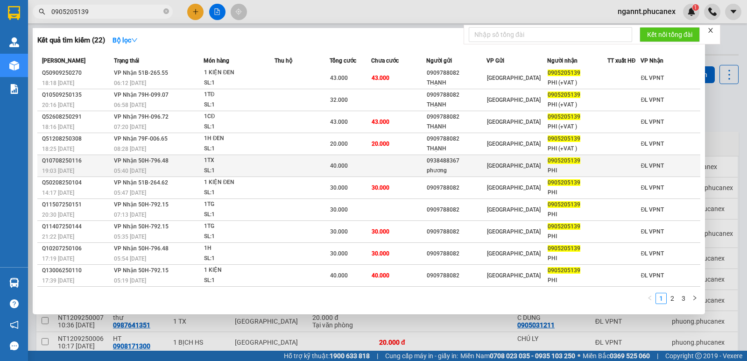
paste input "390055"
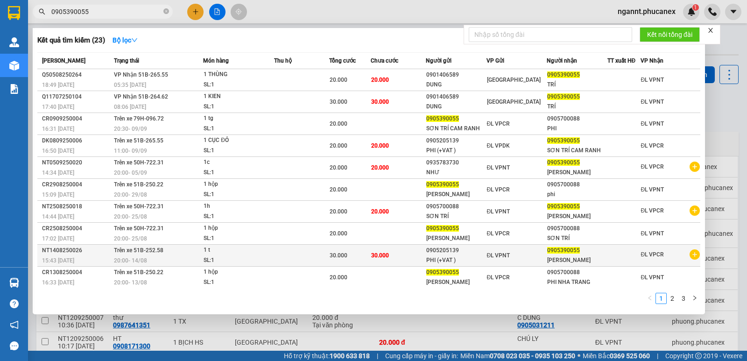
type input "0905390055"
click at [304, 250] on td at bounding box center [301, 256] width 55 height 22
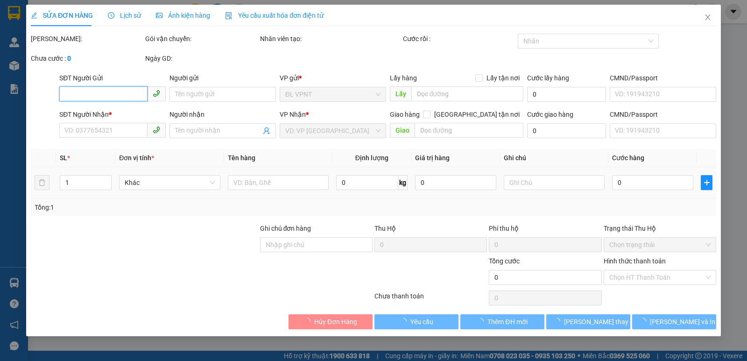
type input "0905205139"
type input "PHI (+VAT )"
type input "0905390055"
type input "LÝ SƠN TRÍ"
type input "30.000"
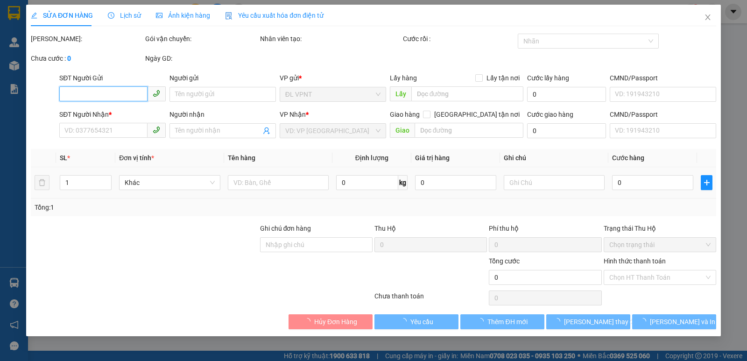
type input "30.000"
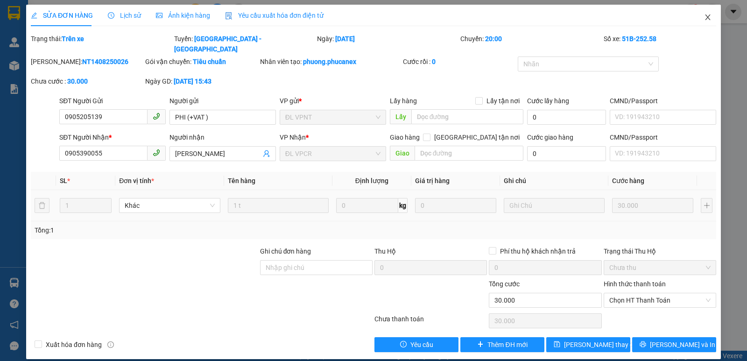
click at [708, 14] on icon "close" at bounding box center [707, 17] width 7 height 7
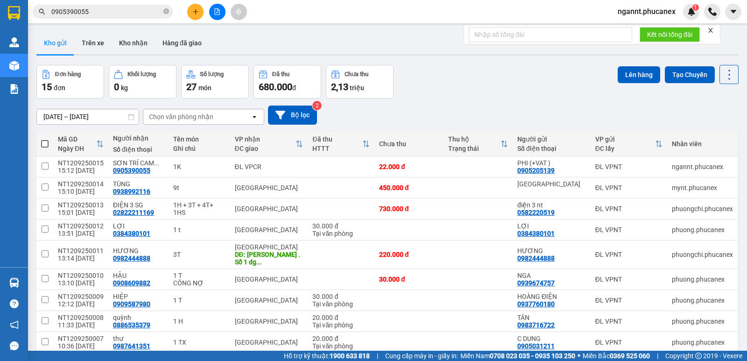
click at [81, 5] on span "0905390055" at bounding box center [103, 12] width 140 height 14
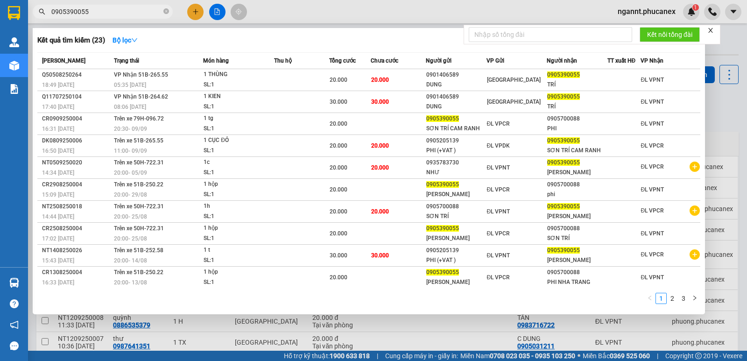
click at [78, 14] on input "0905390055" at bounding box center [106, 12] width 110 height 10
click at [190, 14] on div at bounding box center [373, 180] width 747 height 361
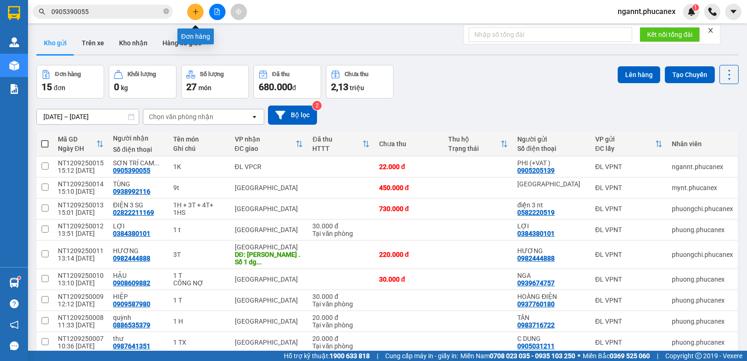
click at [200, 16] on button at bounding box center [195, 12] width 16 height 16
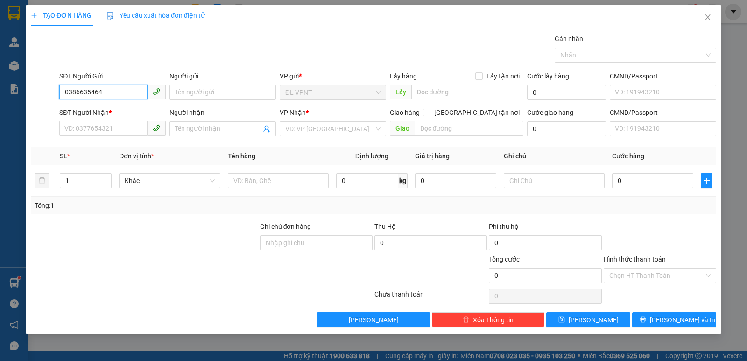
click at [76, 94] on input "0386635464" at bounding box center [103, 91] width 88 height 15
drag, startPoint x: 121, startPoint y: 90, endPoint x: 89, endPoint y: 87, distance: 32.3
click at [88, 87] on input "036635464" at bounding box center [103, 91] width 88 height 15
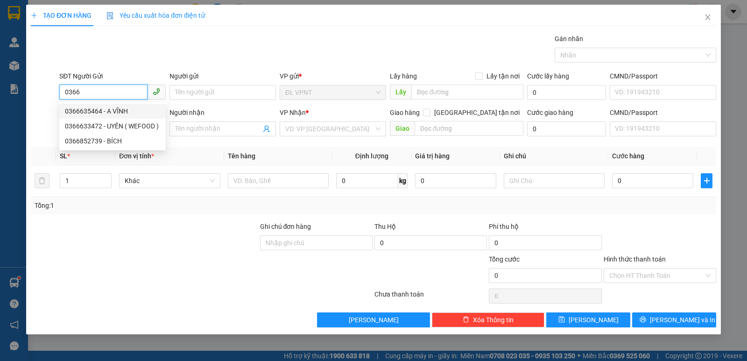
click at [91, 110] on div "0366635464 - A VĨNH" at bounding box center [112, 111] width 95 height 10
type input "0366635464"
type input "A VĨNH"
type input "0966519802"
type input "TRUNG SƠN"
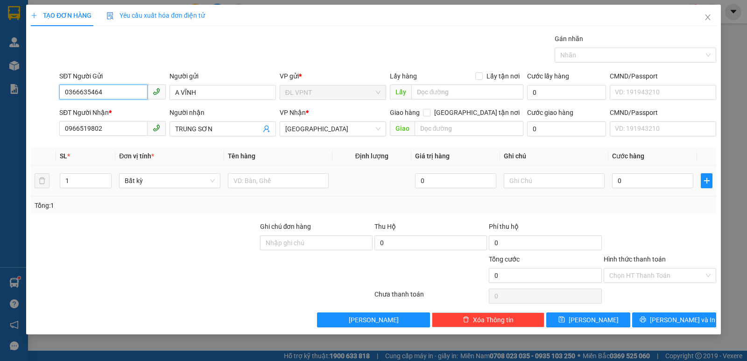
type input "0366635464"
click at [240, 173] on div at bounding box center [278, 180] width 101 height 19
click at [243, 178] on input "text" at bounding box center [278, 180] width 101 height 15
type input "1T"
click at [625, 180] on input "0" at bounding box center [652, 180] width 81 height 15
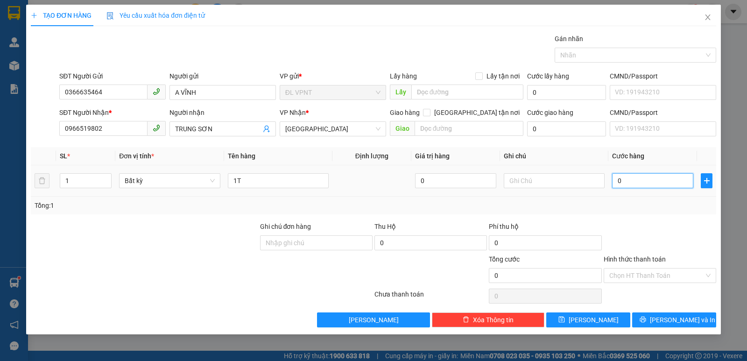
type input "5"
type input "50"
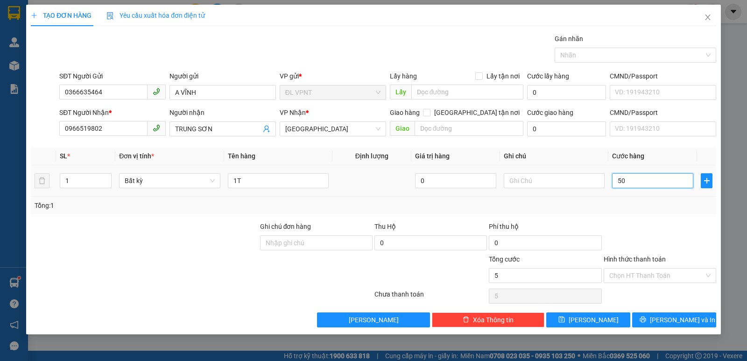
type input "50"
click at [705, 239] on div at bounding box center [660, 237] width 114 height 33
type input "50.000"
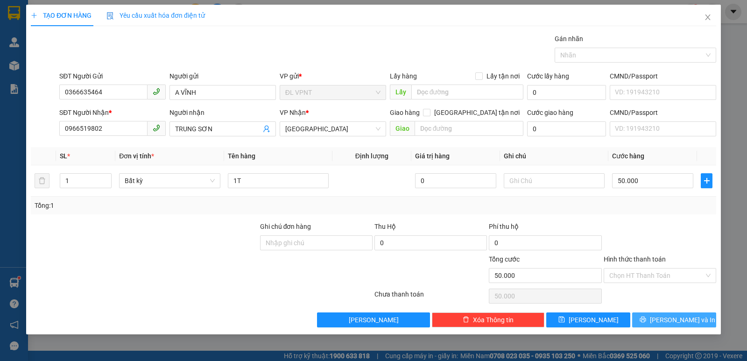
click at [666, 313] on button "Lưu và In" at bounding box center [674, 319] width 84 height 15
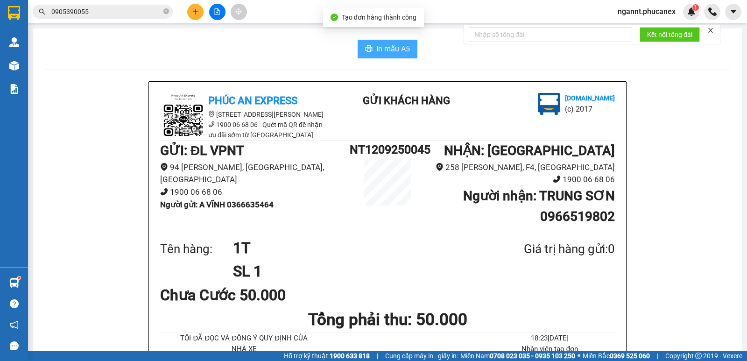
click at [401, 52] on span "In mẫu A5" at bounding box center [393, 49] width 34 height 12
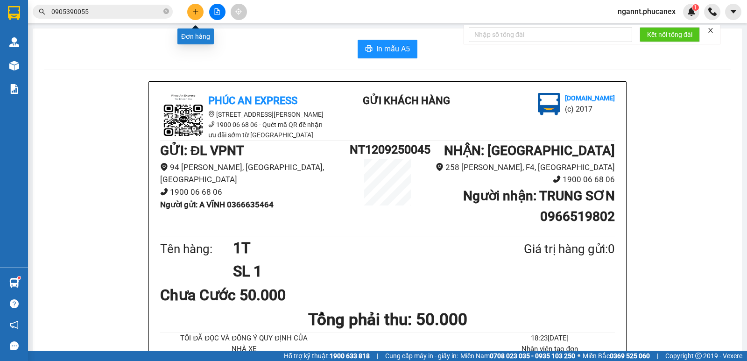
click at [195, 14] on icon "plus" at bounding box center [195, 11] width 7 height 7
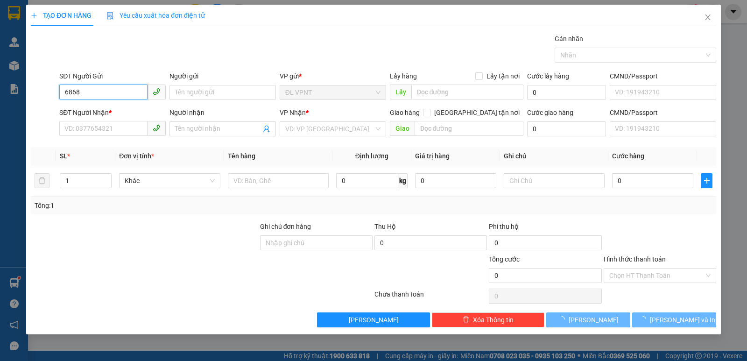
click at [109, 92] on input "6868" at bounding box center [103, 91] width 88 height 15
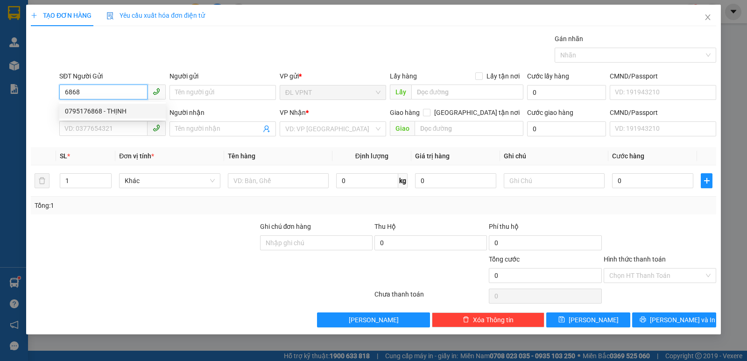
click at [103, 105] on div "0795176868 - THỊNH" at bounding box center [112, 111] width 106 height 15
type input "0795176868"
type input "THỊNH"
type input "0795176868"
type input "THỊNH"
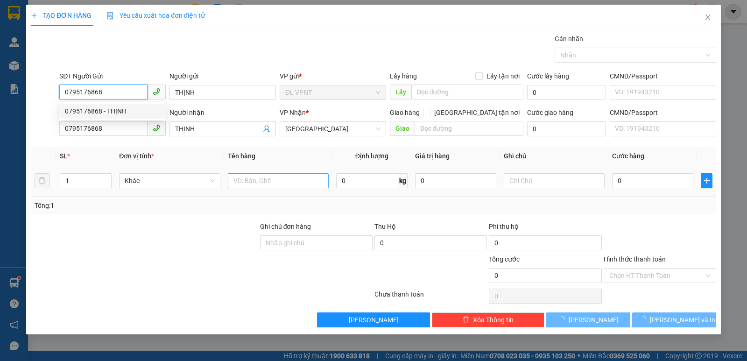
type input "0795176868"
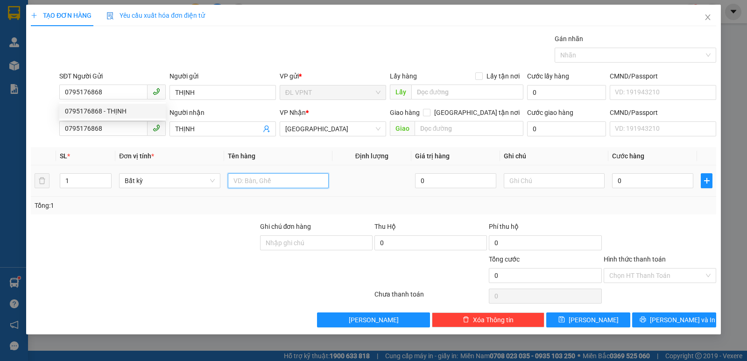
click at [258, 175] on input "text" at bounding box center [278, 180] width 101 height 15
type input "1T"
click at [636, 178] on input "0" at bounding box center [652, 180] width 81 height 15
type input "3"
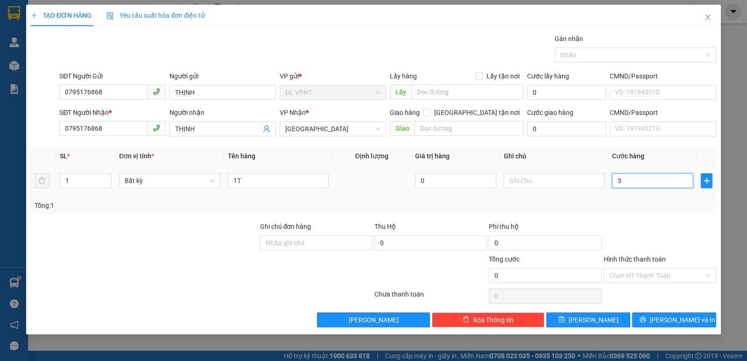
type input "3"
type input "30"
type input "30.000"
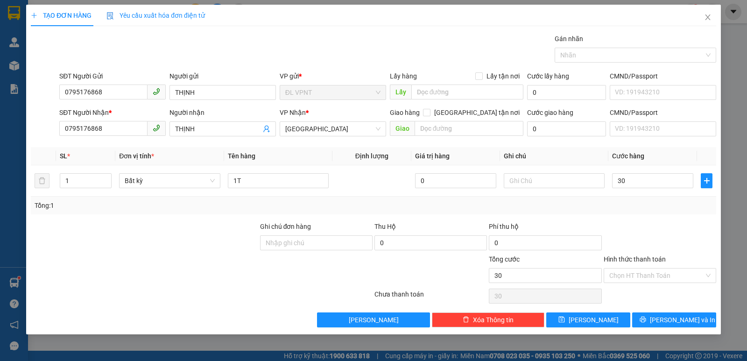
type input "30.000"
click at [643, 209] on div "Tổng: 1" at bounding box center [374, 205] width 678 height 10
click at [646, 321] on icon "printer" at bounding box center [642, 319] width 7 height 7
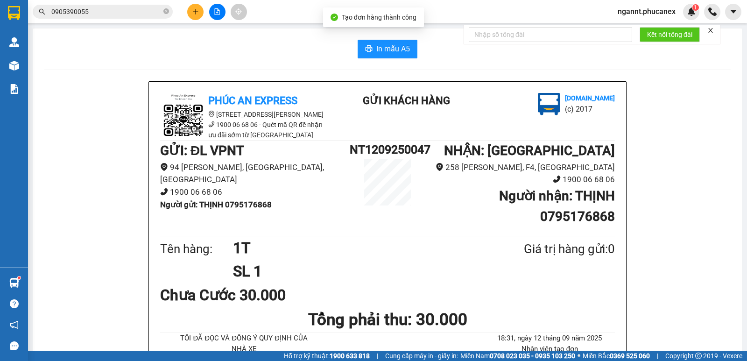
click at [346, 50] on div "In mẫu A5" at bounding box center [387, 49] width 686 height 19
click at [376, 48] on span "In mẫu A5" at bounding box center [393, 49] width 34 height 12
click at [193, 10] on icon "plus" at bounding box center [195, 11] width 7 height 7
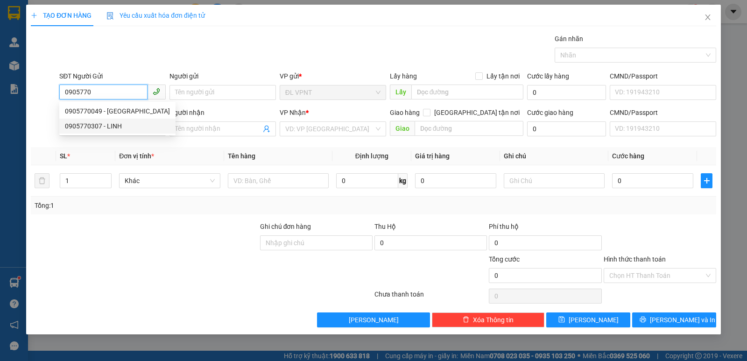
click at [94, 124] on div "0905770307 - LINH" at bounding box center [117, 126] width 105 height 10
type input "0905770307"
type input "LINH"
type input "0903763398"
type input "KIM CHI"
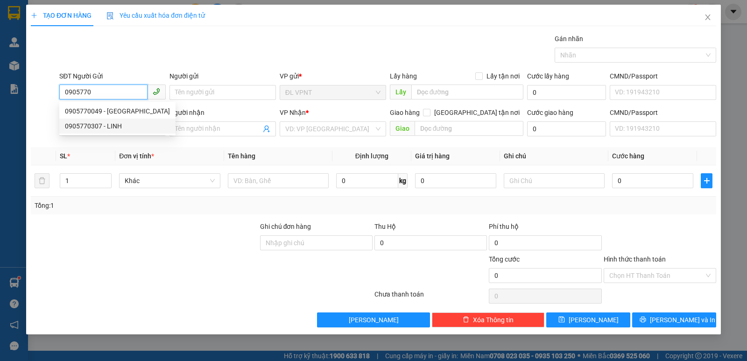
type input "47/6 NGUYỄN TRUNG NGẠN, P. BẾN NGHÉ, Q1. BÊN HÔNG BV NHI ĐỒNG 2"
type input "50.000"
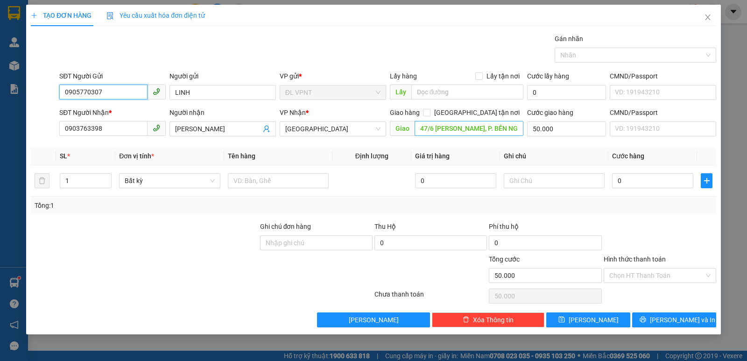
type input "0905770307"
click at [442, 131] on input "47/6 NGUYỄN TRUNG NGẠN, P. BẾN NGHÉ, Q1. BÊN HÔNG BV NHI ĐỒNG 2" at bounding box center [469, 128] width 109 height 15
click at [432, 133] on input "47/6 NGUYỄN TRUNG NGẠN, P. BẾN NGHÉ, Q1. BÊN HÔNG BV NHI ĐỒNG 2" at bounding box center [469, 128] width 109 height 15
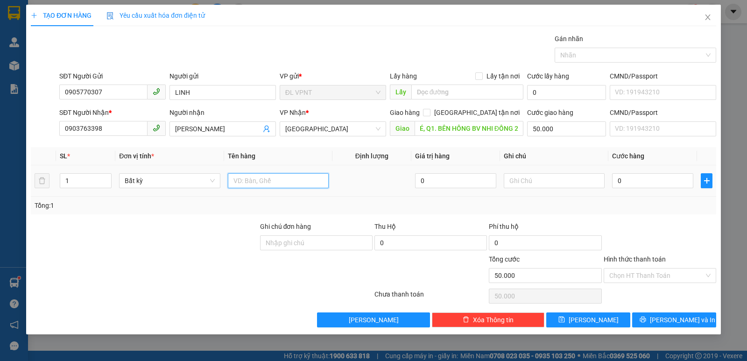
click at [289, 181] on input "text" at bounding box center [278, 180] width 101 height 15
type input "1TX"
click at [664, 182] on input "0" at bounding box center [652, 180] width 81 height 15
type input "3"
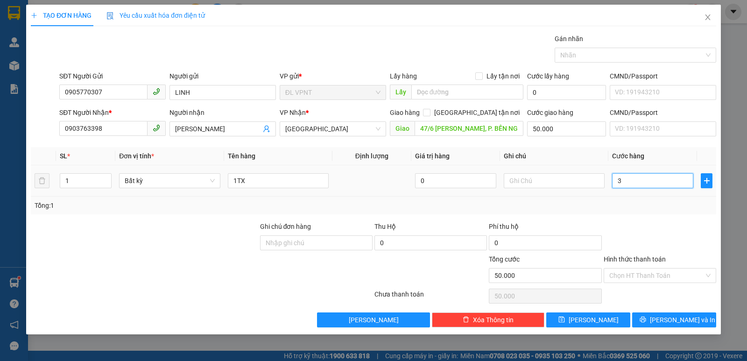
type input "50.003"
type input "30"
type input "50.030"
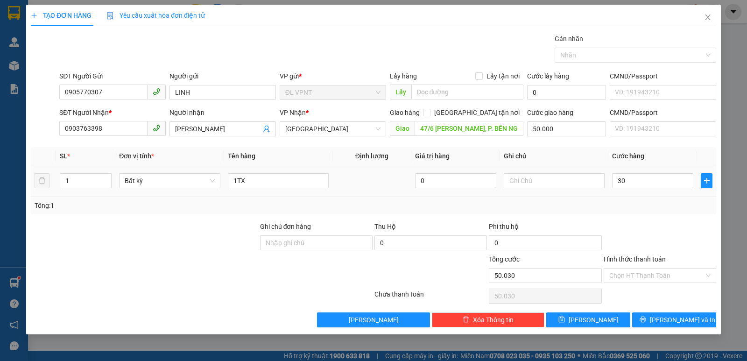
click at [665, 206] on div "Tổng: 1" at bounding box center [374, 205] width 678 height 10
type input "30.000"
type input "80.000"
drag, startPoint x: 568, startPoint y: 186, endPoint x: 560, endPoint y: 183, distance: 8.2
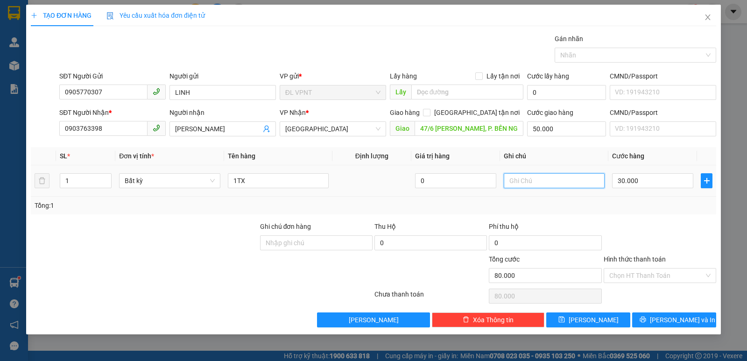
click at [565, 185] on input "text" at bounding box center [554, 180] width 101 height 15
paste input "12/09/25 18:40"
type input "CK MB: 12/09/25 18:40"
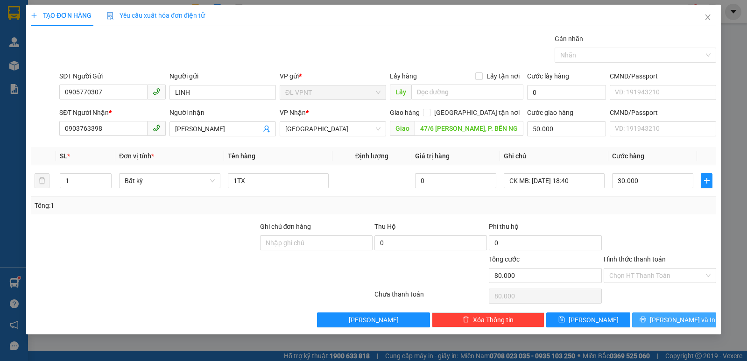
click at [648, 314] on button "Lưu và In" at bounding box center [674, 319] width 84 height 15
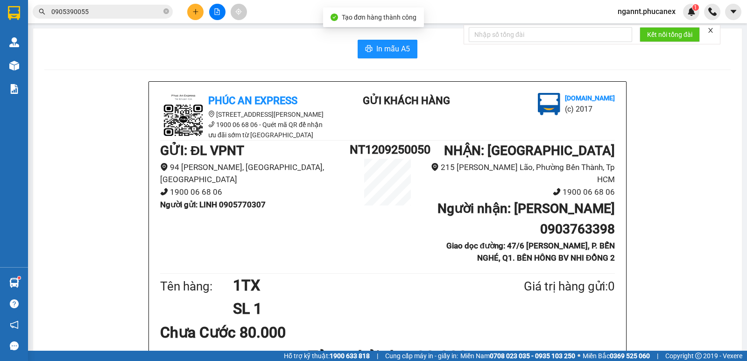
click at [366, 42] on button "In mẫu A5" at bounding box center [388, 49] width 60 height 19
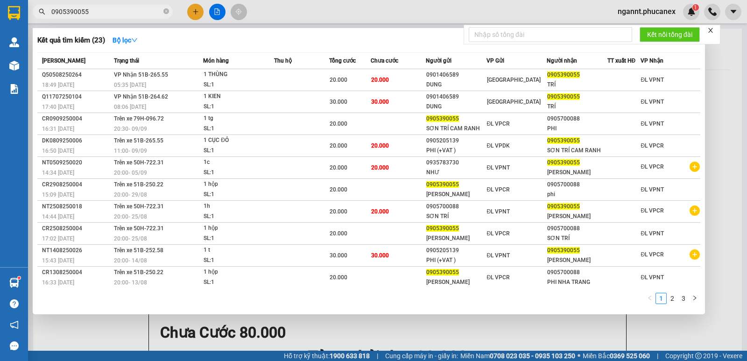
click at [104, 12] on input "0905390055" at bounding box center [106, 12] width 110 height 10
drag, startPoint x: 104, startPoint y: 12, endPoint x: 41, endPoint y: 27, distance: 64.7
click at [41, 20] on div "Kết quả tìm kiếm ( 23 ) Bộ lọc Mã ĐH Trạng thái Món hàng Thu hộ Tổng cước Chưa …" at bounding box center [91, 12] width 182 height 16
click at [746, 241] on div at bounding box center [373, 180] width 747 height 361
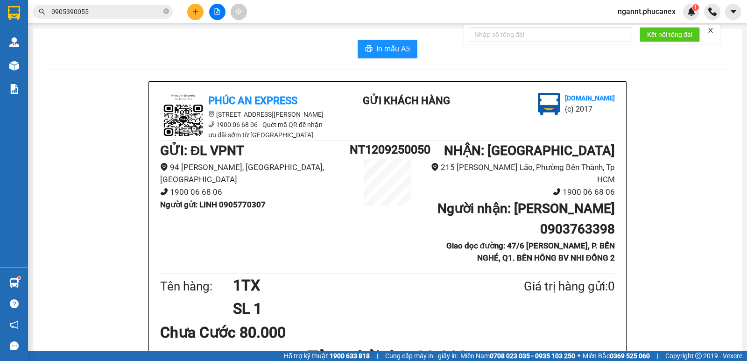
click at [91, 13] on input "0905390055" at bounding box center [106, 12] width 110 height 10
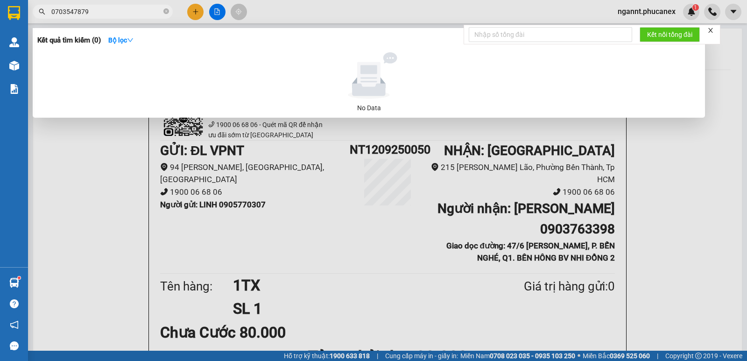
drag, startPoint x: 124, startPoint y: 14, endPoint x: 34, endPoint y: 14, distance: 90.6
click at [34, 14] on span "0703547879" at bounding box center [103, 12] width 140 height 14
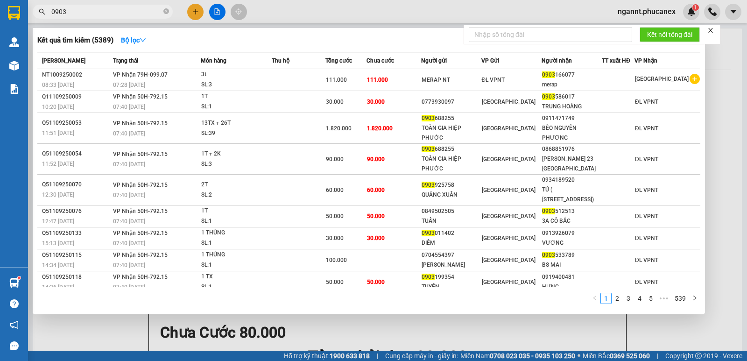
click at [68, 11] on input "0903" at bounding box center [106, 12] width 110 height 10
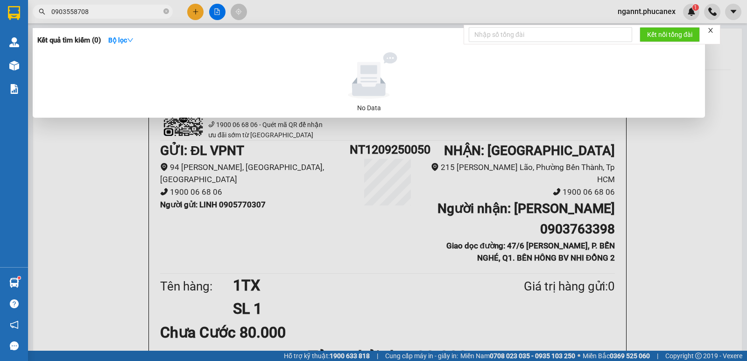
drag, startPoint x: 96, startPoint y: 13, endPoint x: 34, endPoint y: 24, distance: 62.6
click at [34, 20] on div "Kết quả tìm kiếm ( 0 ) Bộ lọc No Data 0903558708" at bounding box center [91, 12] width 182 height 16
type input "0903558708"
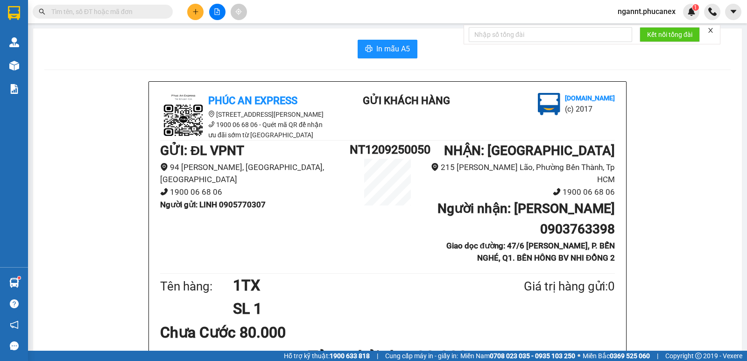
click at [91, 13] on input "text" at bounding box center [106, 12] width 110 height 10
click at [140, 7] on input "text" at bounding box center [106, 12] width 110 height 10
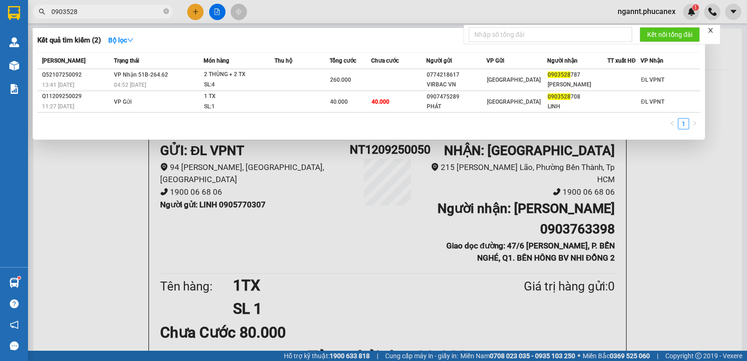
type input "0903528"
click at [194, 10] on div at bounding box center [373, 180] width 747 height 361
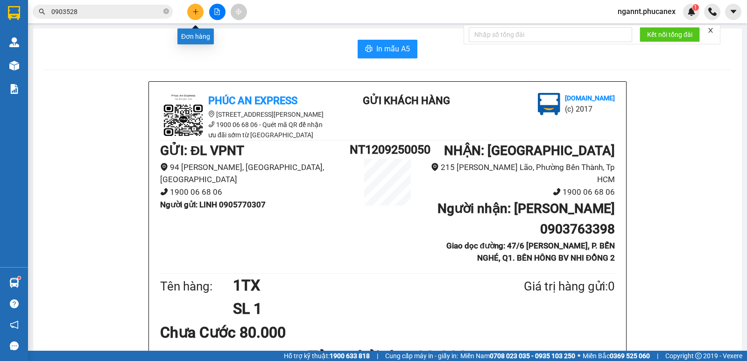
click at [194, 16] on button at bounding box center [195, 12] width 16 height 16
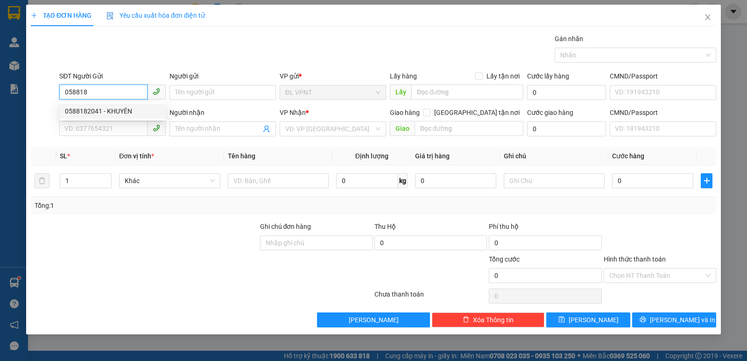
click at [107, 105] on div "0588182041 - KHUYÊN" at bounding box center [112, 111] width 106 height 15
type input "0588182041"
type input "KHUYÊN"
type input "0834413157"
type input "LINH"
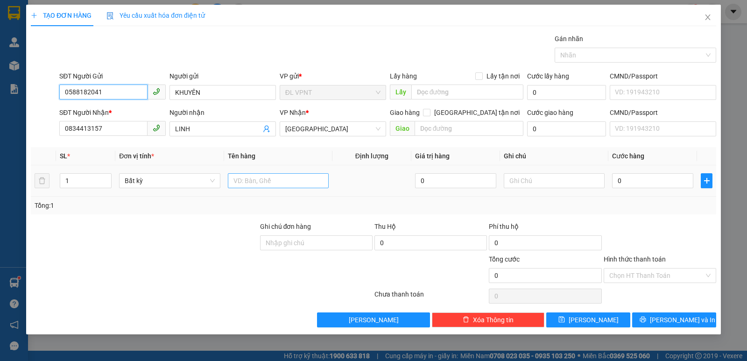
type input "0588182041"
click at [310, 177] on input "text" at bounding box center [278, 180] width 101 height 15
type input "1TX"
click at [628, 181] on input "0" at bounding box center [652, 180] width 81 height 15
type input "4"
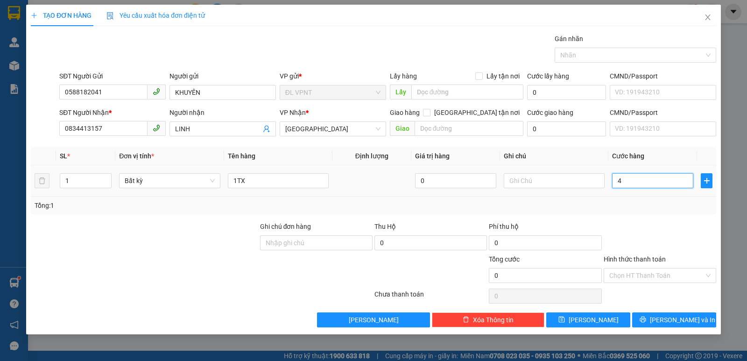
type input "4"
type input "40"
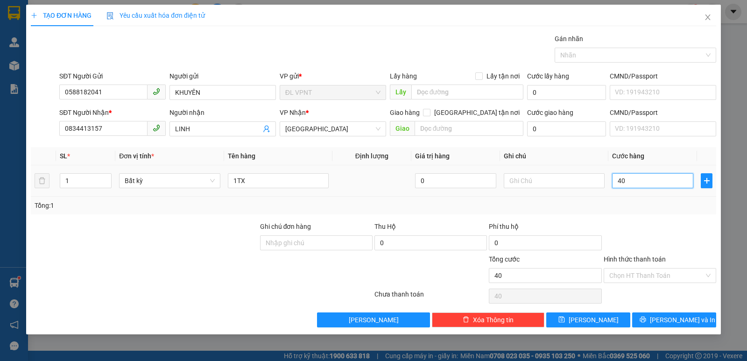
click at [636, 186] on input "40" at bounding box center [652, 180] width 81 height 15
drag, startPoint x: 647, startPoint y: 215, endPoint x: 654, endPoint y: 260, distance: 45.4
click at [647, 215] on div "Transit Pickup Surcharge Ids Transit Deliver Surcharge Ids Transit Deliver Surc…" at bounding box center [373, 181] width 685 height 294
click at [656, 276] on input "Hình thức thanh toán" at bounding box center [656, 275] width 95 height 14
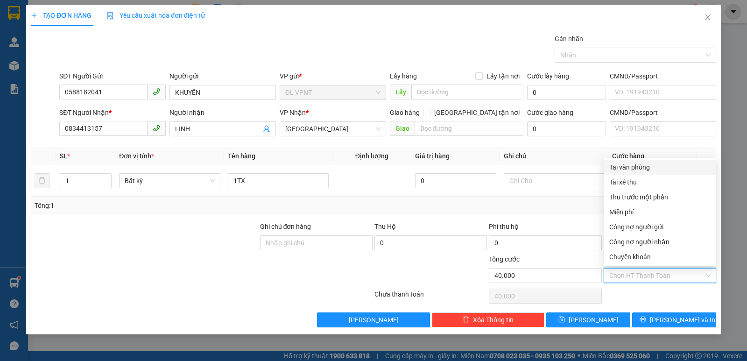
click at [639, 166] on div "Tại văn phòng" at bounding box center [659, 167] width 101 height 10
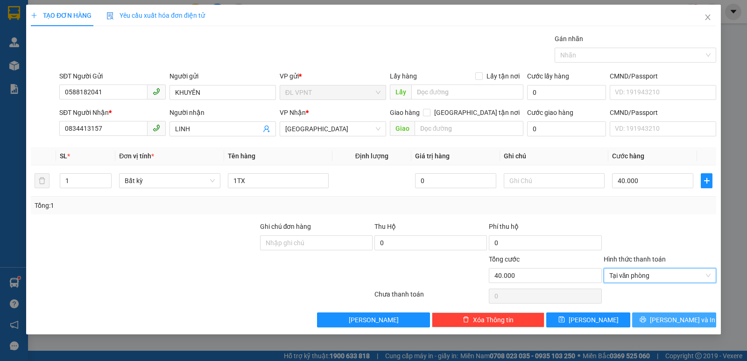
click at [653, 321] on button "Lưu và In" at bounding box center [674, 319] width 84 height 15
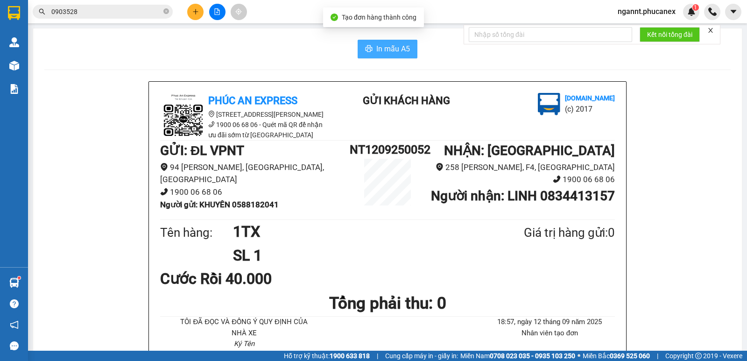
click at [402, 46] on span "In mẫu A5" at bounding box center [393, 49] width 34 height 12
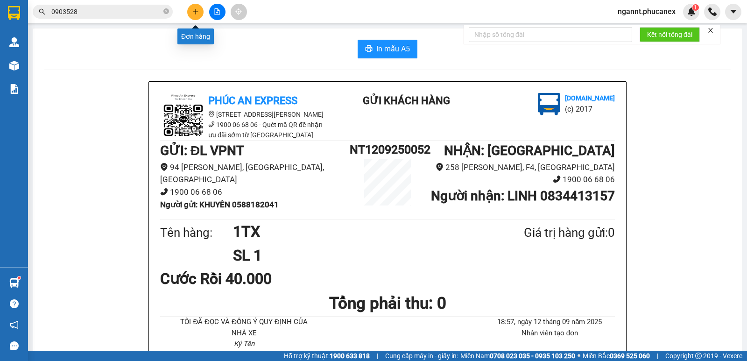
click at [198, 10] on icon "plus" at bounding box center [195, 11] width 7 height 7
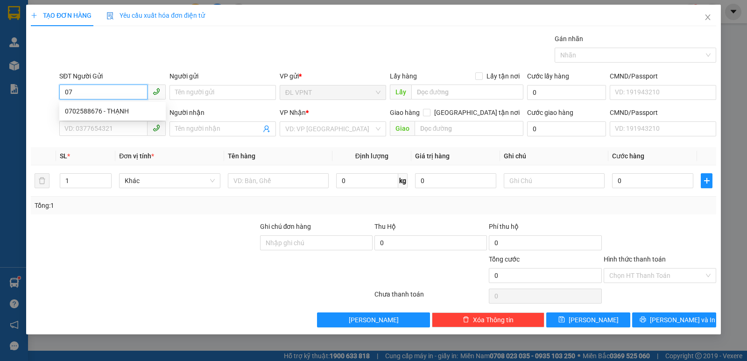
type input "0"
click at [113, 108] on div "0834171079 - OANH" at bounding box center [112, 111] width 95 height 10
type input "0834171079"
type input "OANH"
type input "0706093551"
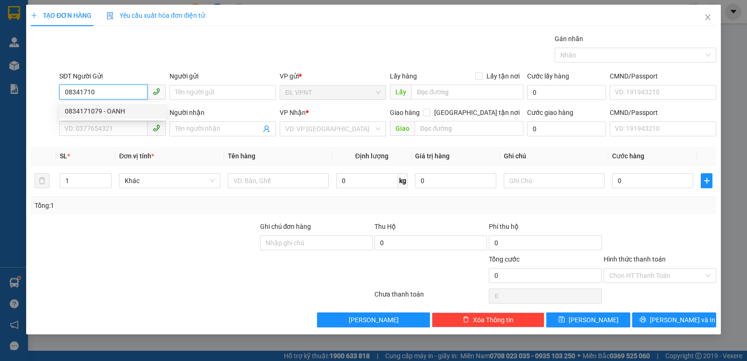
type input "QUỲNH LAM"
type input "0834171079"
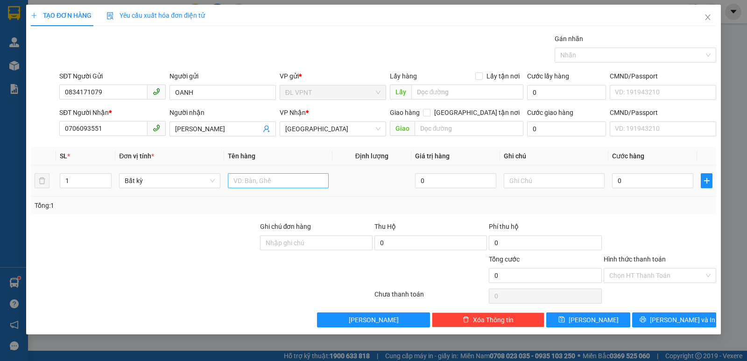
drag, startPoint x: 274, startPoint y: 190, endPoint x: 265, endPoint y: 178, distance: 15.3
click at [272, 190] on td at bounding box center [278, 180] width 108 height 31
click at [265, 178] on input "text" at bounding box center [278, 180] width 101 height 15
type input "1k tx"
click at [636, 182] on input "0" at bounding box center [652, 180] width 81 height 15
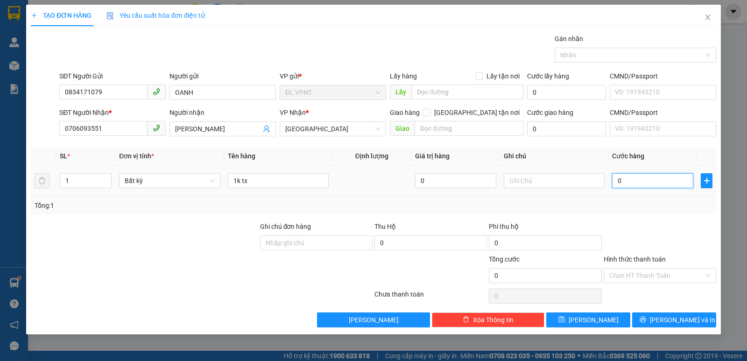
type input "4"
type input "40"
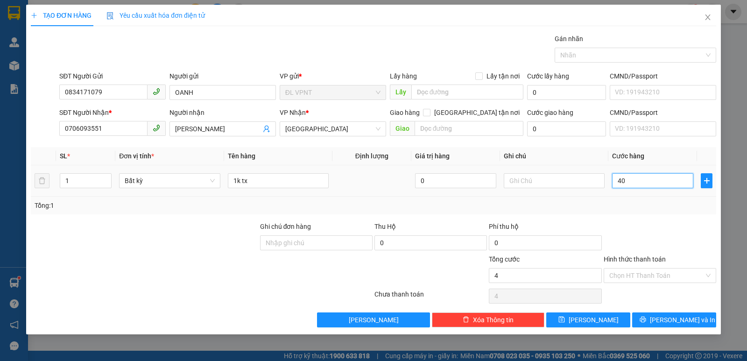
type input "40"
click at [635, 196] on td "40" at bounding box center [652, 180] width 89 height 31
type input "40.000"
click at [646, 280] on input "Hình thức thanh toán" at bounding box center [656, 275] width 95 height 14
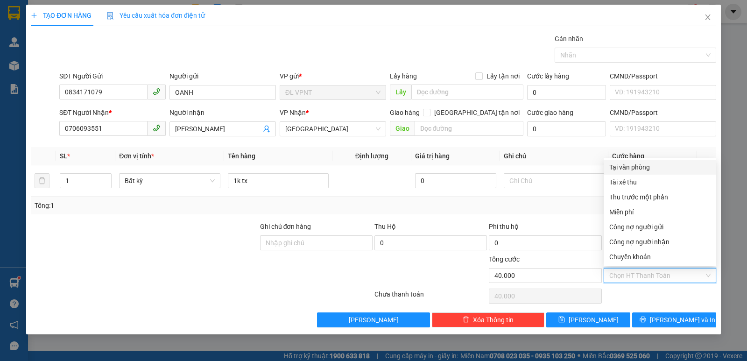
click at [636, 170] on div "Tại văn phòng" at bounding box center [659, 167] width 101 height 10
type input "0"
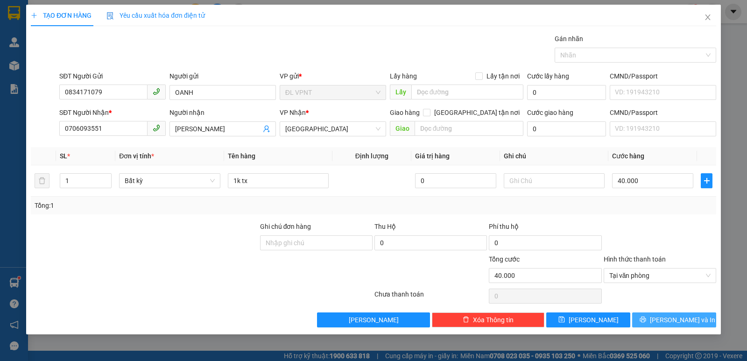
click at [651, 322] on button "Lưu và In" at bounding box center [674, 319] width 84 height 15
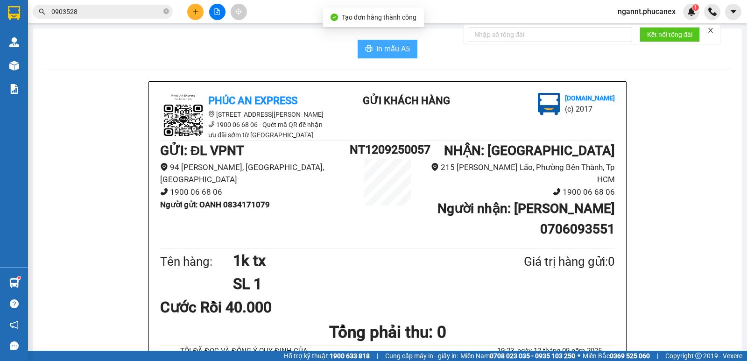
click at [372, 50] on button "In mẫu A5" at bounding box center [388, 49] width 60 height 19
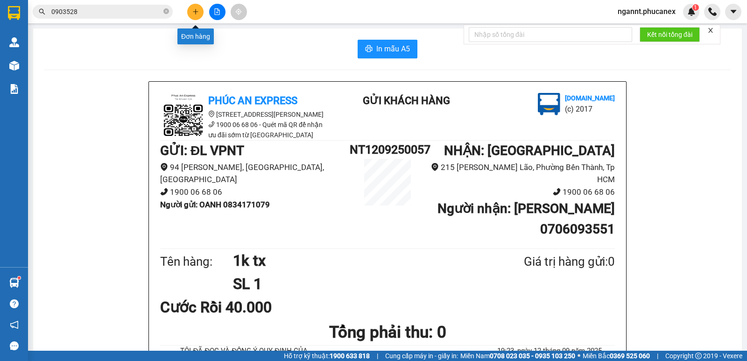
click at [193, 7] on button at bounding box center [195, 12] width 16 height 16
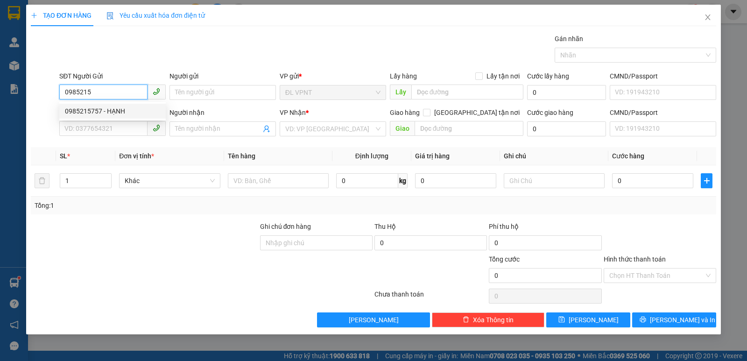
click at [141, 113] on div "0985215757 - HẠNH" at bounding box center [112, 111] width 95 height 10
type input "0985215757"
type input "HẠNH"
type input "0915204849"
type input "lành"
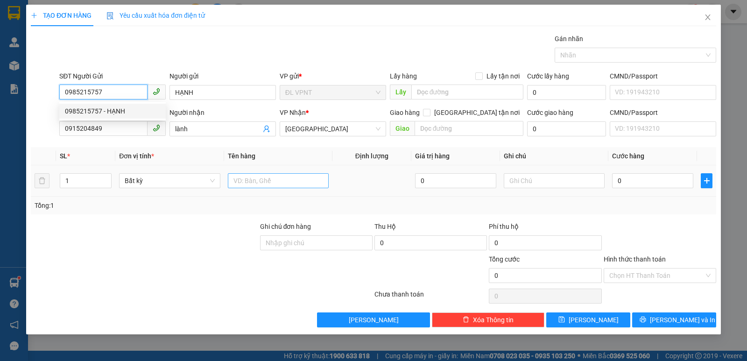
type input "0985215757"
click at [257, 175] on input "text" at bounding box center [278, 180] width 101 height 15
type input "1tx"
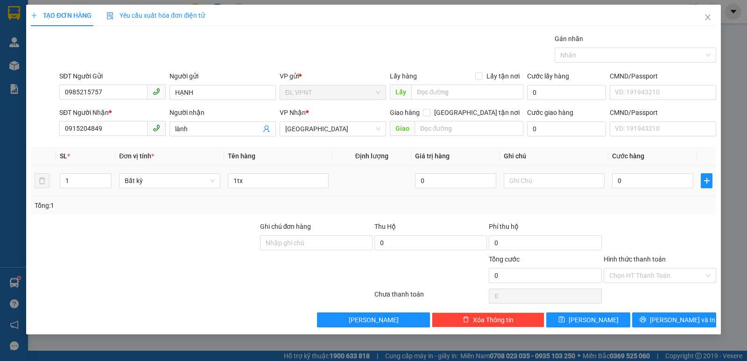
click at [611, 178] on td "0" at bounding box center [652, 180] width 89 height 31
click at [613, 176] on input "0" at bounding box center [652, 180] width 81 height 15
type input "3"
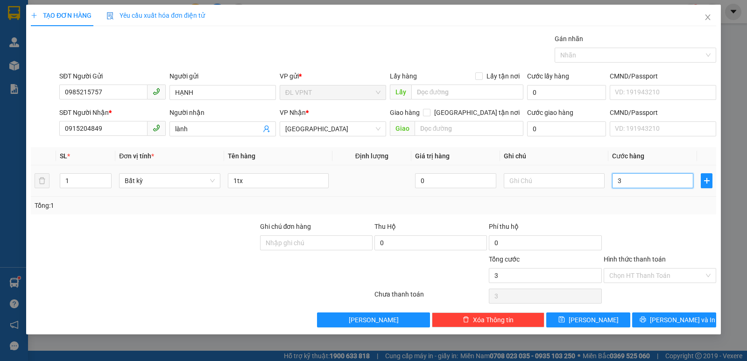
type input "30"
drag, startPoint x: 640, startPoint y: 273, endPoint x: 637, endPoint y: 230, distance: 43.1
click at [640, 273] on input "Hình thức thanh toán" at bounding box center [656, 275] width 95 height 14
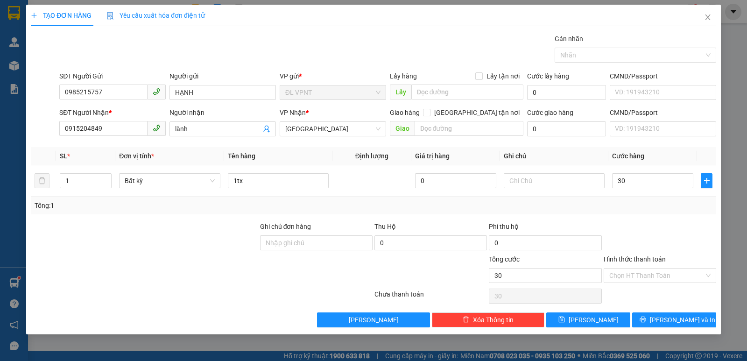
type input "30.000"
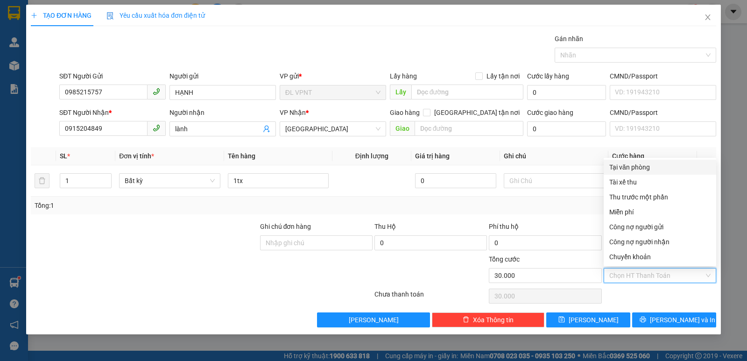
click at [633, 168] on div "Tại văn phòng" at bounding box center [659, 167] width 101 height 10
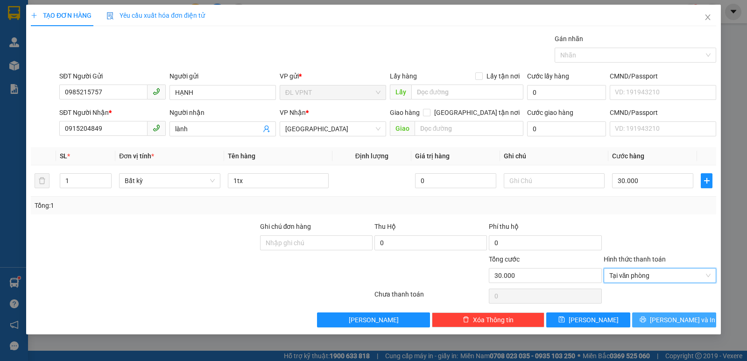
click at [646, 322] on button "Lưu và In" at bounding box center [674, 319] width 84 height 15
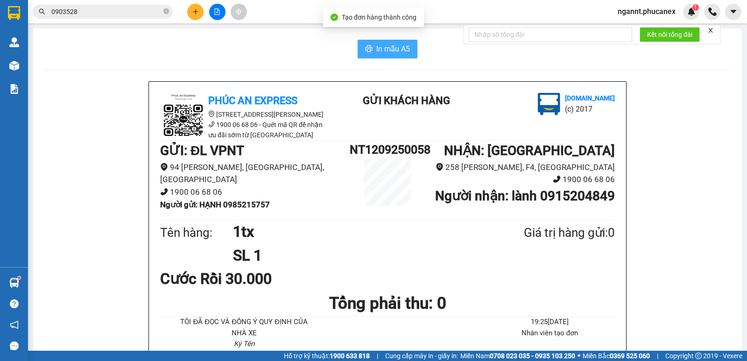
click at [401, 52] on span "In mẫu A5" at bounding box center [393, 49] width 34 height 12
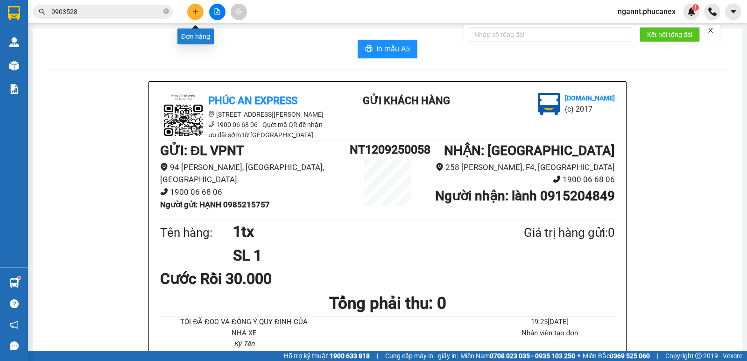
click at [192, 12] on icon "plus" at bounding box center [195, 11] width 7 height 7
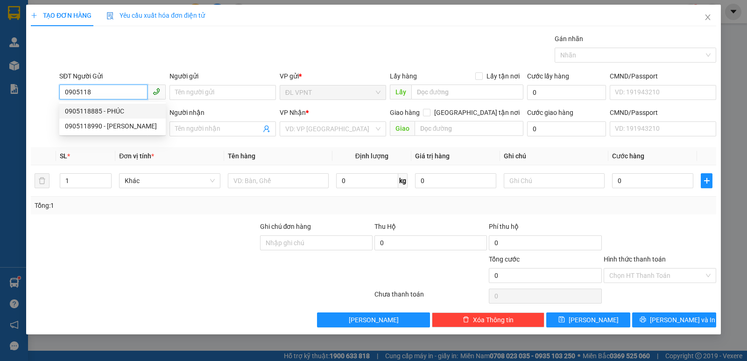
click at [119, 110] on div "0905118885 - PHÚC" at bounding box center [112, 111] width 95 height 10
type input "0905118885"
type input "PHÚC"
type input "0935933931"
type input "QUÂN"
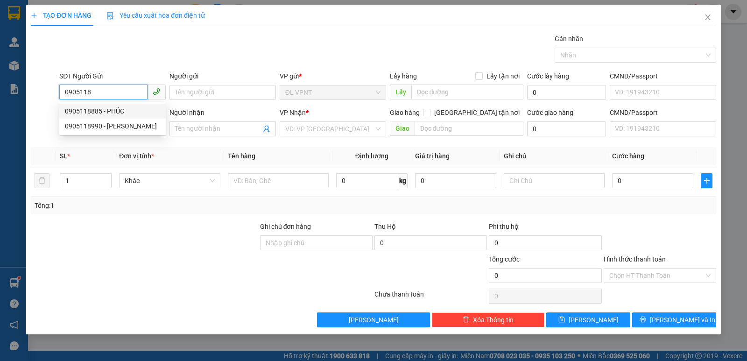
type input "204/8 NƠ TRANG LONG,P12,BÌNH THANH"
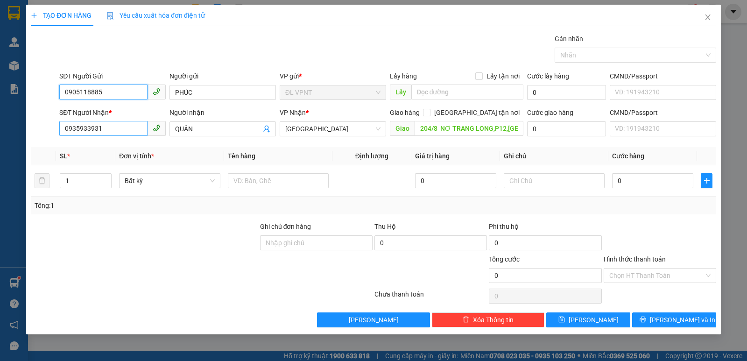
type input "0905118885"
drag, startPoint x: 125, startPoint y: 126, endPoint x: 0, endPoint y: 148, distance: 126.7
click at [0, 148] on div "TẠO ĐƠN HÀNG Yêu cầu xuất hóa đơn điện tử Transit Pickup Surcharge Ids Transit …" at bounding box center [373, 180] width 747 height 361
type input "0918008786"
click at [204, 129] on input "QUÂN" at bounding box center [218, 129] width 86 height 10
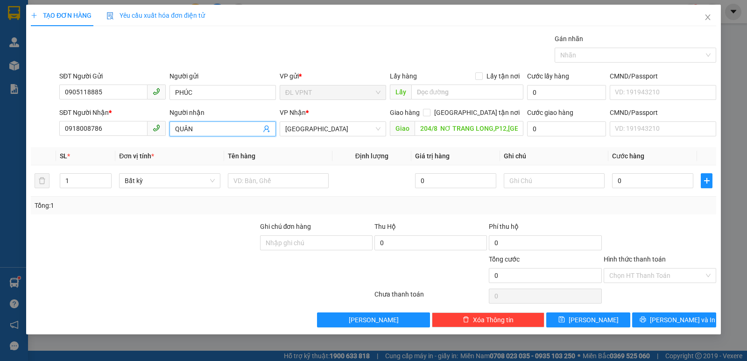
drag, startPoint x: 204, startPoint y: 129, endPoint x: 126, endPoint y: 120, distance: 78.5
click at [126, 120] on div "SĐT Người Nhận * 0918008786 Người nhận QUÂN QUÂN VP Nhận * ĐL Quận 1 Giao hàng …" at bounding box center [387, 123] width 660 height 33
paste input "ĂN"
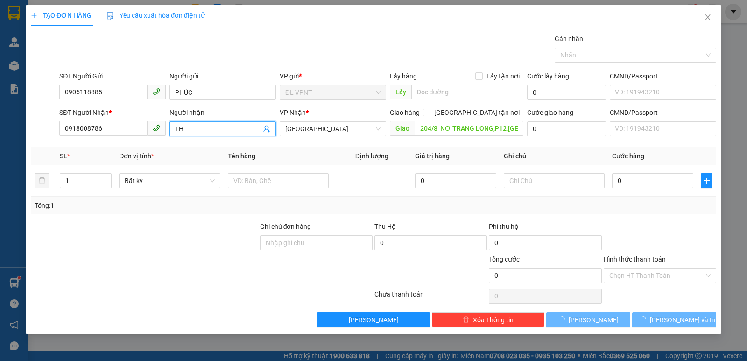
paste input "ẮNG"
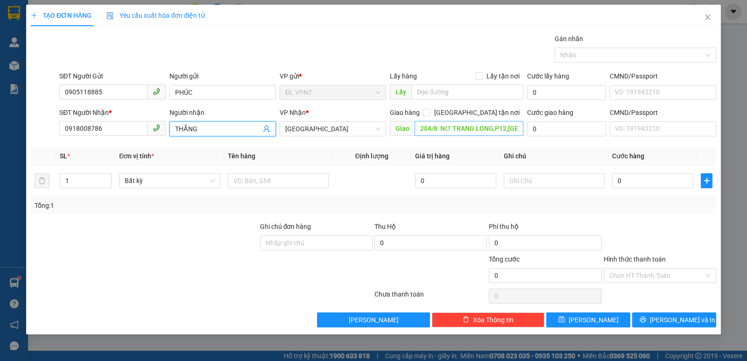
type input "THẮNG"
click at [449, 129] on input "204/8 NƠ TRANG LONG,P12,BÌNH THANH" at bounding box center [469, 128] width 109 height 15
paste input "Đ"
paste input "ƯƠ"
paste input "ỜNG"
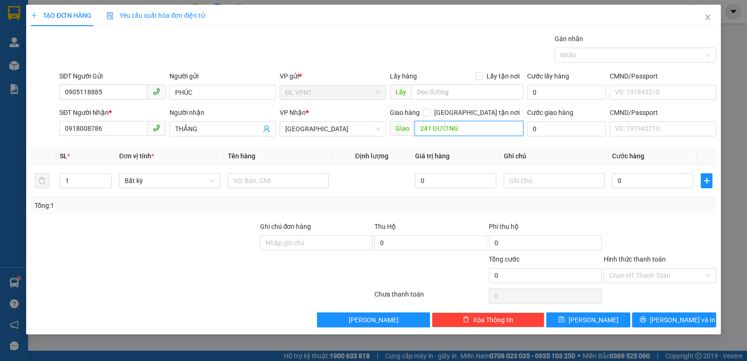
paste input "Â"
paste input "Ấ"
paste input "Ê"
paste input "Ế"
paste input "ƯƠ"
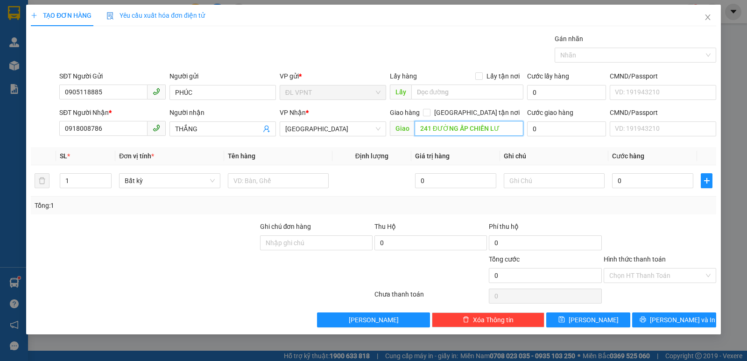
paste input "ỢC"
paste input "ÌNH"
paste input "Ư"
paste input "À"
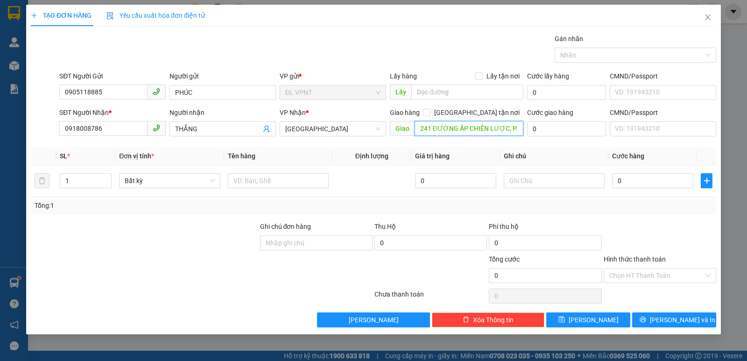
paste input "ÌNH"
paste input "Â"
type input "241 ĐƯỜNG ẤP CHIẾN LƯỢC, P. BÌNH HƯNG HOÀ A, Q. BÌNH TÂN"
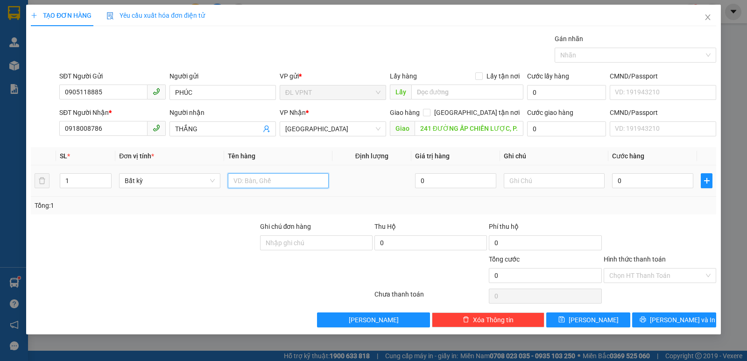
click at [258, 182] on input "text" at bounding box center [278, 180] width 101 height 15
type input "1TX"
click at [615, 177] on input "0" at bounding box center [652, 180] width 81 height 15
type input "4"
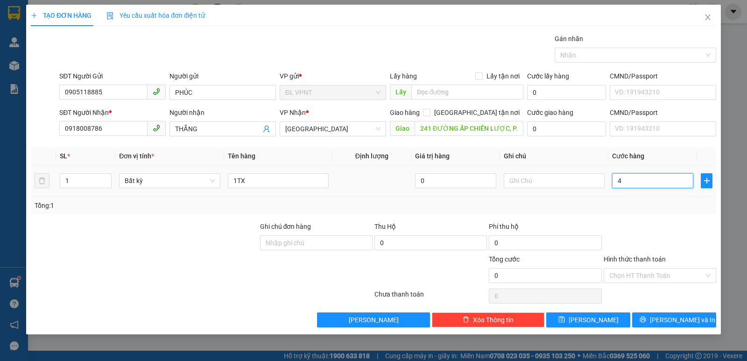
type input "4"
type input "40"
click at [607, 162] on th "Ghi chú" at bounding box center [554, 156] width 108 height 18
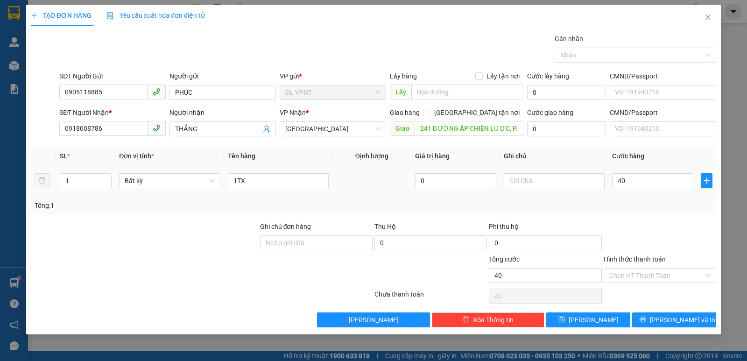
type input "40.000"
click at [511, 131] on input "241 ĐƯỜNG ẤP CHIẾN LƯỢC, P. BÌNH HƯNG HOÀ A, Q. BÌNH TÂN" at bounding box center [469, 128] width 109 height 15
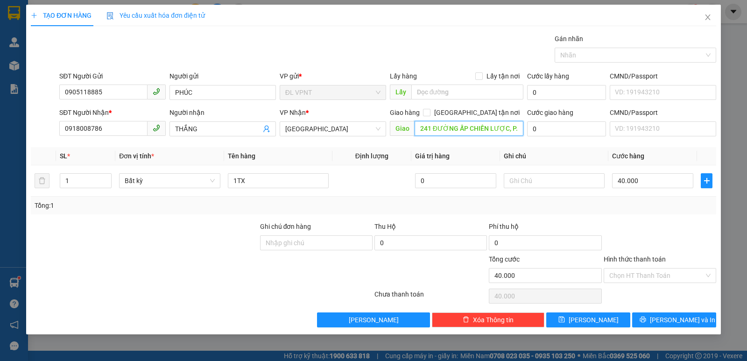
click at [511, 126] on input "241 ĐƯỜNG ẤP CHIẾN LƯỢC, P. BÌNH HƯNG HOÀ A, Q. BÌNH TÂN" at bounding box center [469, 128] width 109 height 15
click at [464, 121] on input "241 ĐƯỜNG ẤP CHIẾN LƯỢC, P. BÌNH HƯNG HOÀ A, Q. BÌNH TÂN" at bounding box center [469, 128] width 109 height 15
click at [543, 124] on input "0" at bounding box center [566, 128] width 79 height 15
type input "1"
type input "40.001"
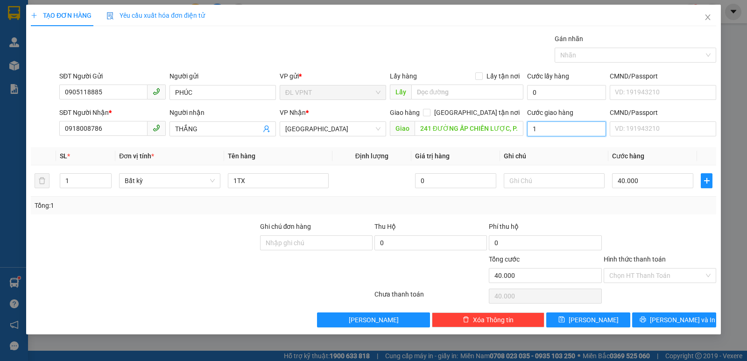
type input "40.001"
type input "10"
type input "40.010"
type input "100"
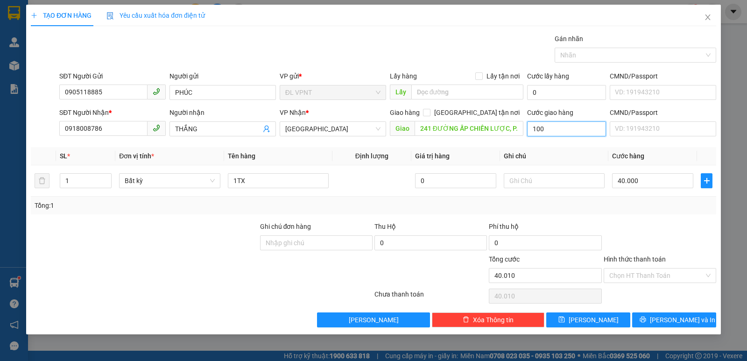
type input "40.100"
click at [458, 50] on div "Gói vận chuyển * Tiêu chuẩn Gán nhãn Nhãn" at bounding box center [387, 50] width 660 height 33
type input "100.000"
type input "140.000"
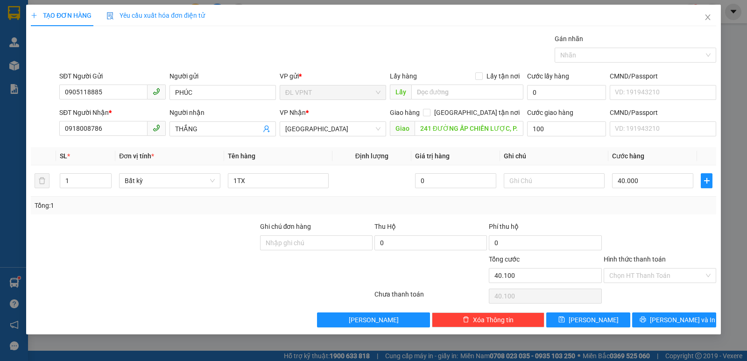
type input "140.000"
click at [441, 131] on input "241 ĐƯỜNG ẤP CHIẾN LƯỢC, P. BÌNH HƯNG HOÀ A, Q. BÌNH TÂN" at bounding box center [469, 128] width 109 height 15
click at [435, 128] on input "241 ĐƯỜNG ẤP CHIẾN LƯỢC, P. BÌNH HƯNG HOÀ A, Q. BÌNH TÂN" at bounding box center [469, 128] width 109 height 15
click at [427, 128] on input "241 ĐƯỜNG ẤP CHIẾN LƯỢC, P. BÌNH HƯNG HOÀ A, Q. BÌNH TÂN" at bounding box center [469, 128] width 109 height 15
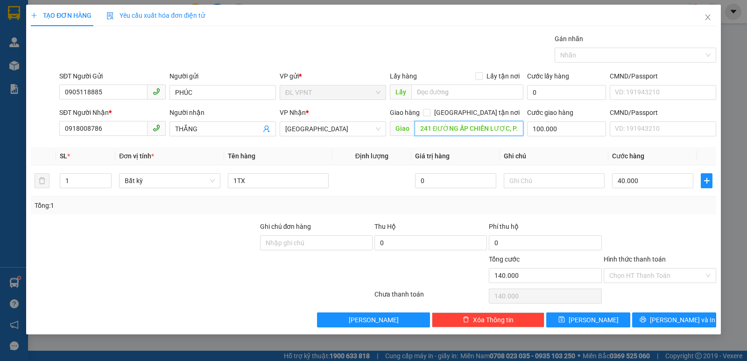
click at [430, 127] on input "241 ĐƯỜNG ẤP CHIẾN LƯỢC, P. BÌNH HƯNG HOÀ A, Q. BÌNH TÂN" at bounding box center [469, 128] width 109 height 15
click at [434, 127] on input "241 ĐƯỜNG ẤP CHIẾN LƯỢC, P. BÌNH HƯNG HOÀ A, Q. BÌNH TÂN" at bounding box center [469, 128] width 109 height 15
click at [456, 127] on input "241 ĐƯỜNG ẤP CHIẾN LƯỢC, P. BÌNH HƯNG HOÀ A, Q. BÌNH TÂN" at bounding box center [469, 128] width 109 height 15
click at [551, 123] on input "100.000" at bounding box center [566, 128] width 79 height 15
click at [589, 170] on td at bounding box center [554, 180] width 108 height 31
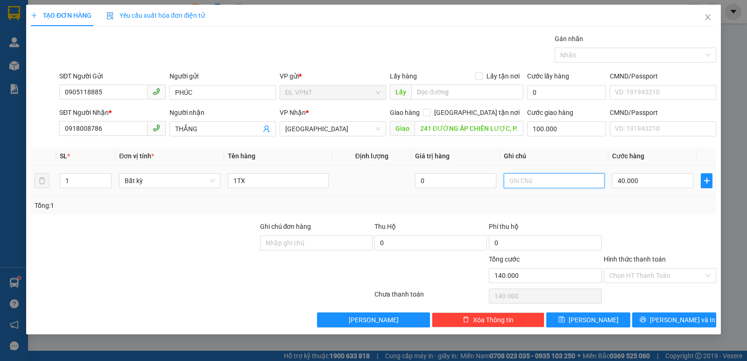
click at [562, 175] on input "text" at bounding box center [554, 180] width 101 height 15
type input "C"
type input "CK MB:"
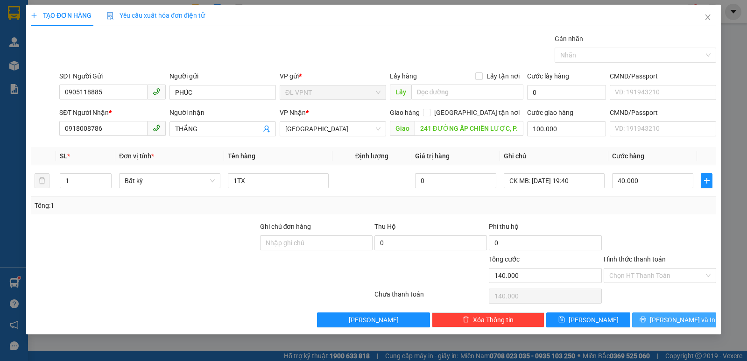
click at [674, 314] on button "Lưu và In" at bounding box center [674, 319] width 84 height 15
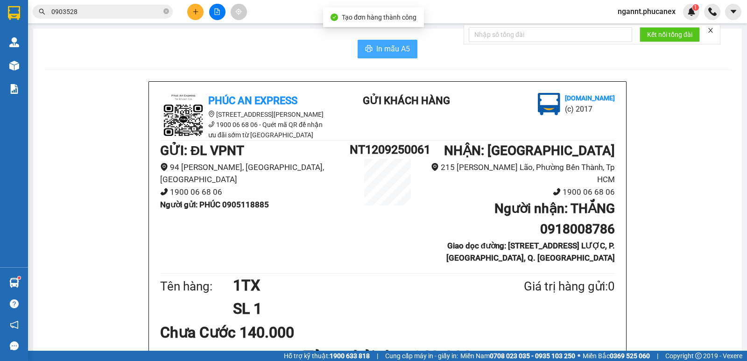
click at [381, 47] on span "In mẫu A5" at bounding box center [393, 49] width 34 height 12
click at [196, 8] on button at bounding box center [195, 12] width 16 height 16
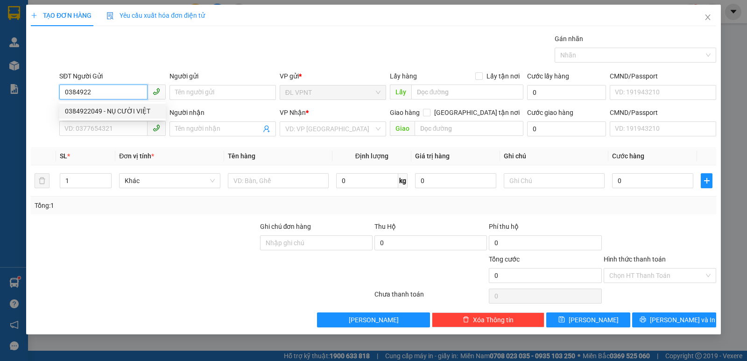
click at [122, 114] on div "0384922049 - NỤ CƯỜI VIỆT" at bounding box center [112, 111] width 95 height 10
type input "0384922049"
type input "NỤ CƯỜI VIỆT"
type input "0962984986"
type input "DŨNG"
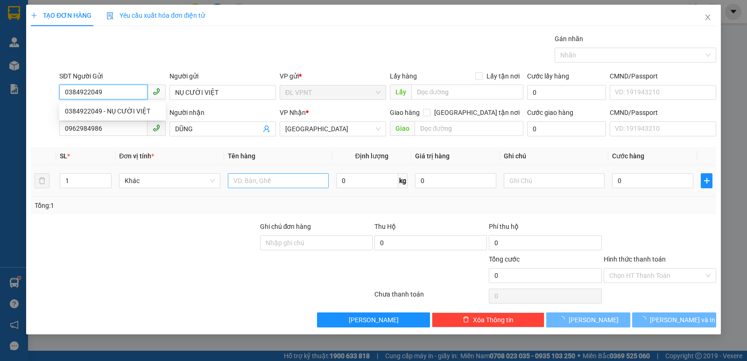
type input "0384922049"
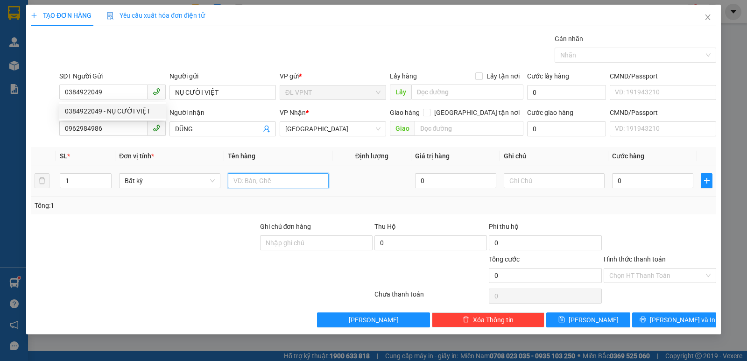
click at [253, 178] on input "text" at bounding box center [278, 180] width 101 height 15
type input "1H"
click at [630, 191] on td "0" at bounding box center [652, 180] width 89 height 31
click at [626, 189] on div "0" at bounding box center [652, 180] width 81 height 19
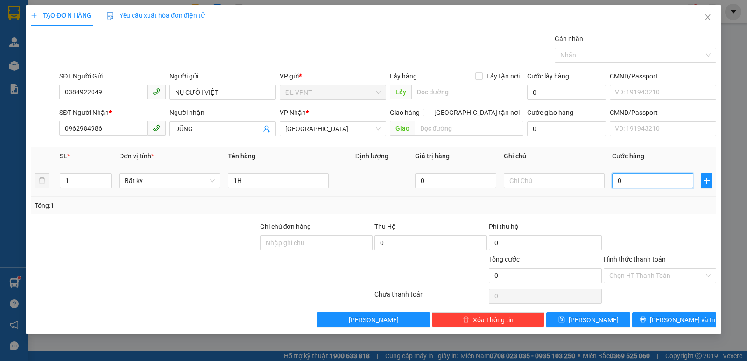
click at [624, 181] on input "0" at bounding box center [652, 180] width 81 height 15
click at [667, 204] on div "Tổng: 1" at bounding box center [374, 205] width 678 height 10
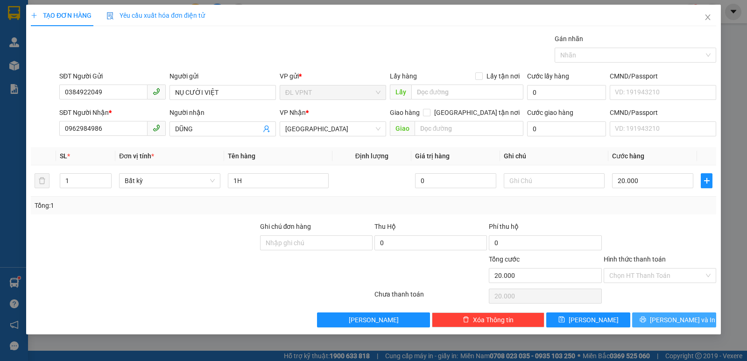
click at [646, 316] on icon "printer" at bounding box center [642, 319] width 7 height 7
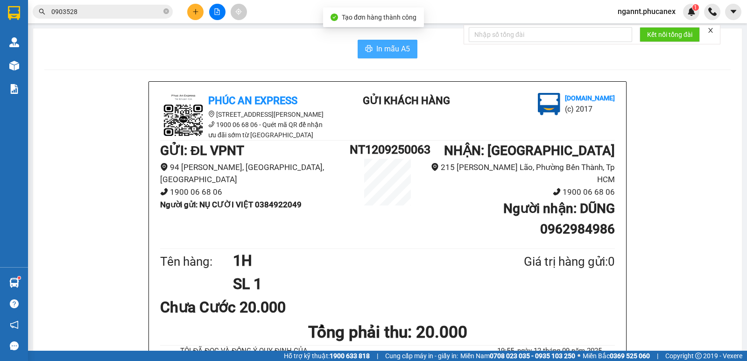
click at [408, 41] on button "In mẫu A5" at bounding box center [388, 49] width 60 height 19
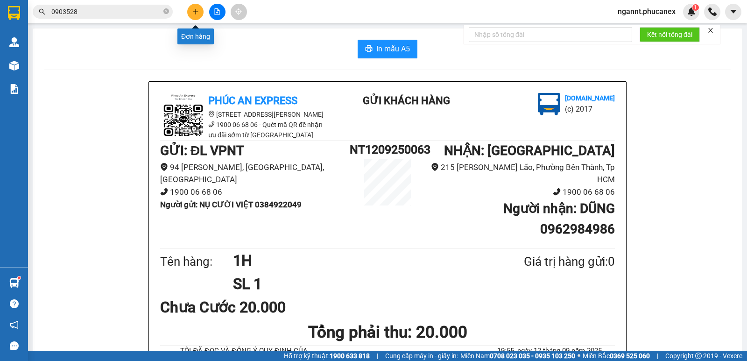
click at [194, 9] on icon "plus" at bounding box center [195, 11] width 7 height 7
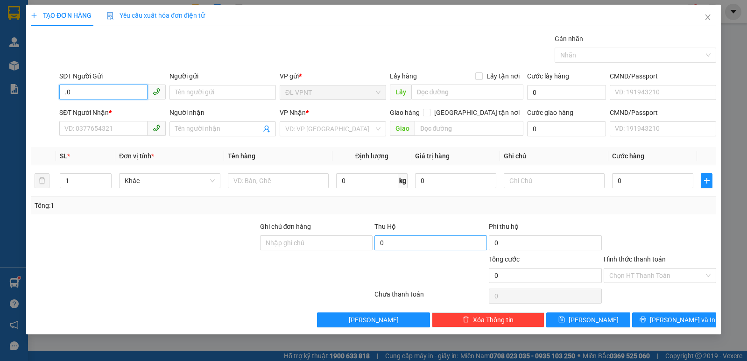
type input "."
click at [66, 109] on div "0905822707 - TUYỀN" at bounding box center [112, 111] width 95 height 10
type input "0905822707"
type input "TUYỀN"
type input "0902256862"
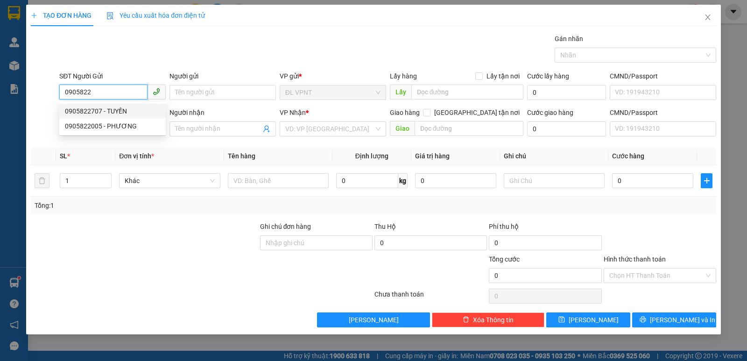
type input "THÚY"
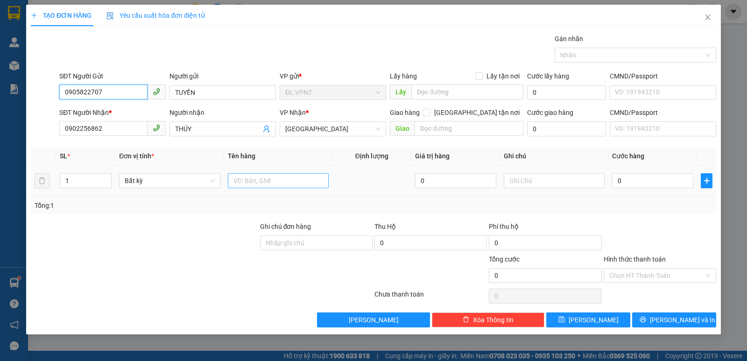
type input "0905822707"
drag, startPoint x: 305, startPoint y: 186, endPoint x: 299, endPoint y: 183, distance: 6.5
click at [302, 185] on input "text" at bounding box center [278, 180] width 101 height 15
type input "1TX"
click at [659, 176] on input "0" at bounding box center [652, 180] width 81 height 15
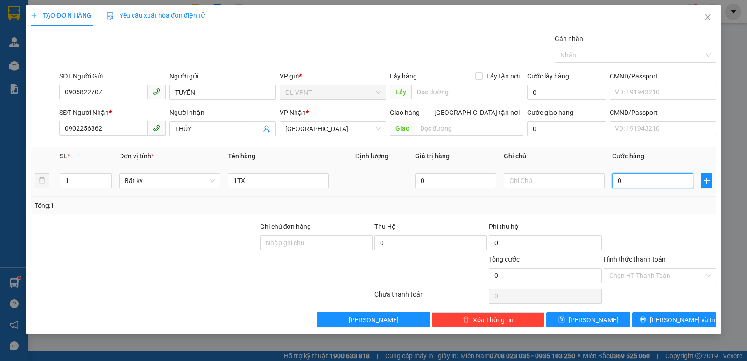
type input "3"
type input "30"
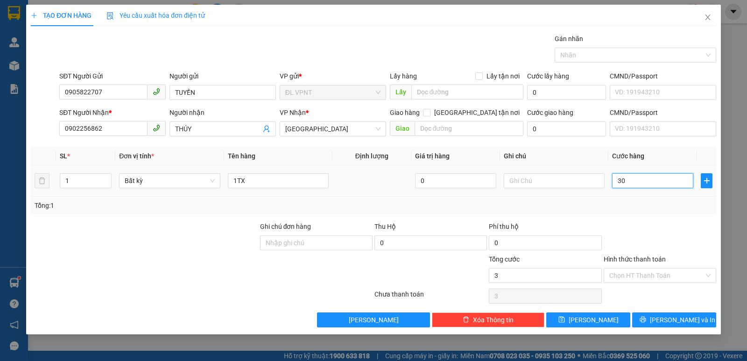
type input "30"
click at [689, 204] on div "Tổng: 1" at bounding box center [374, 205] width 678 height 10
click at [659, 269] on input "Hình thức thanh toán" at bounding box center [656, 275] width 95 height 14
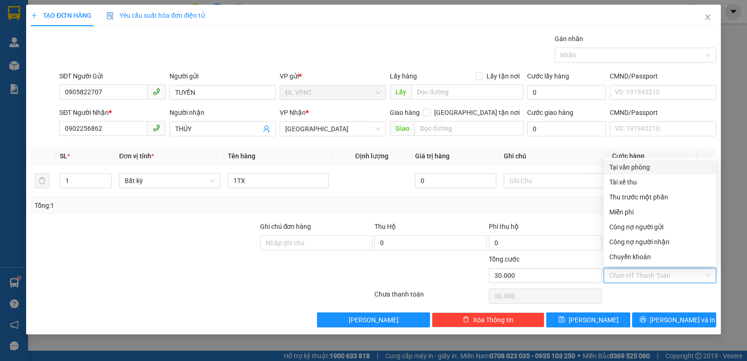
click at [642, 171] on div "Tại văn phòng" at bounding box center [659, 167] width 101 height 10
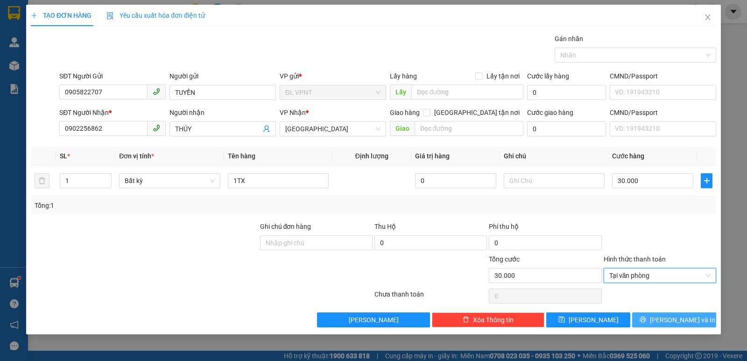
click at [638, 325] on button "Lưu và In" at bounding box center [674, 319] width 84 height 15
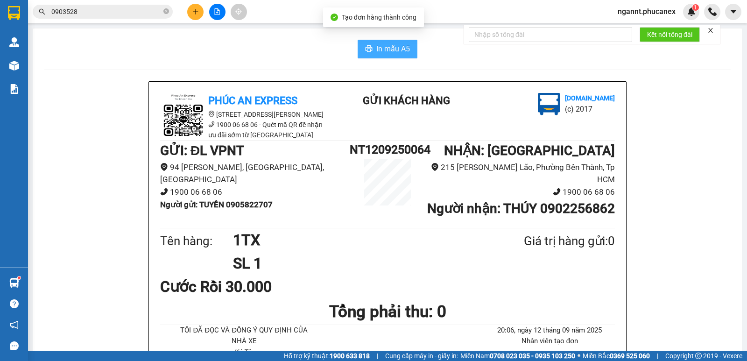
click at [368, 54] on span "printer" at bounding box center [368, 49] width 7 height 9
